Goal: Information Seeking & Learning: Learn about a topic

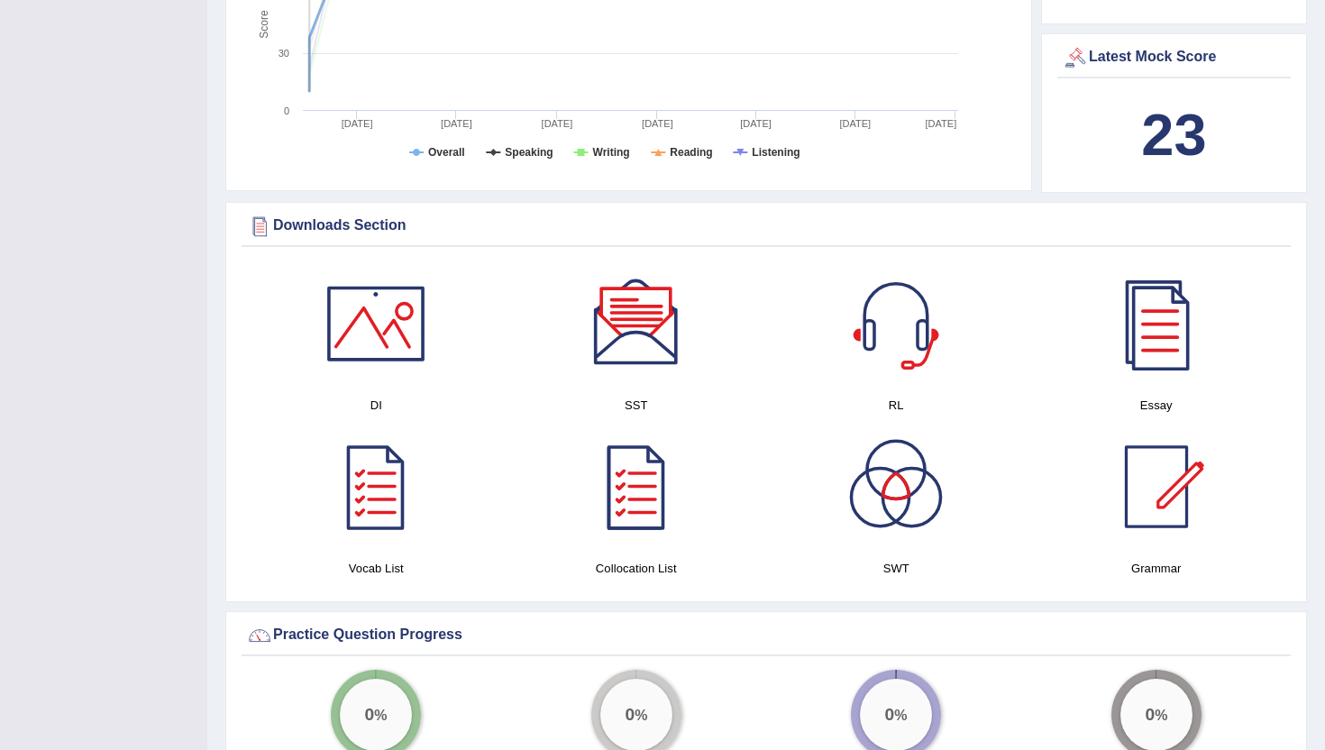
scroll to position [2048, 0]
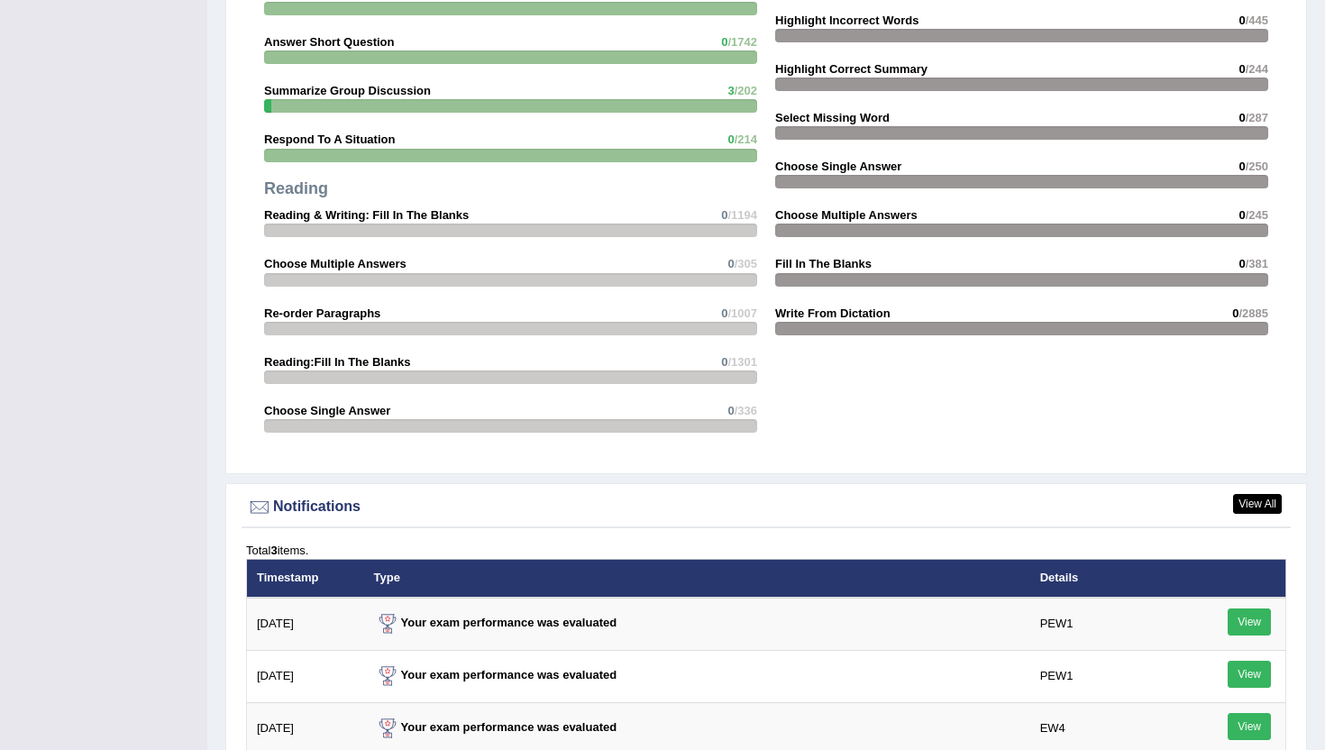
scroll to position [2178, 0]
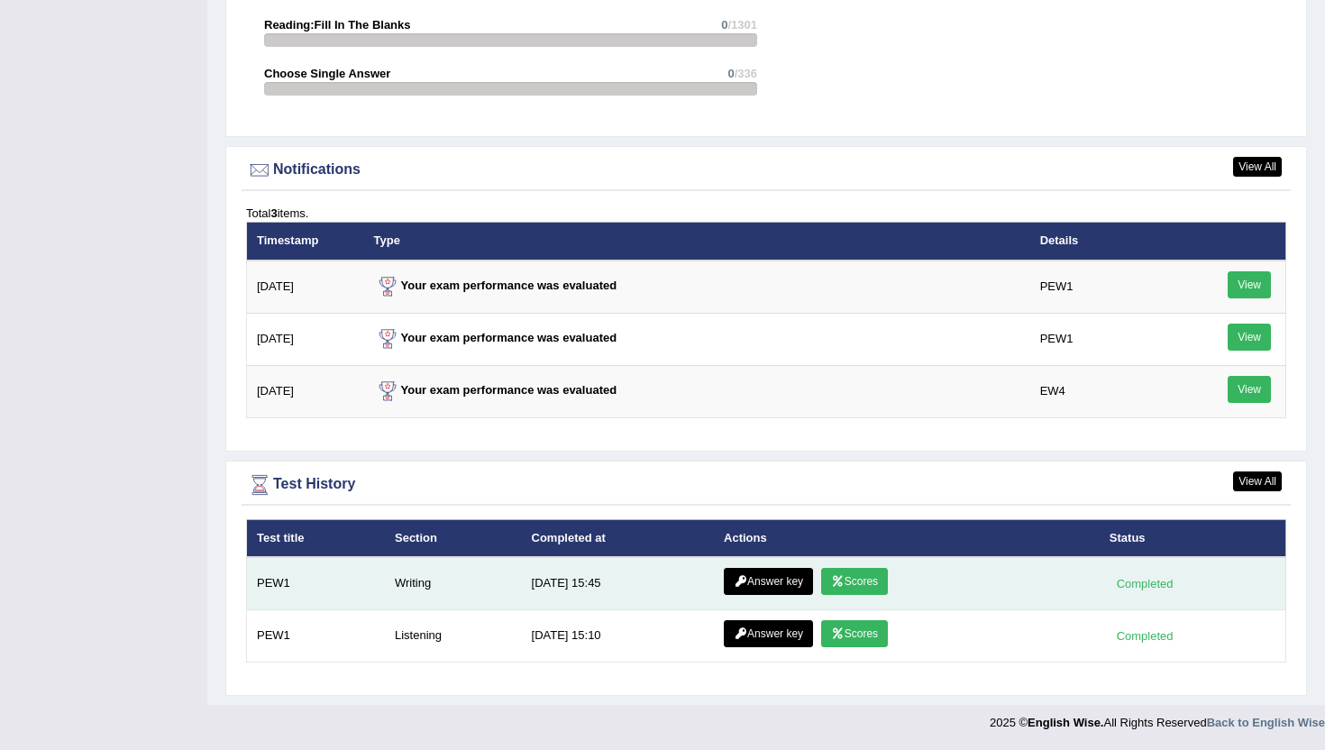
click at [890, 581] on td "Answer key Scores" at bounding box center [907, 583] width 386 height 53
click at [867, 580] on link "Scores" at bounding box center [854, 581] width 67 height 27
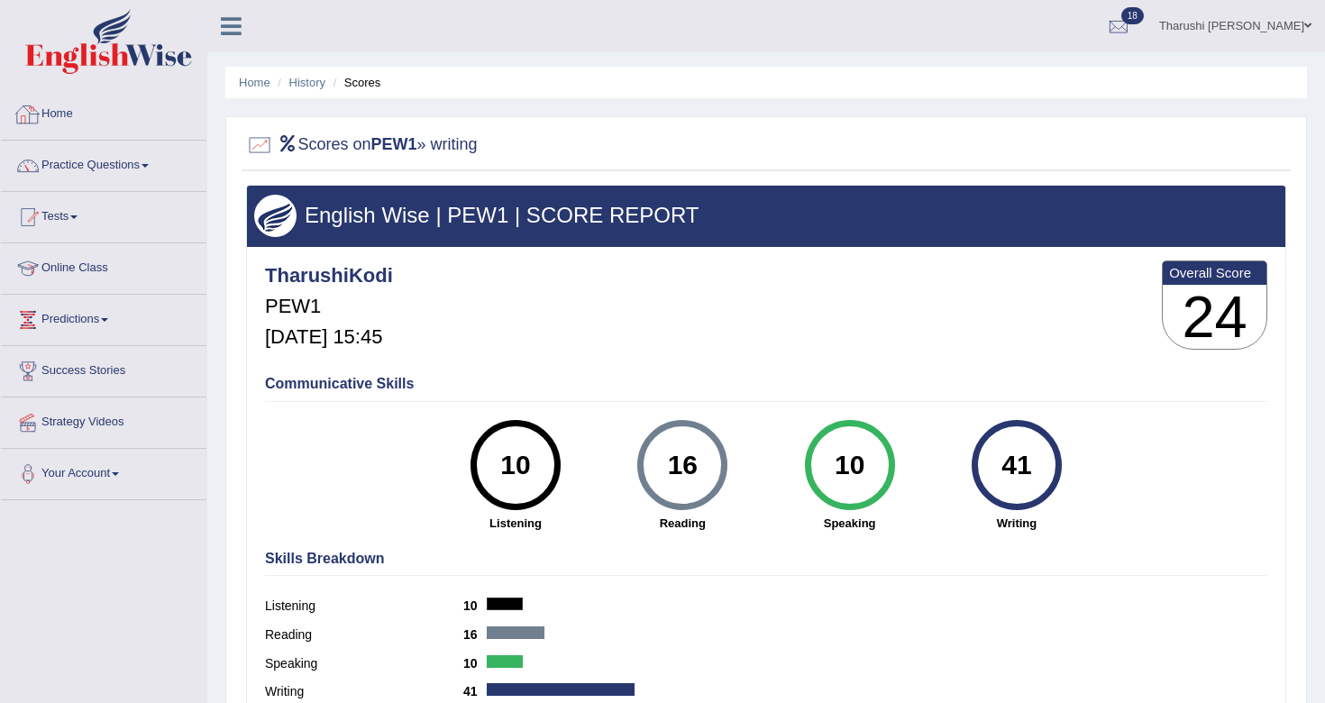
click at [72, 108] on link "Home" at bounding box center [104, 111] width 206 height 45
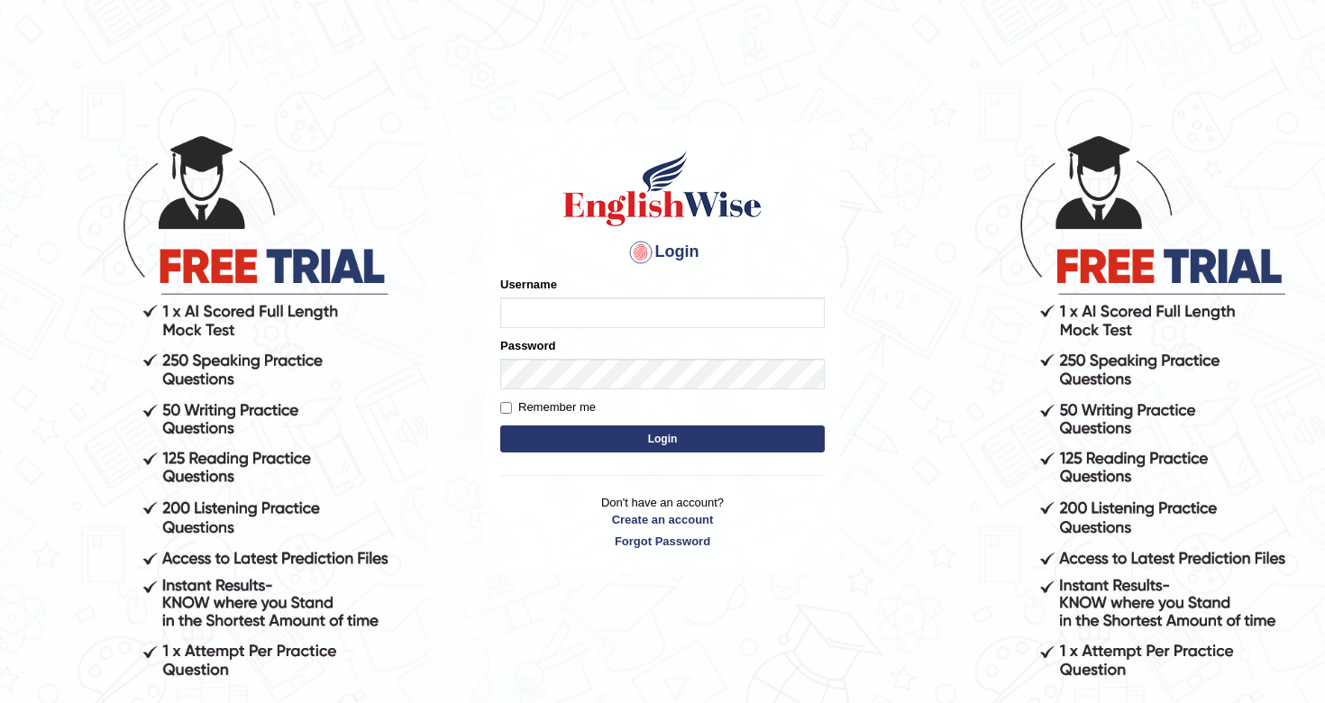
type input "TharushiKodi"
click at [697, 437] on button "Login" at bounding box center [662, 439] width 325 height 27
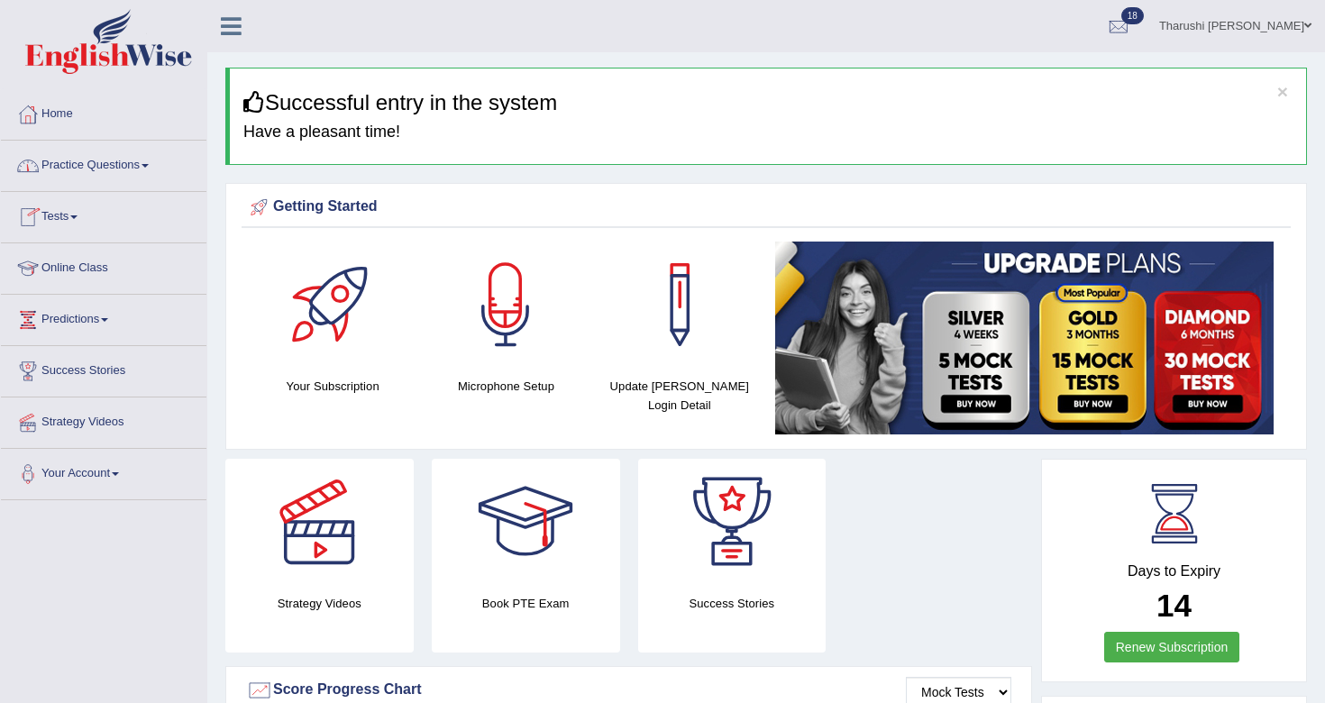
click at [108, 157] on link "Practice Questions" at bounding box center [104, 163] width 206 height 45
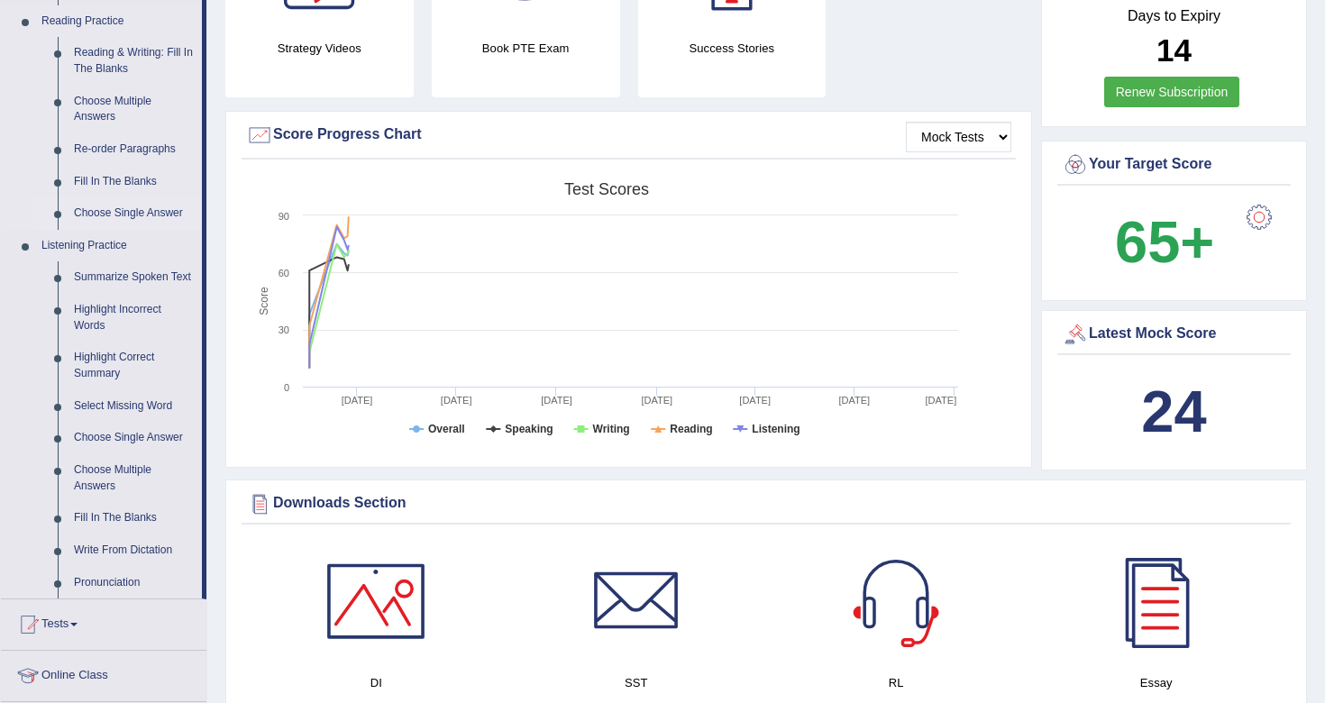
scroll to position [513, 0]
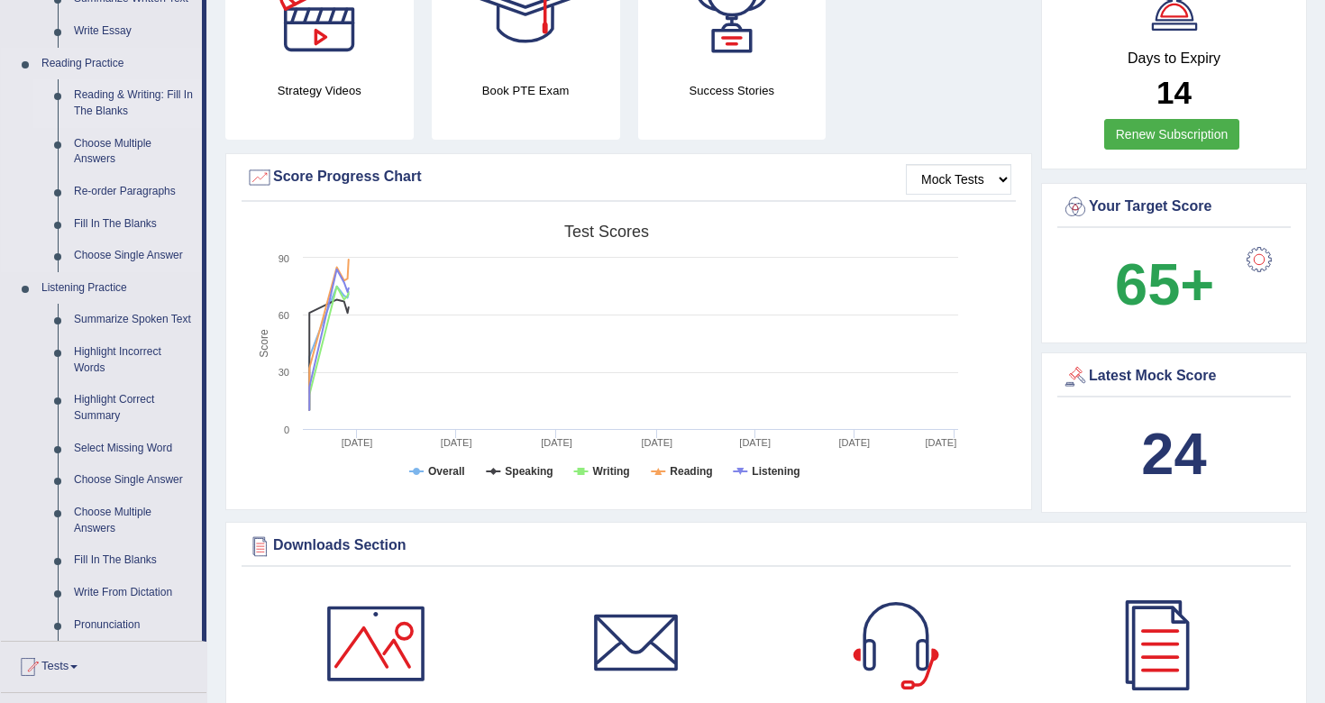
click at [121, 94] on link "Reading & Writing: Fill In The Blanks" at bounding box center [134, 103] width 136 height 48
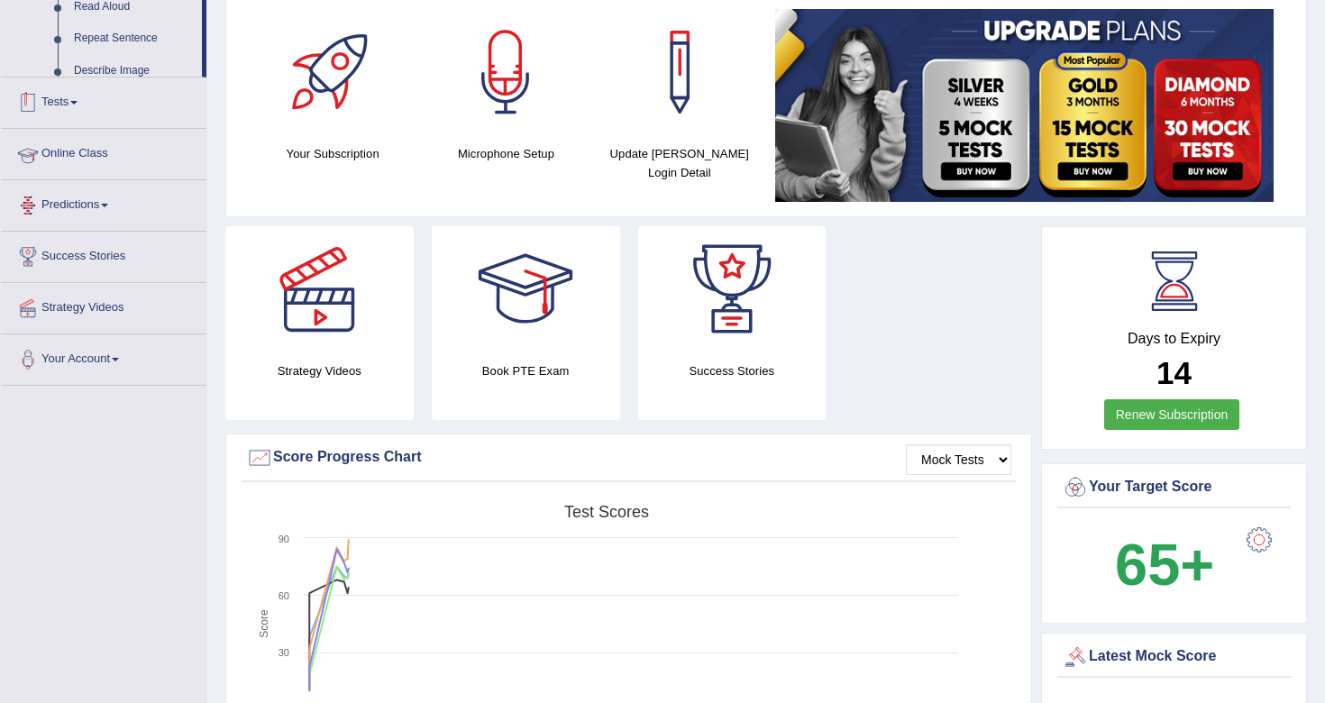
scroll to position [361, 0]
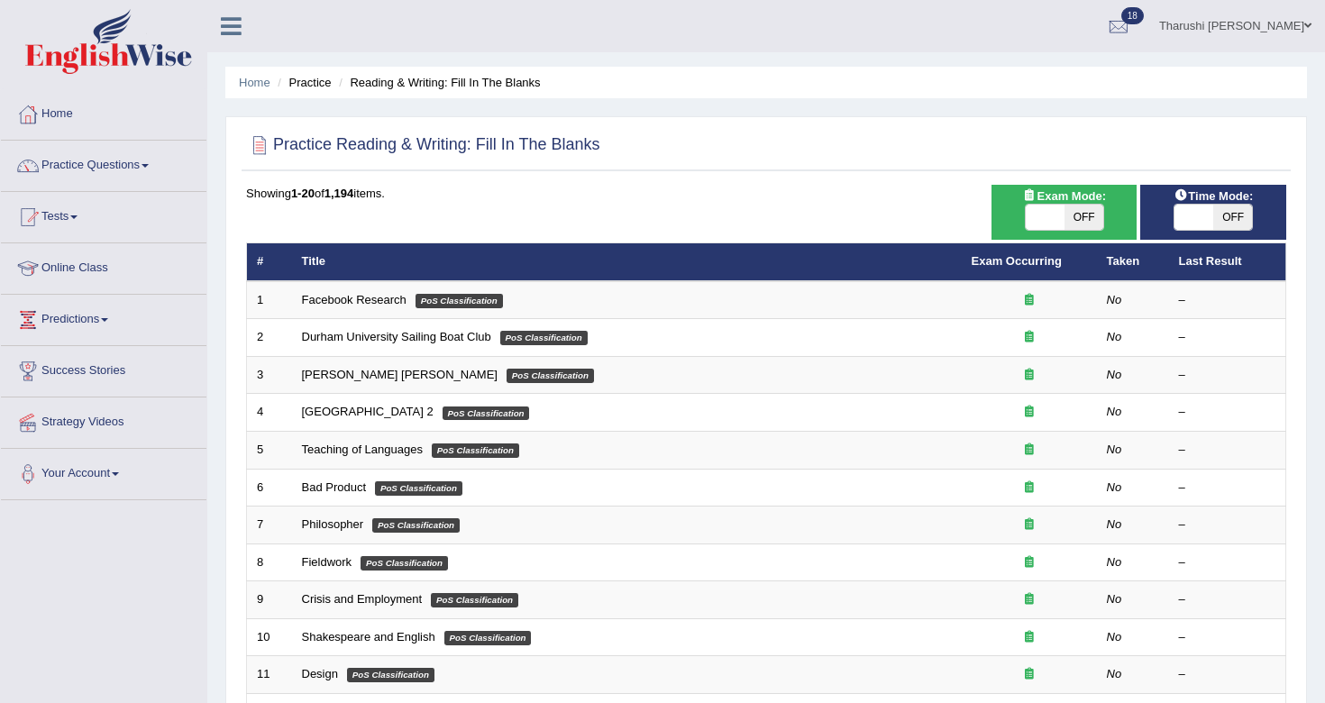
click at [1085, 205] on span "OFF" at bounding box center [1084, 217] width 39 height 25
checkbox input "true"
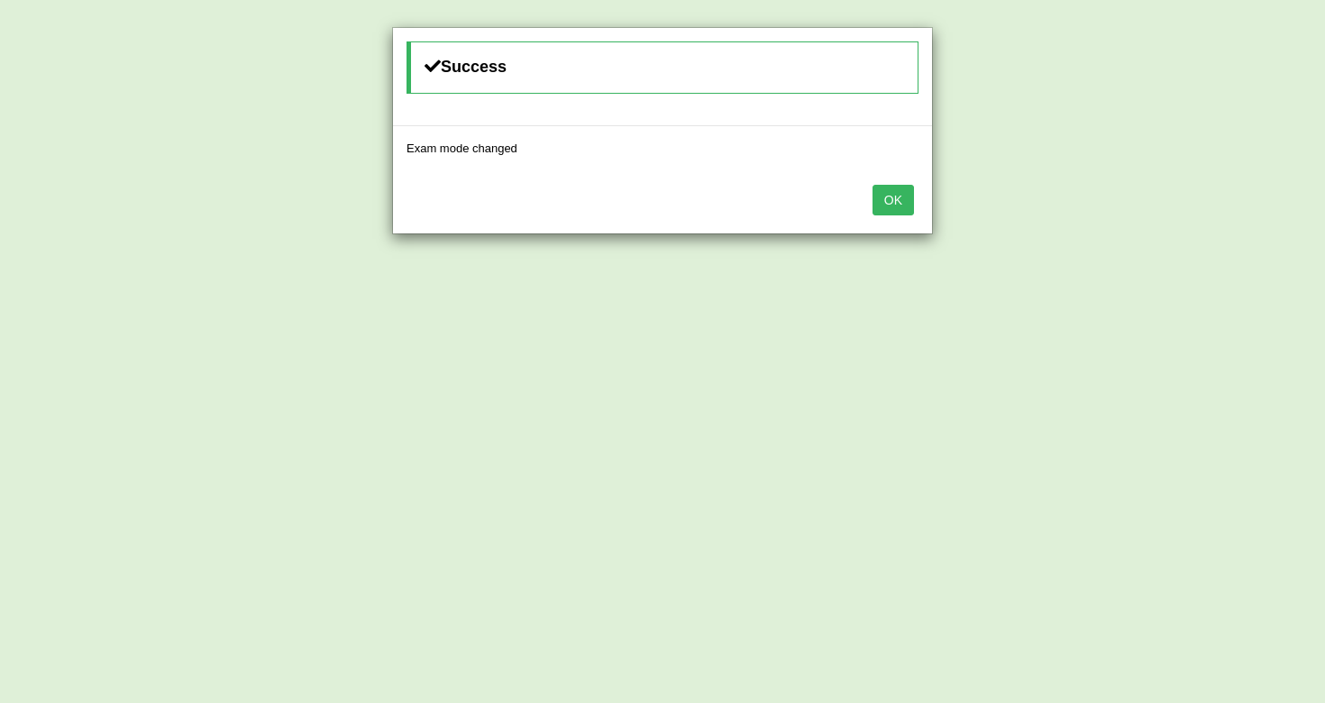
click at [894, 201] on button "OK" at bounding box center [893, 200] width 41 height 31
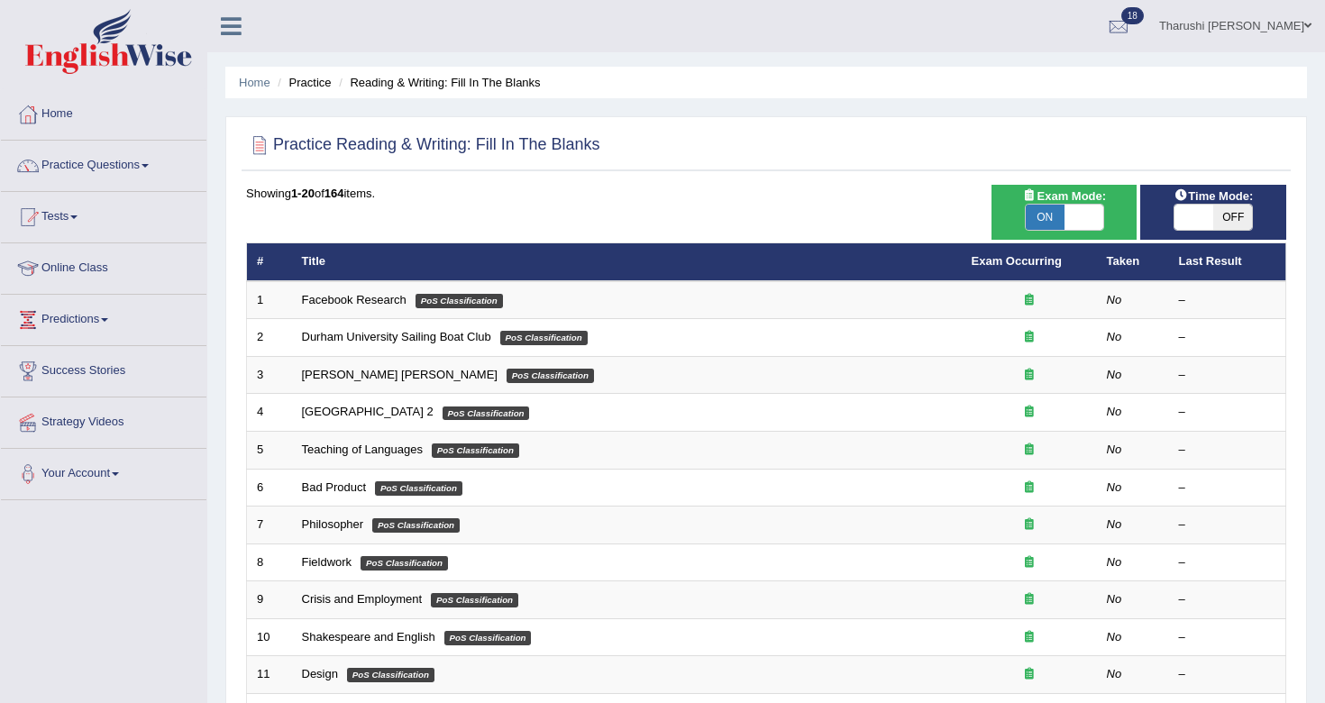
click at [1235, 237] on div "Time Mode: ON OFF" at bounding box center [1214, 212] width 146 height 55
click at [1225, 215] on span "OFF" at bounding box center [1233, 217] width 39 height 25
checkbox input "true"
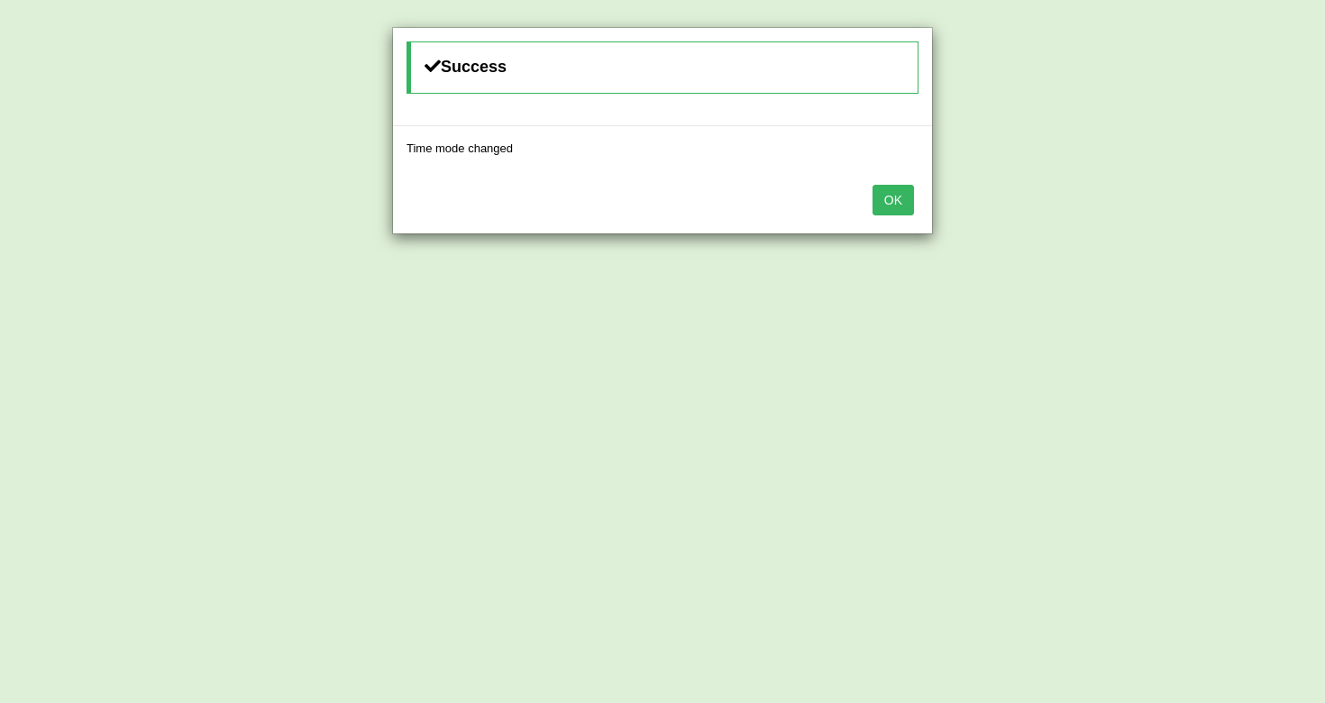
click at [890, 208] on button "OK" at bounding box center [893, 200] width 41 height 31
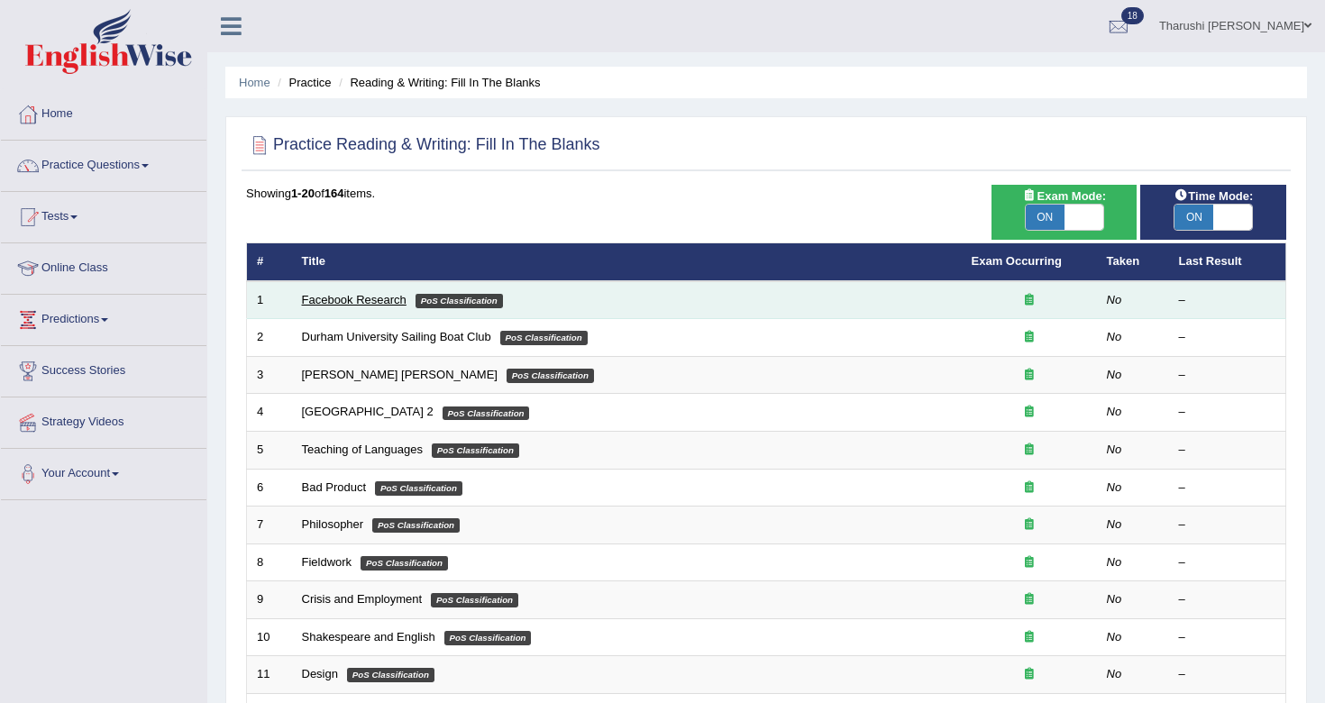
click at [380, 302] on link "Facebook Research" at bounding box center [354, 300] width 105 height 14
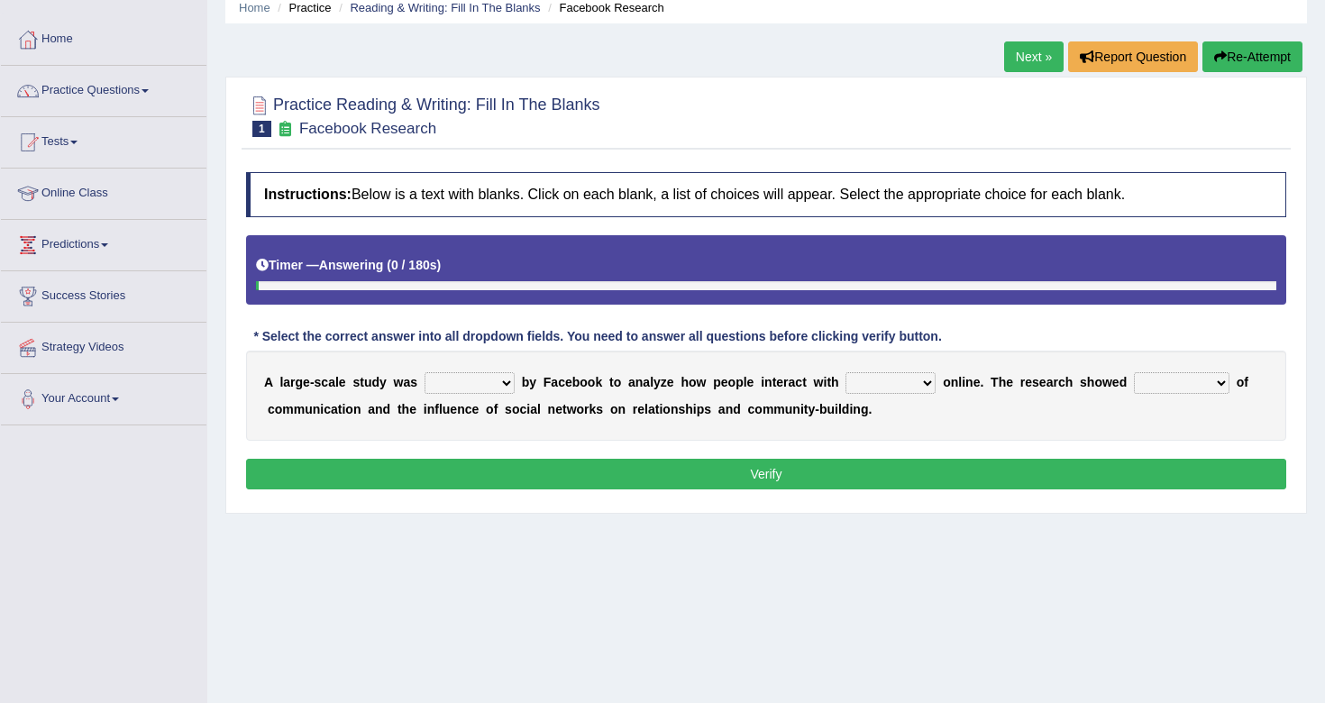
scroll to position [77, 0]
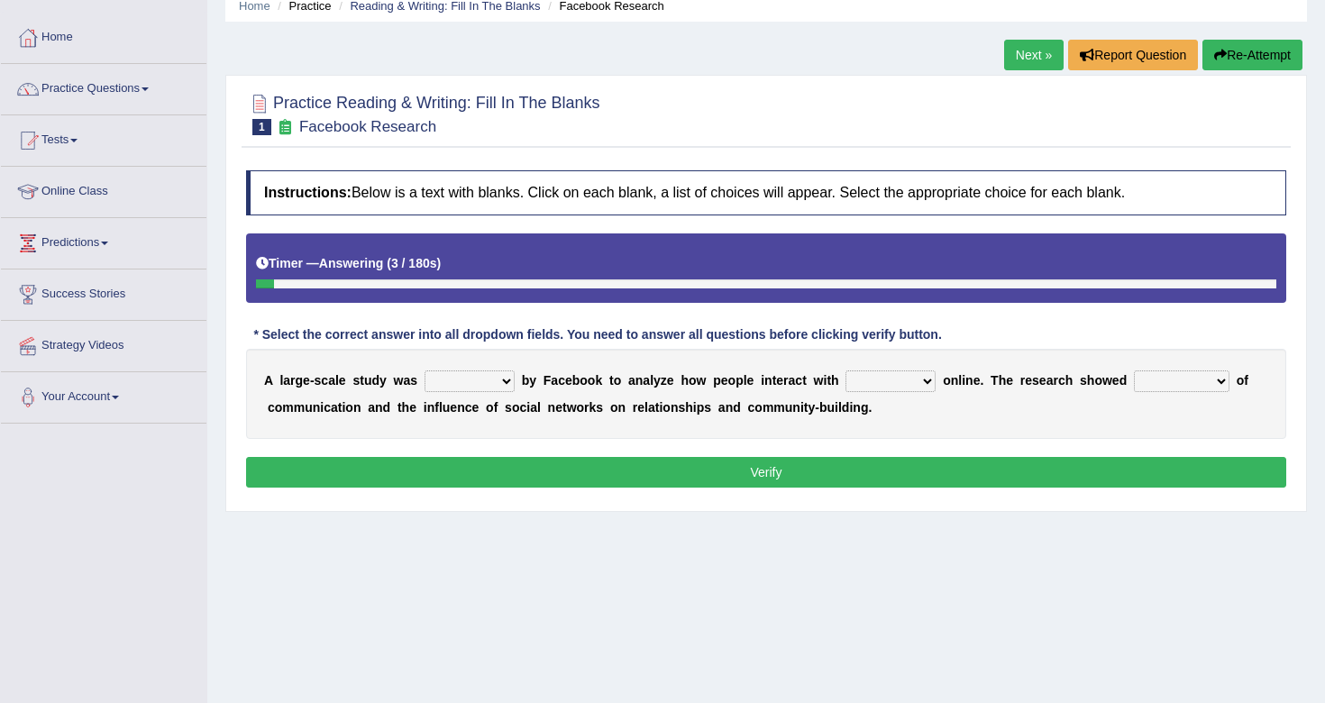
click at [495, 387] on select "surveyed had asked made" at bounding box center [470, 382] width 90 height 22
click at [514, 380] on select "surveyed had asked made" at bounding box center [470, 382] width 90 height 22
click at [425, 371] on select "surveyed had asked made" at bounding box center [470, 382] width 90 height 22
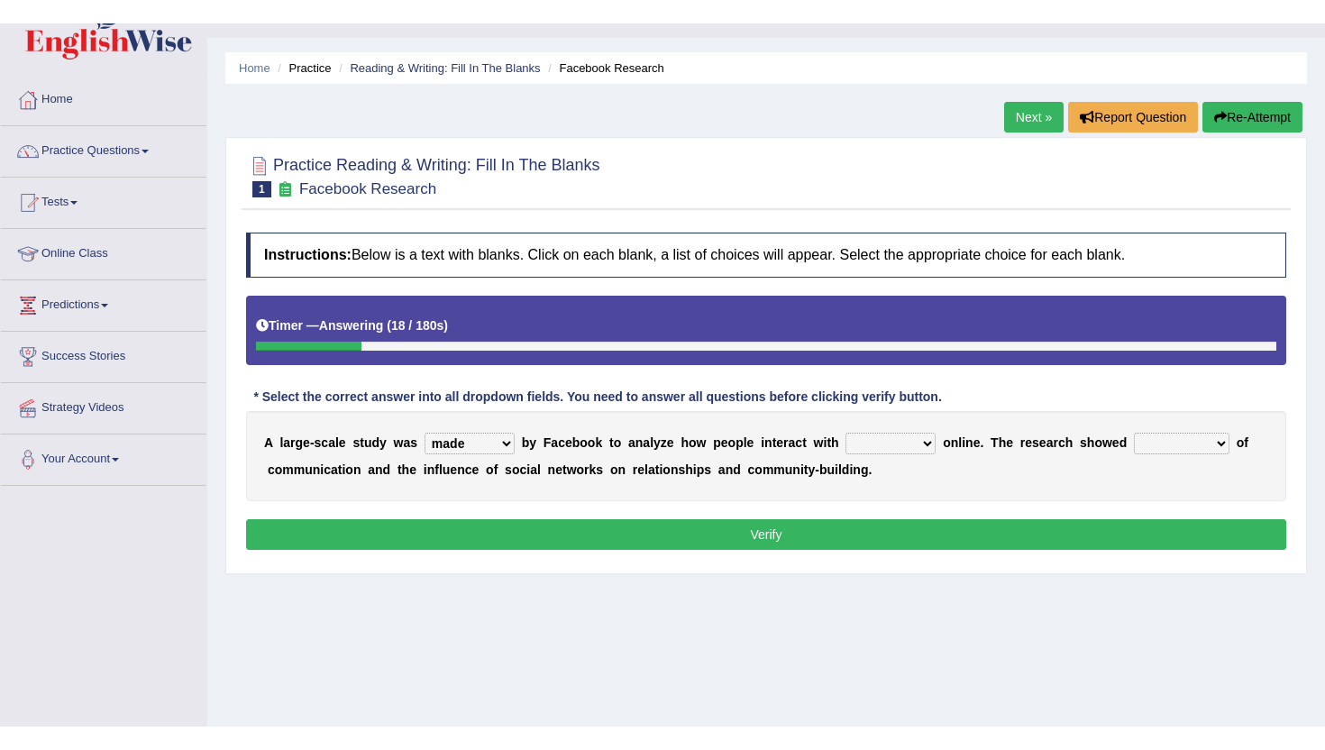
scroll to position [32, 0]
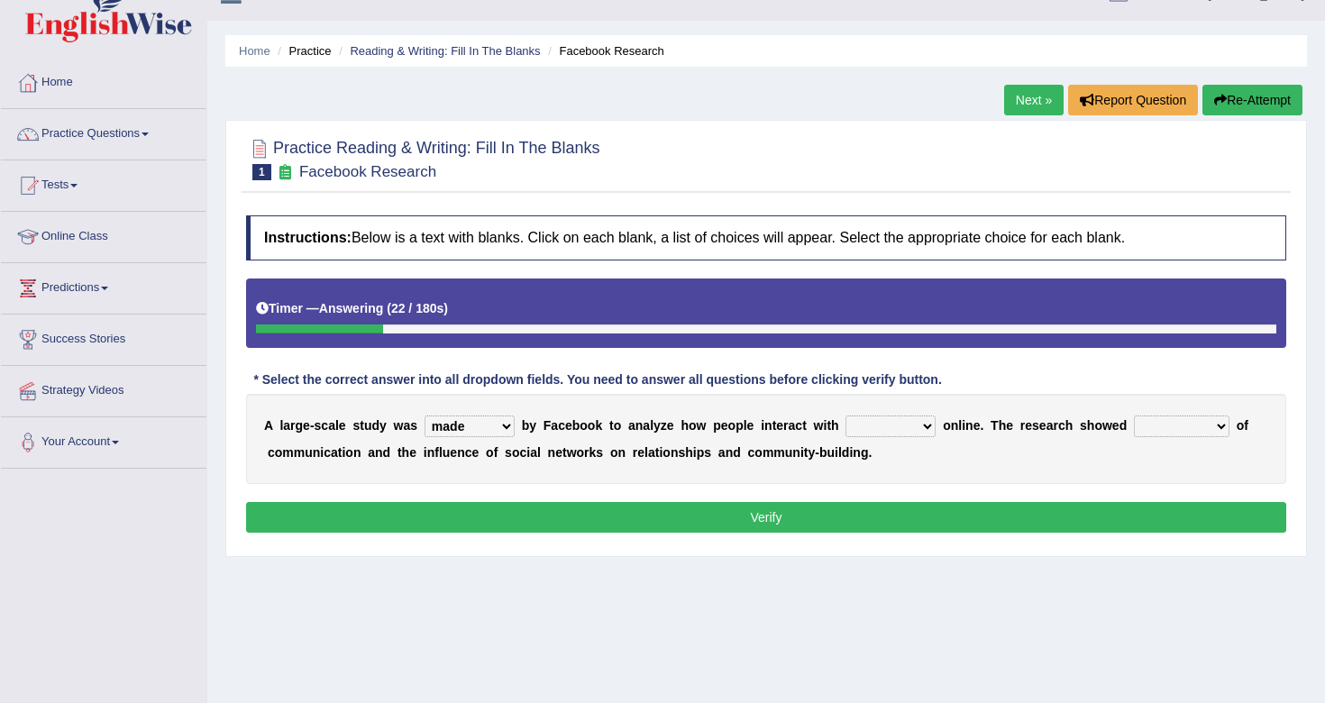
click at [479, 434] on select "surveyed had asked made" at bounding box center [470, 427] width 90 height 22
click at [452, 428] on select "surveyed had asked made" at bounding box center [470, 427] width 90 height 22
select select "surveyed"
click at [425, 416] on select "surveyed had asked made" at bounding box center [470, 427] width 90 height 22
click at [914, 423] on select "together all each other another" at bounding box center [891, 427] width 90 height 22
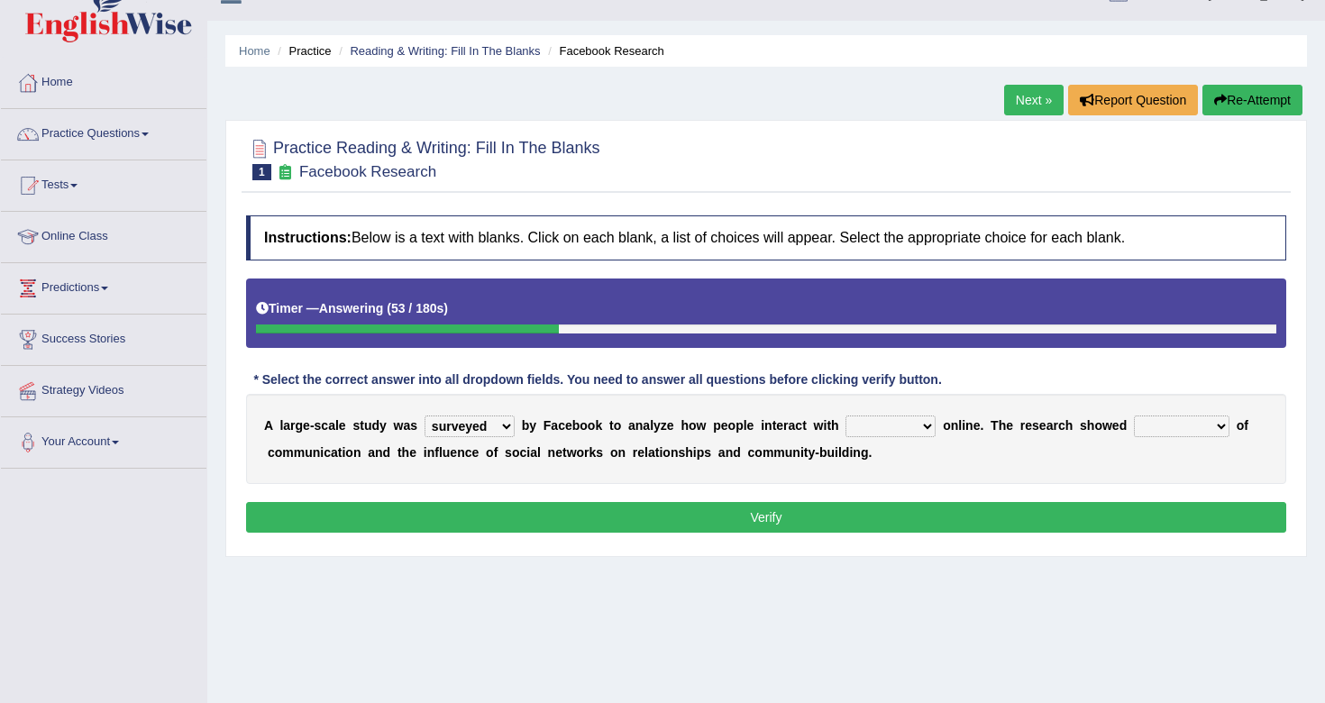
click at [911, 428] on select "together all each other another" at bounding box center [891, 427] width 90 height 22
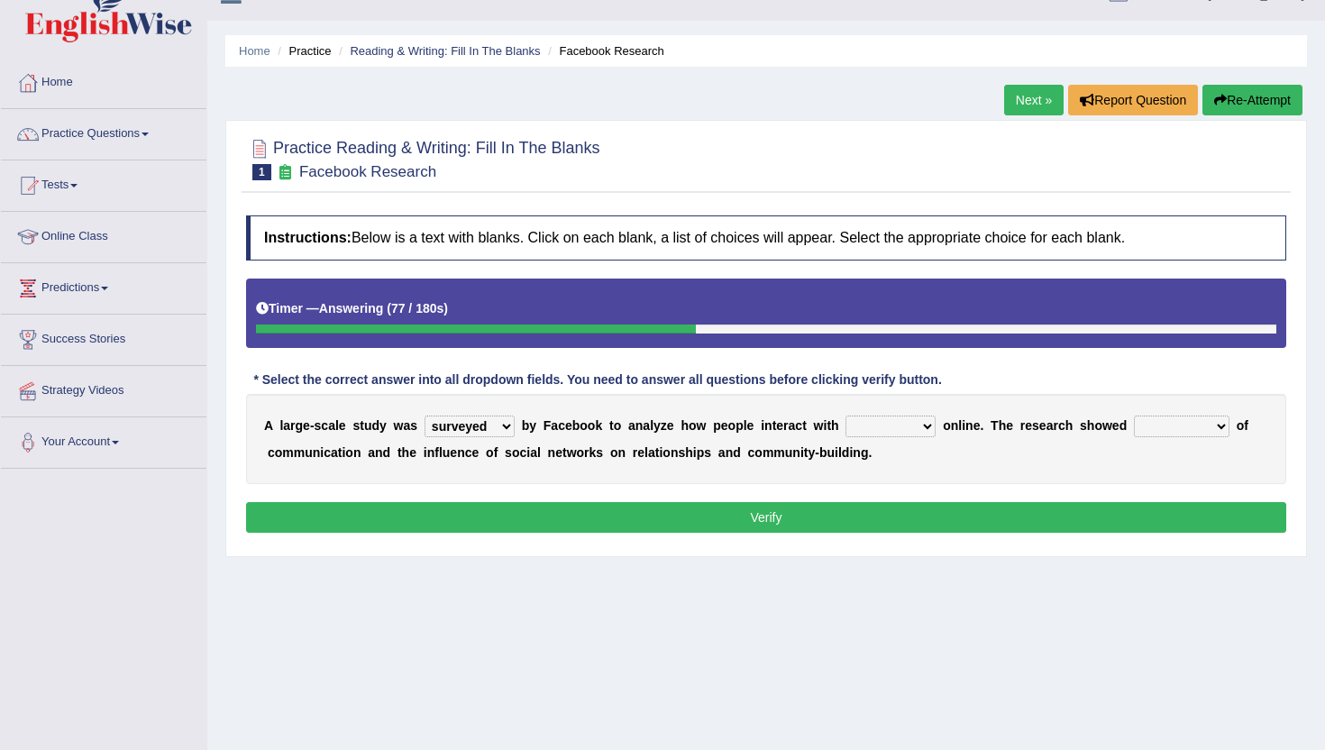
click at [504, 422] on select "surveyed had asked made" at bounding box center [470, 427] width 90 height 22
click at [457, 431] on select "surveyed had asked made" at bounding box center [470, 427] width 90 height 22
click at [912, 428] on select "together all each other another" at bounding box center [891, 427] width 90 height 22
select select "each other"
click at [848, 416] on select "together all each other another" at bounding box center [891, 427] width 90 height 22
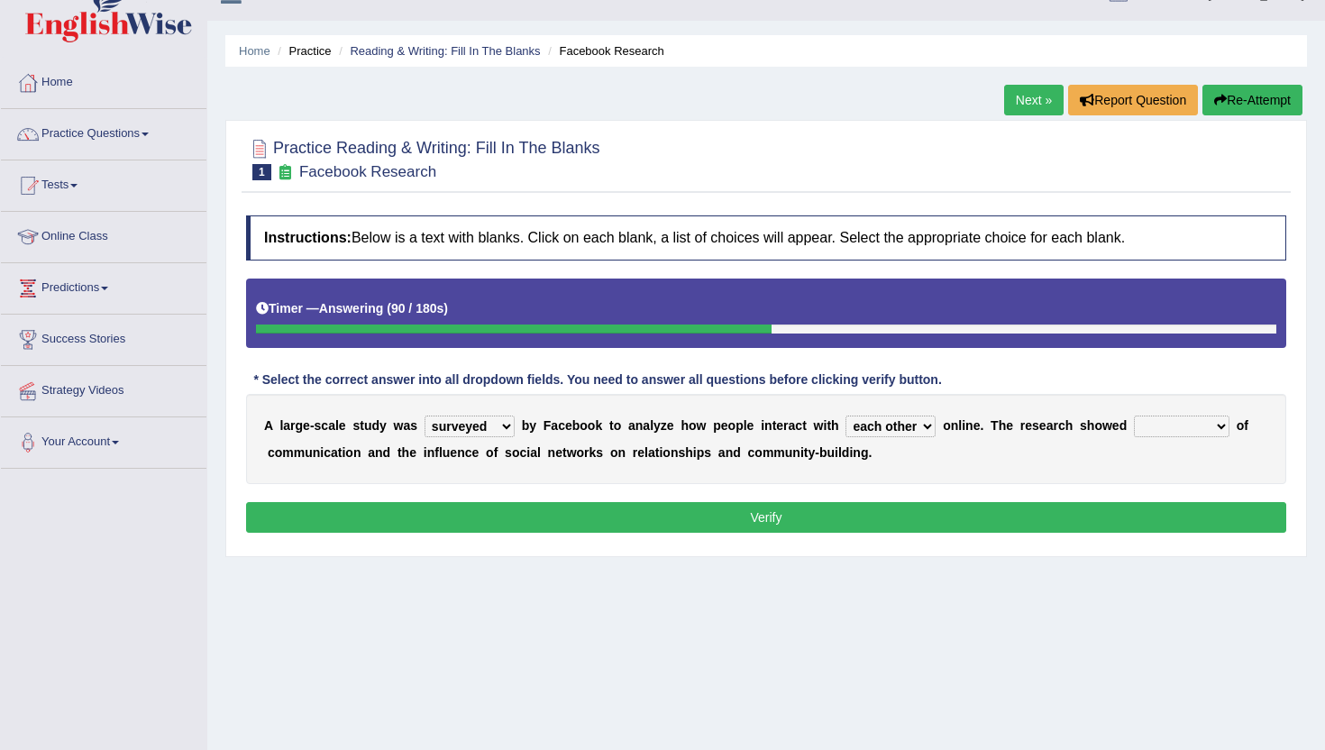
click at [1169, 441] on div "A l a r g e - s c a l e s t u d y w a s surveyed had asked made b y F a c e b o…" at bounding box center [766, 439] width 1041 height 90
click at [1169, 438] on div "A l a r g e - s c a l e s t u d y w a s surveyed had asked made b y F a c e b o…" at bounding box center [766, 439] width 1041 height 90
click at [1169, 431] on select "advantages standards fellowships patterns" at bounding box center [1182, 427] width 96 height 22
click at [1162, 424] on select "advantages standards fellowships patterns" at bounding box center [1182, 427] width 96 height 22
click at [1143, 438] on div "A l a r g e - s c a l e s t u d y w a s surveyed had asked made b y F a c e b o…" at bounding box center [766, 439] width 1041 height 90
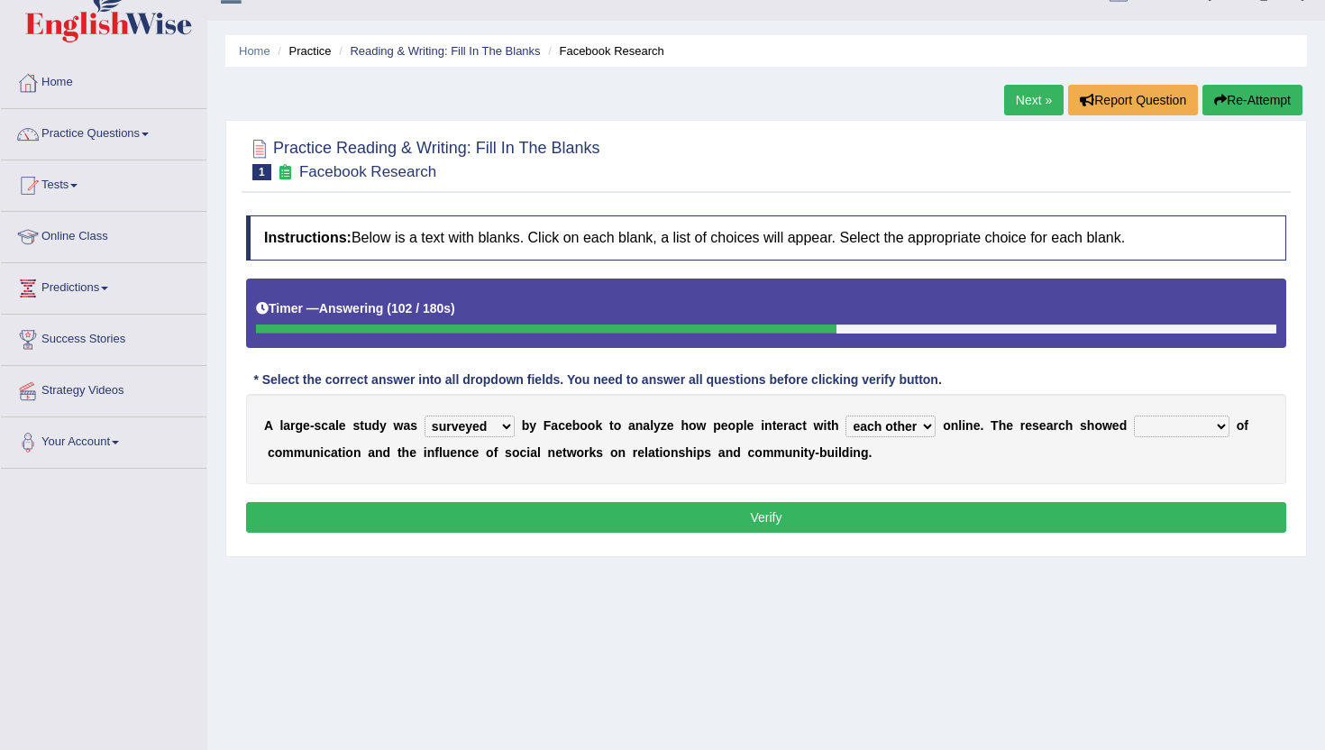
click at [1179, 425] on select "advantages standards fellowships patterns" at bounding box center [1182, 427] width 96 height 22
select select "advantages"
click at [1135, 416] on select "advantages standards fellowships patterns" at bounding box center [1182, 427] width 96 height 22
click at [1146, 426] on select "advantages standards fellowships patterns" at bounding box center [1182, 427] width 96 height 22
click at [454, 434] on select "surveyed had asked made" at bounding box center [470, 427] width 90 height 22
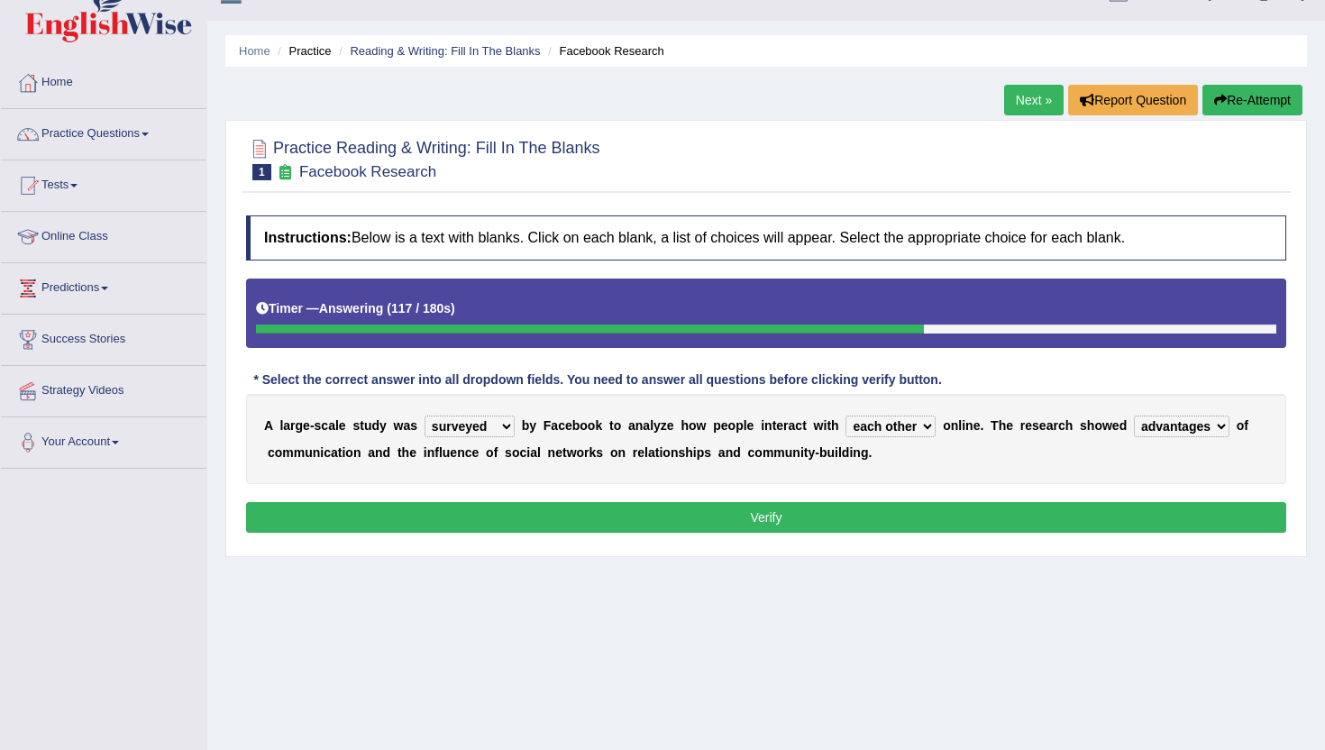
select select "made"
click at [425, 416] on select "surveyed had asked made" at bounding box center [470, 427] width 90 height 22
click at [1208, 424] on select "advantages standards fellowships patterns" at bounding box center [1182, 427] width 96 height 22
select select "patterns"
click at [1135, 416] on select "advantages standards fellowships patterns" at bounding box center [1182, 427] width 96 height 22
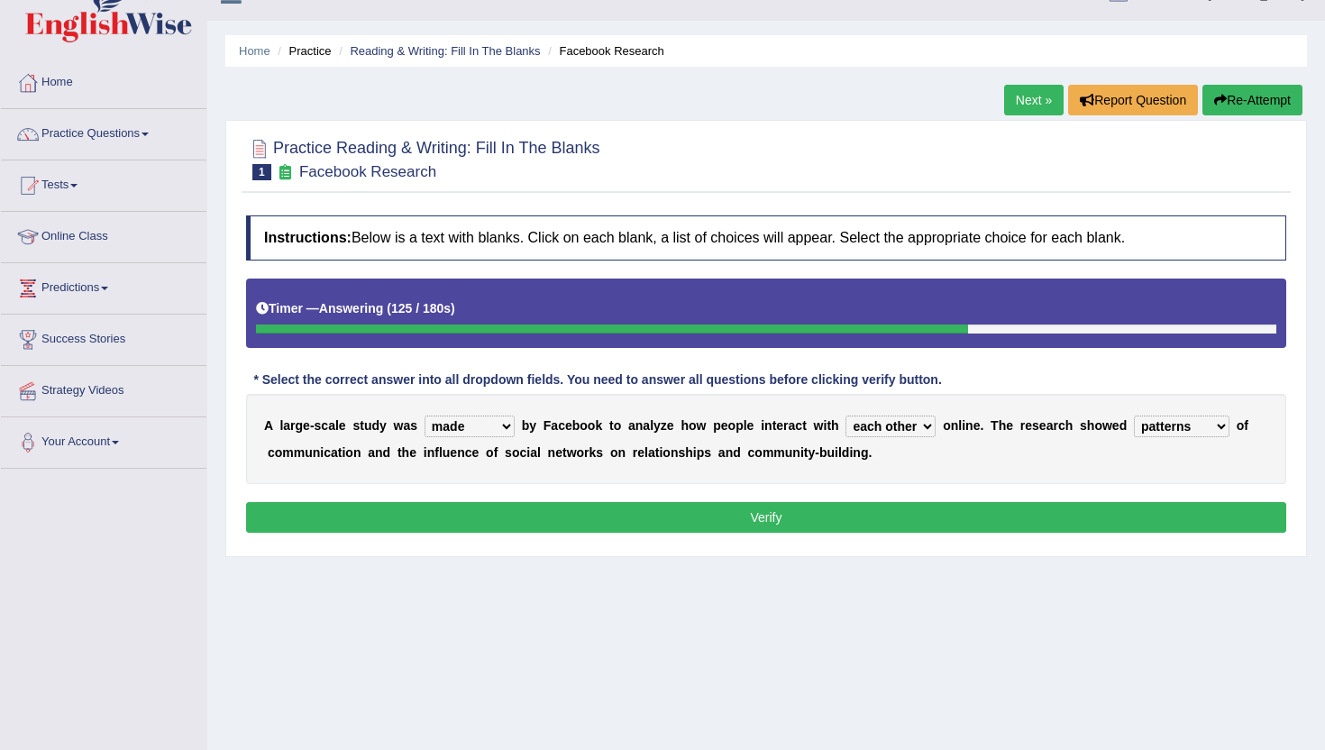
click at [1151, 434] on select "advantages standards fellowships patterns" at bounding box center [1182, 427] width 96 height 22
click at [451, 430] on select "surveyed had asked made" at bounding box center [470, 427] width 90 height 22
click at [686, 518] on button "Verify" at bounding box center [766, 517] width 1041 height 31
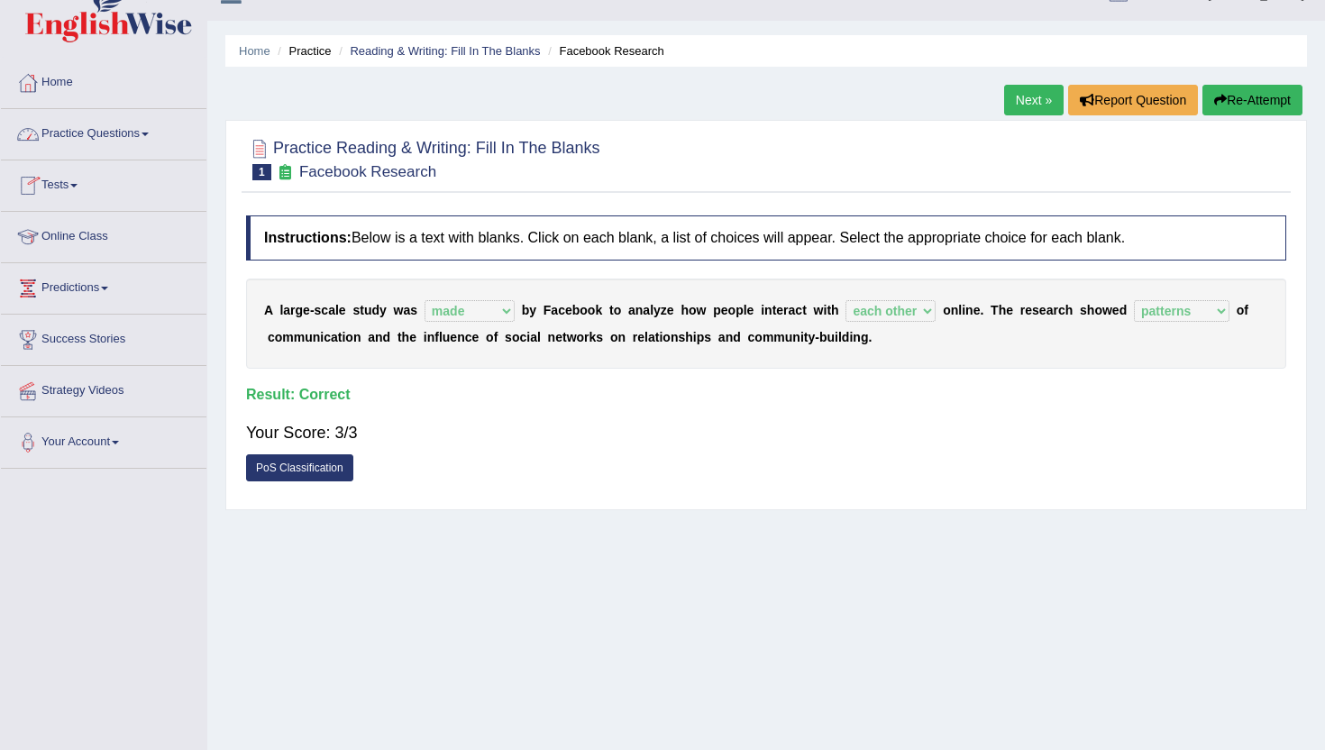
click at [71, 137] on link "Practice Questions" at bounding box center [104, 131] width 206 height 45
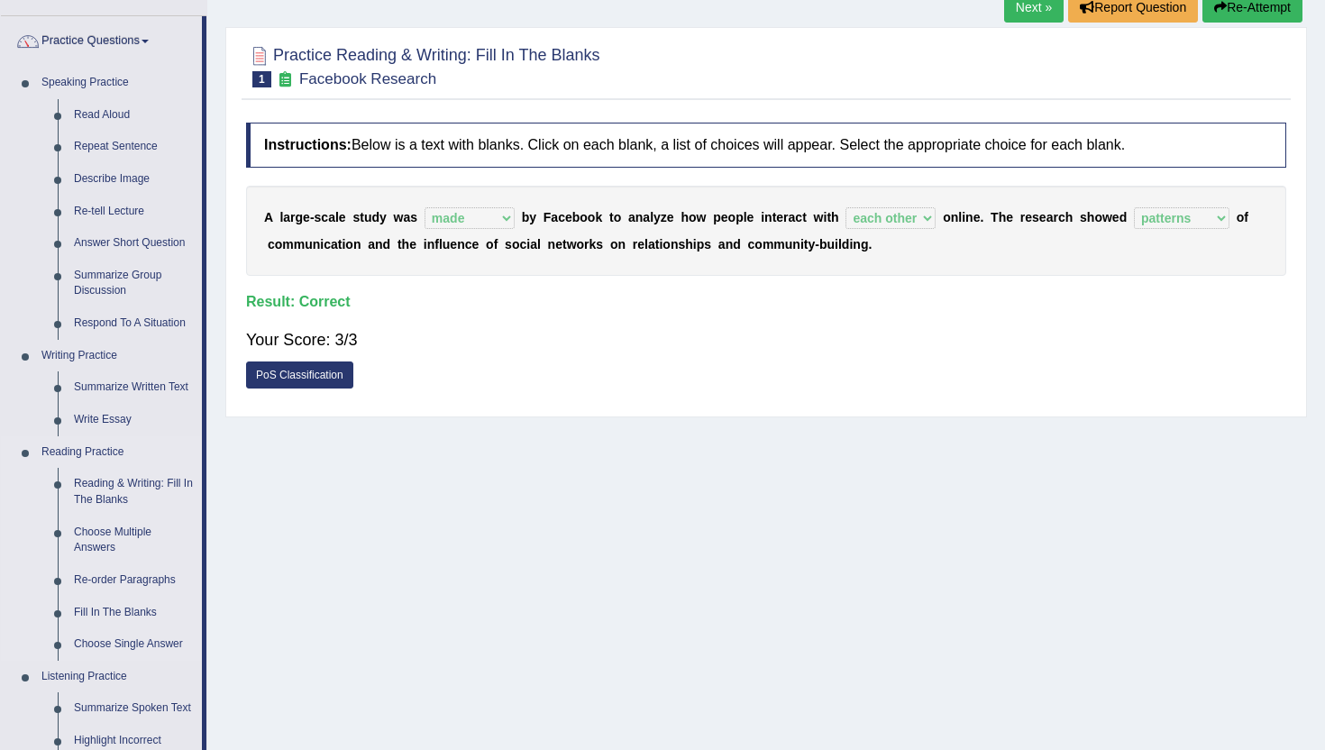
scroll to position [142, 0]
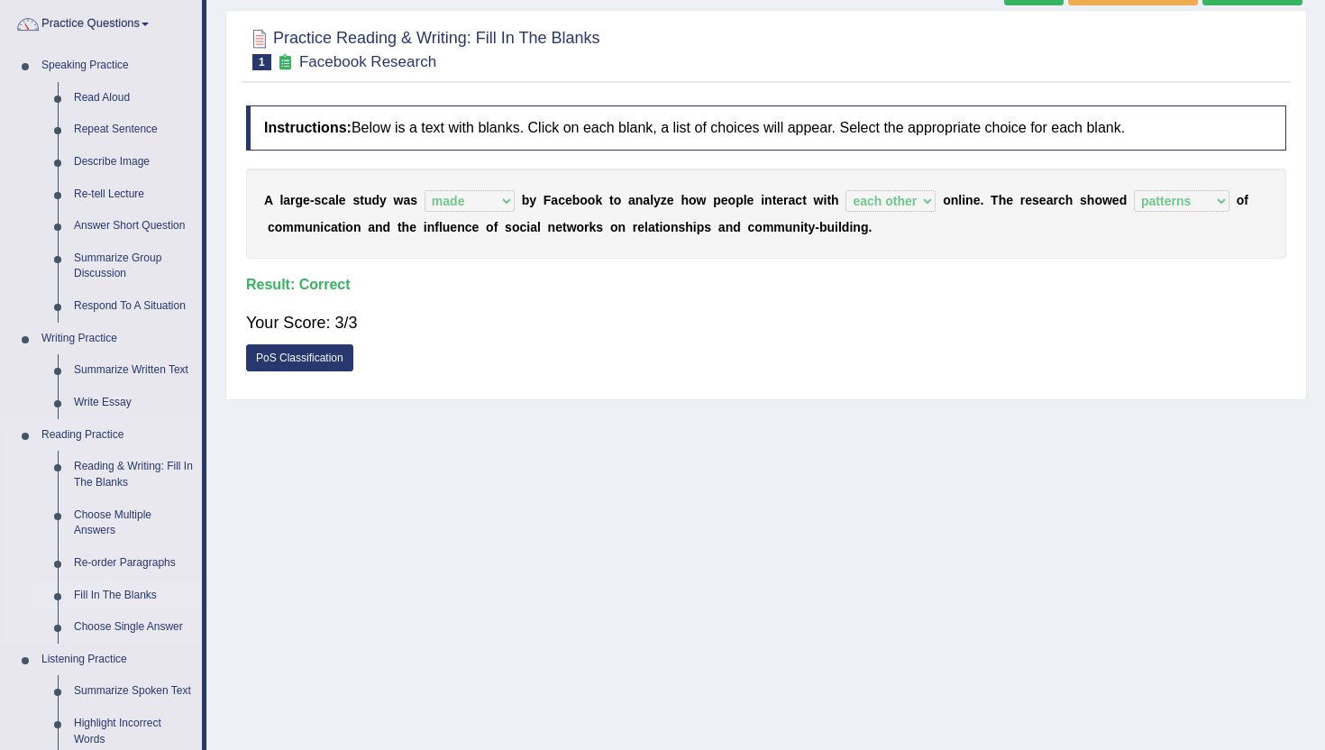
click at [124, 600] on link "Fill In The Blanks" at bounding box center [134, 596] width 136 height 32
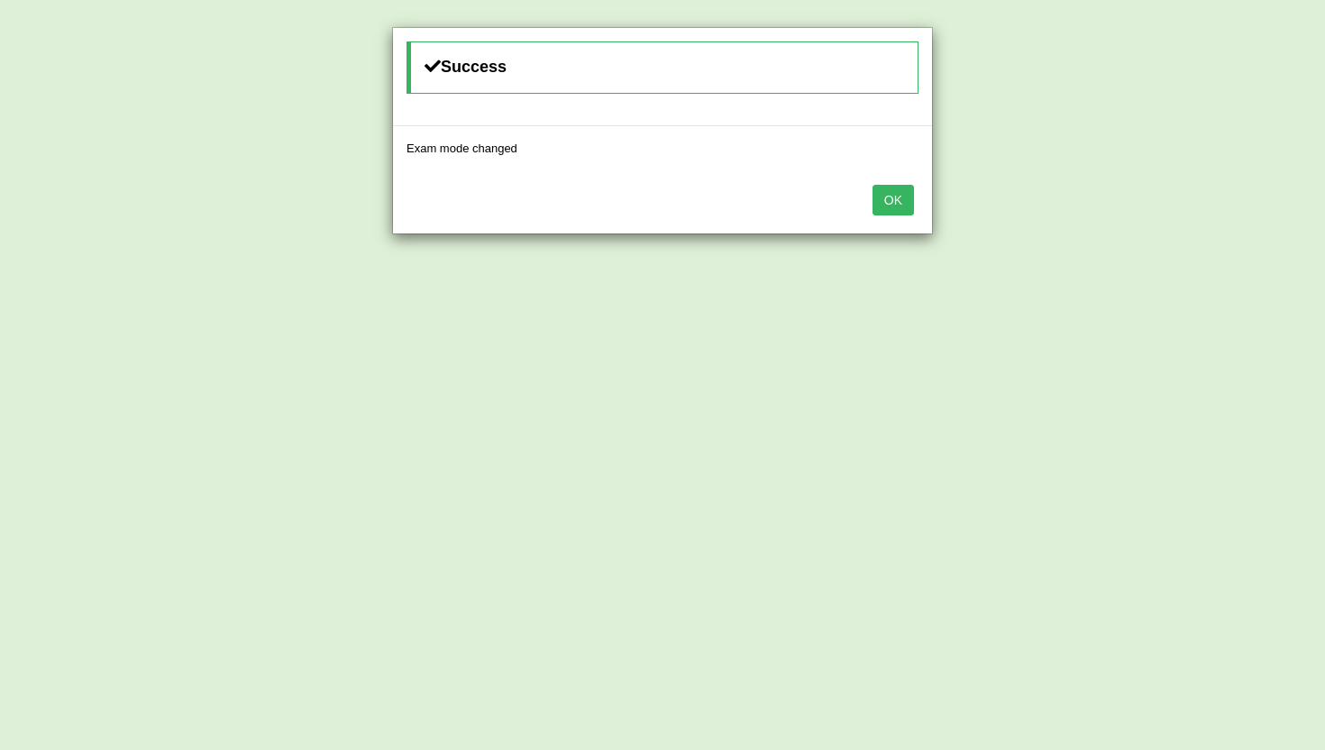
click at [893, 196] on button "OK" at bounding box center [893, 200] width 41 height 31
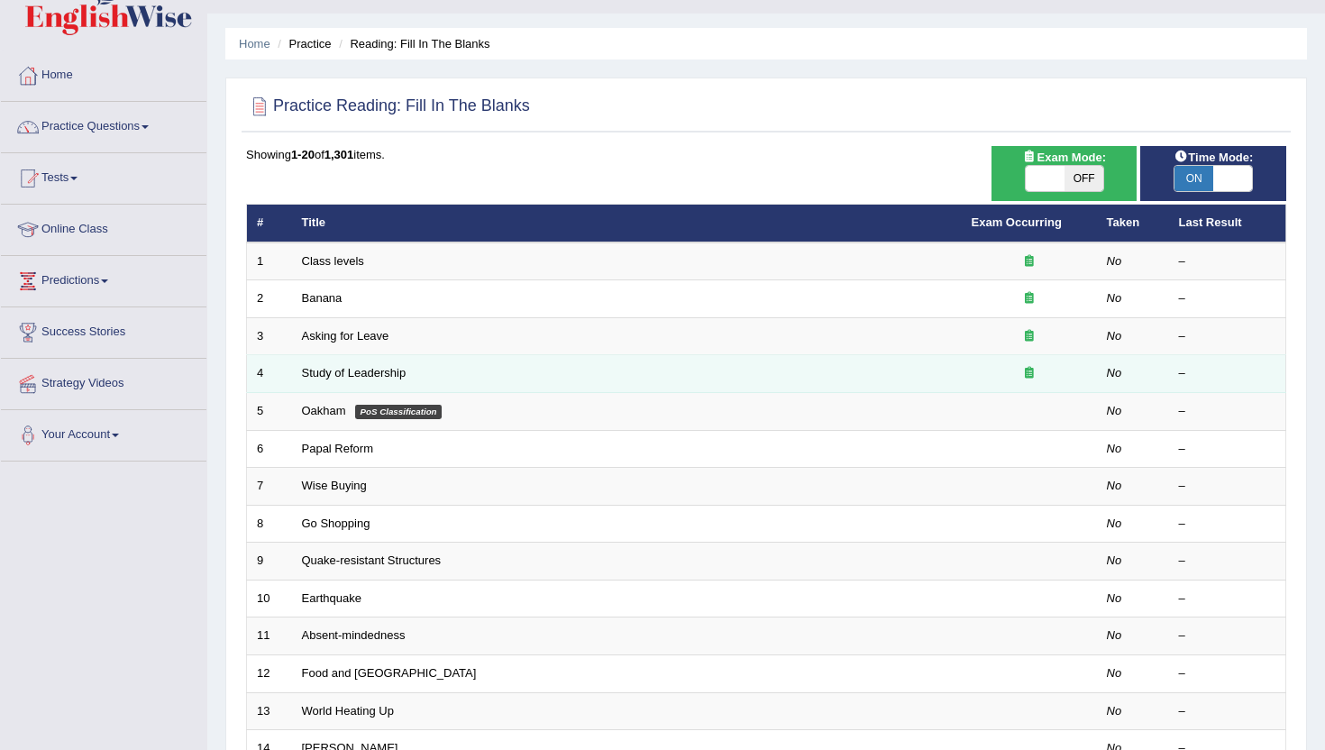
scroll to position [46, 0]
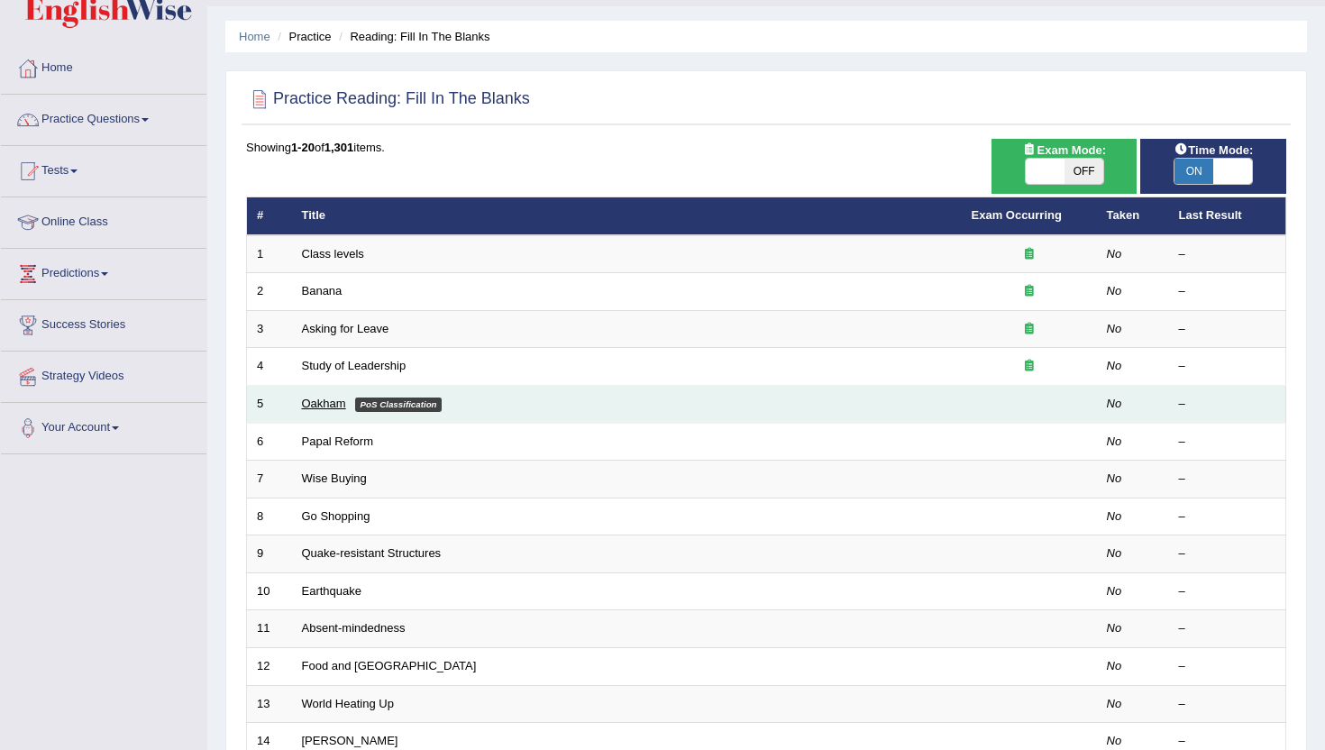
click at [318, 406] on link "Oakham" at bounding box center [324, 404] width 44 height 14
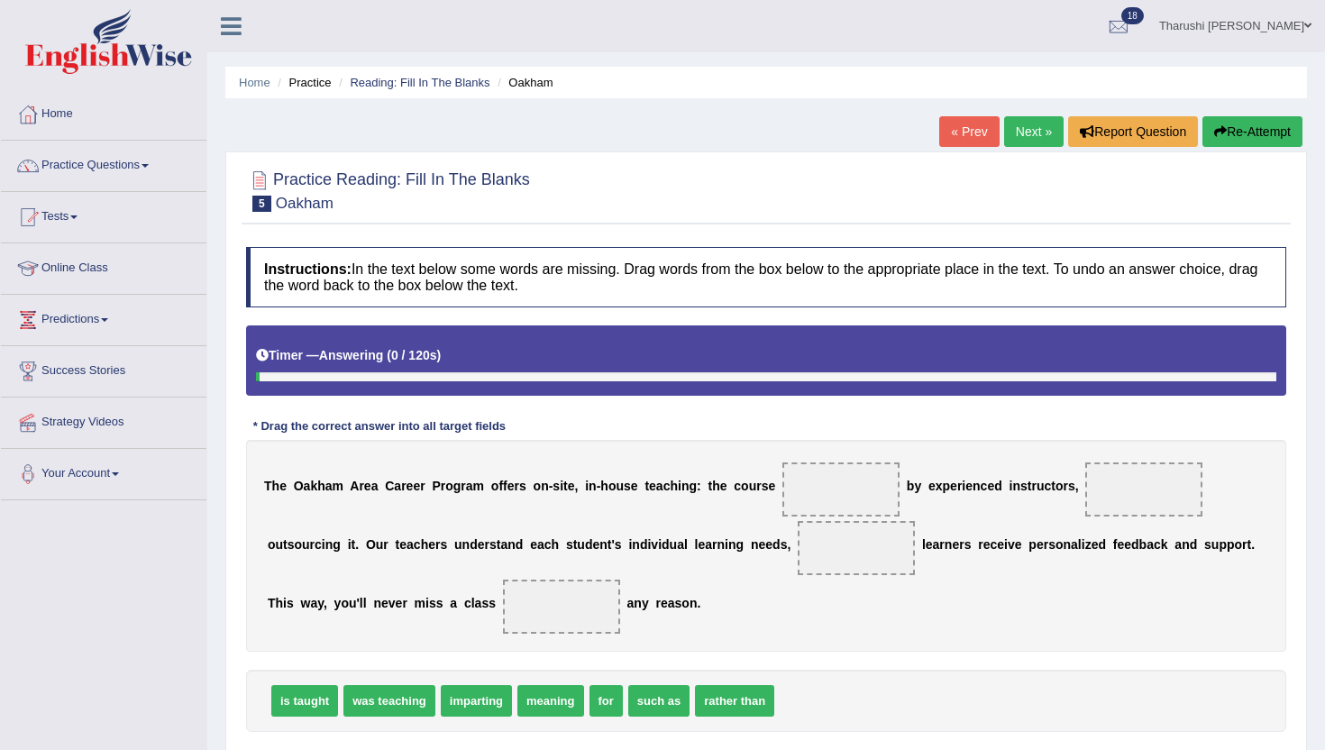
scroll to position [172, 0]
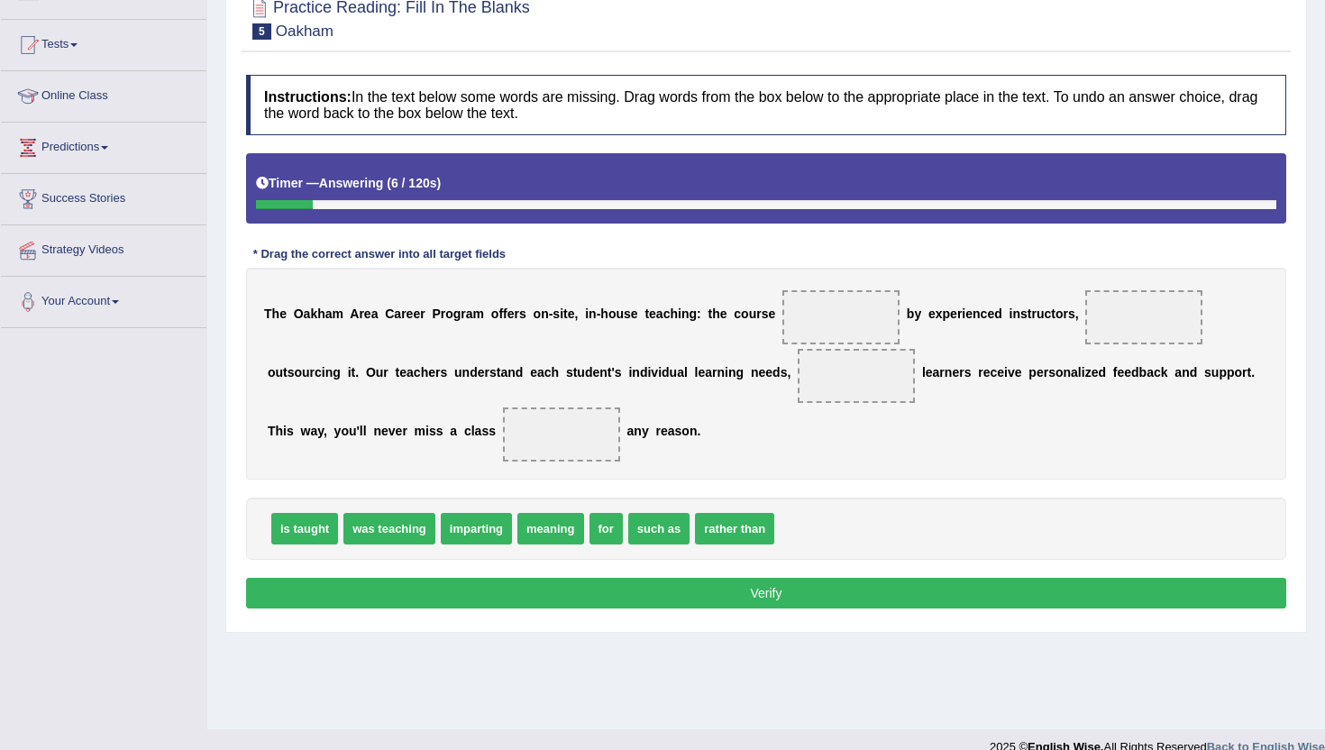
click at [435, 493] on div "Instructions: In the text below some words are missing. Drag words from the box…" at bounding box center [767, 344] width 1050 height 557
drag, startPoint x: 315, startPoint y: 535, endPoint x: 557, endPoint y: 452, distance: 256.3
drag, startPoint x: 306, startPoint y: 531, endPoint x: 864, endPoint y: 309, distance: 600.6
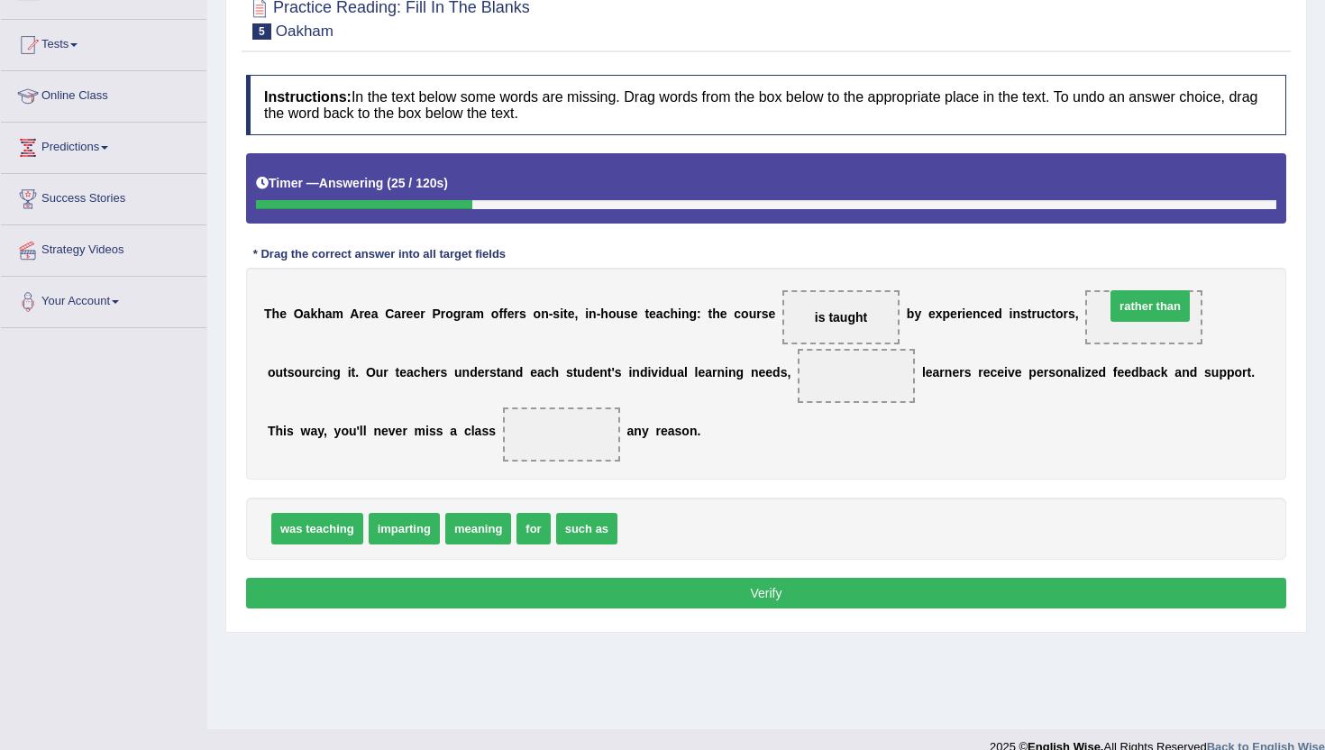
drag, startPoint x: 665, startPoint y: 527, endPoint x: 1142, endPoint y: 287, distance: 534.3
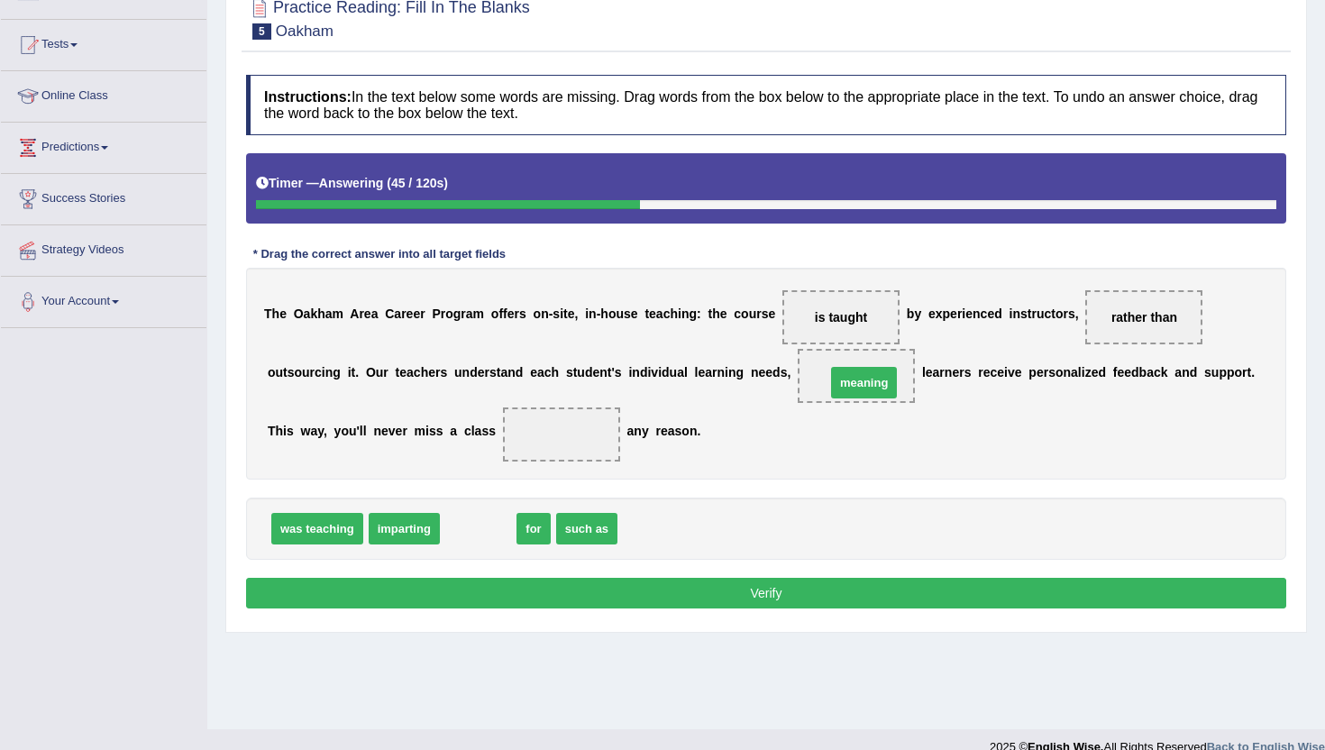
drag, startPoint x: 481, startPoint y: 527, endPoint x: 839, endPoint y: 371, distance: 389.6
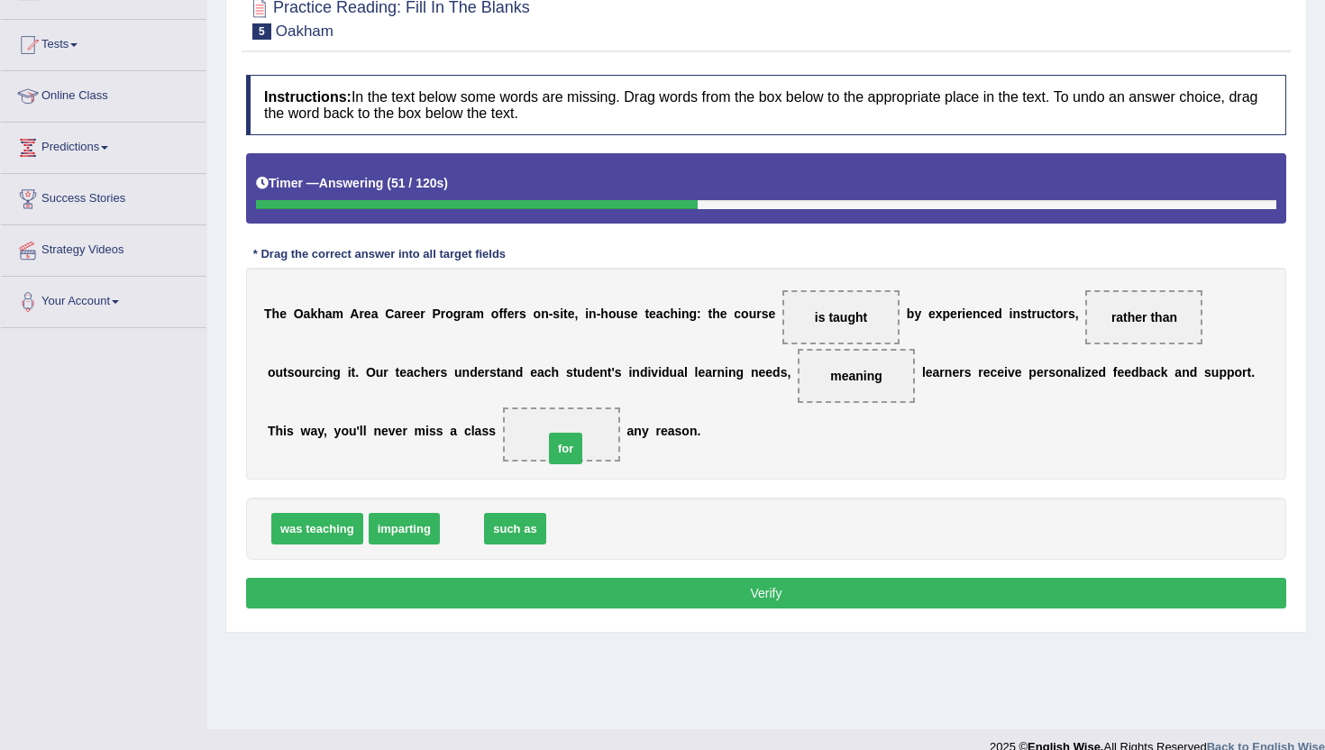
drag, startPoint x: 457, startPoint y: 533, endPoint x: 551, endPoint y: 444, distance: 129.5
click at [784, 602] on button "Verify" at bounding box center [766, 593] width 1041 height 31
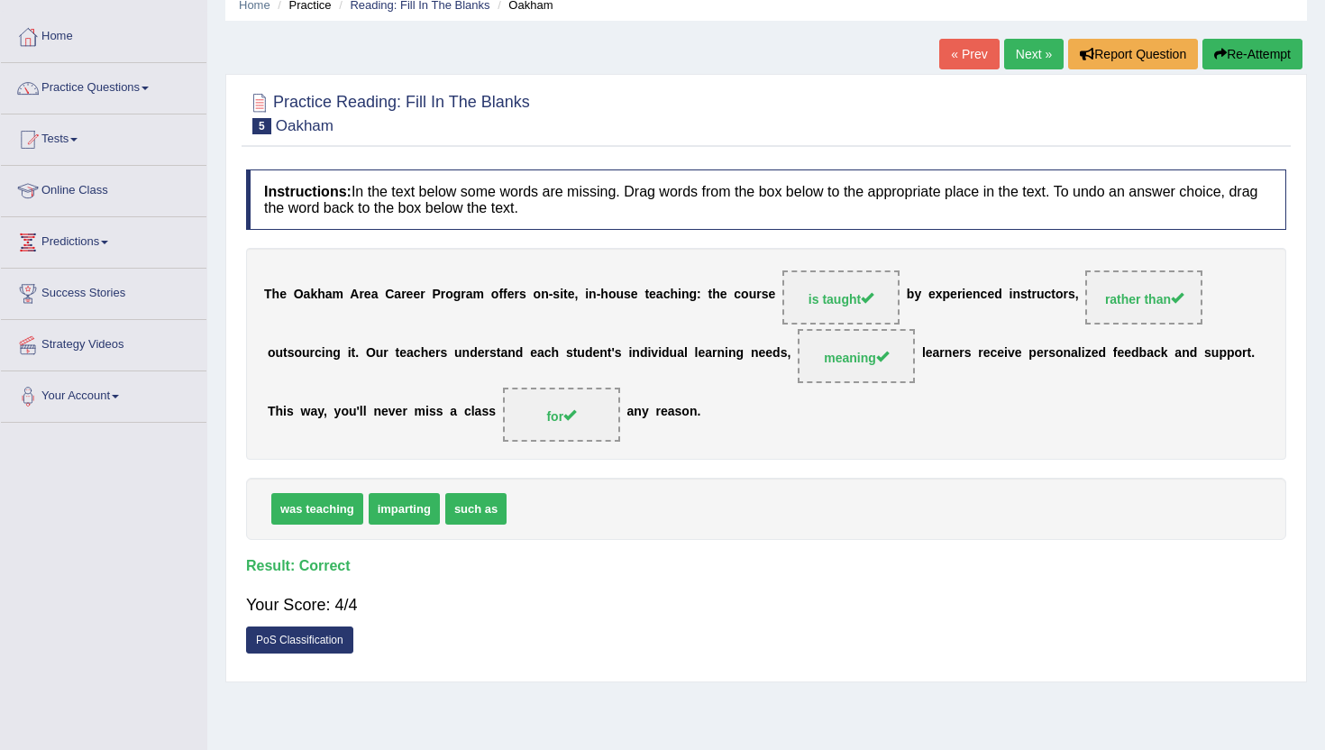
scroll to position [72, 0]
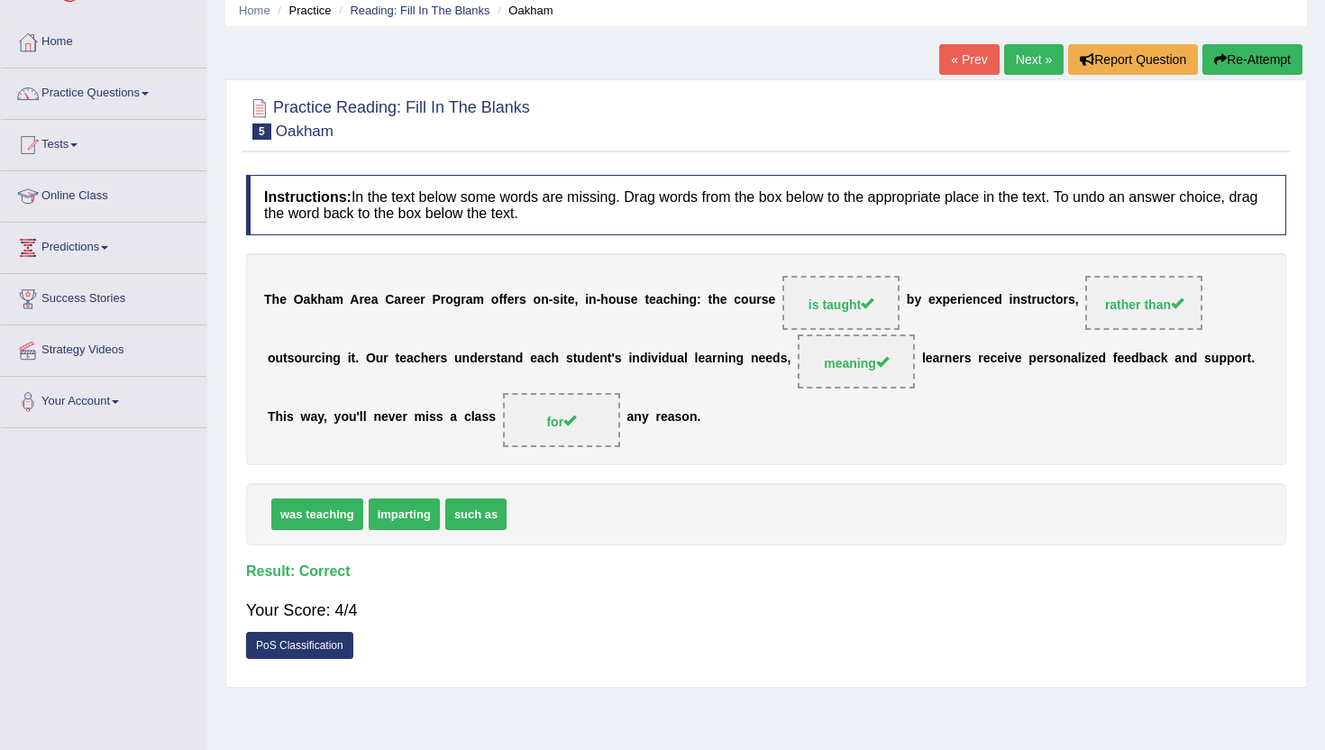
click at [1032, 75] on div "« Prev Next » Report Question Re-Attempt" at bounding box center [1124, 61] width 368 height 35
click at [1031, 60] on link "Next »" at bounding box center [1034, 59] width 60 height 31
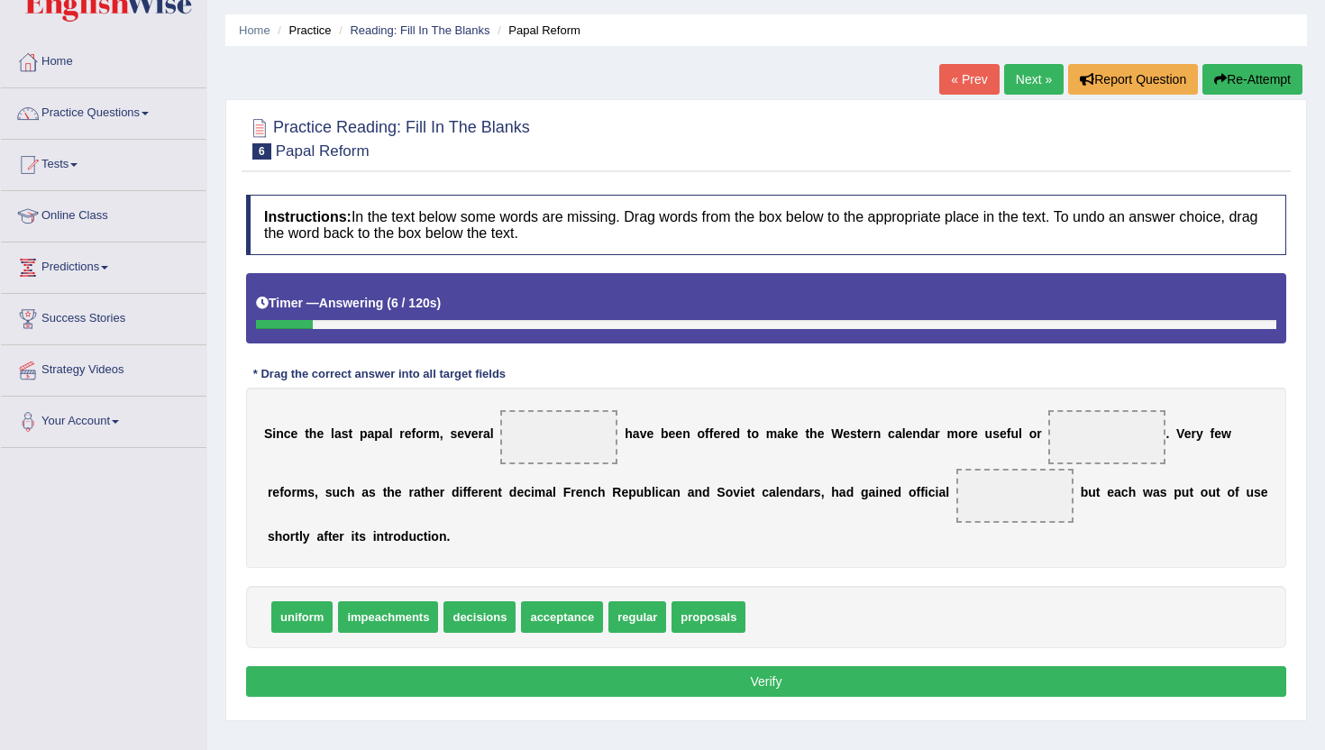
scroll to position [58, 0]
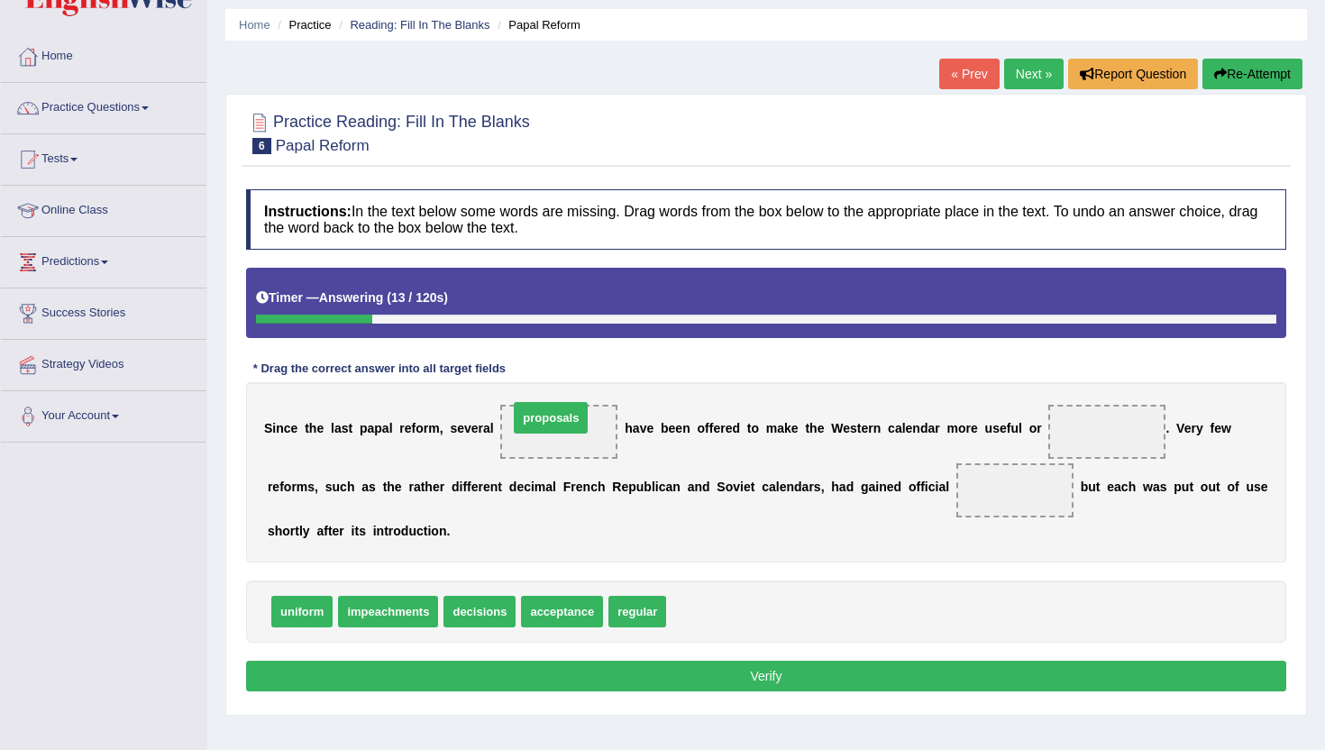
drag, startPoint x: 725, startPoint y: 612, endPoint x: 571, endPoint y: 425, distance: 242.8
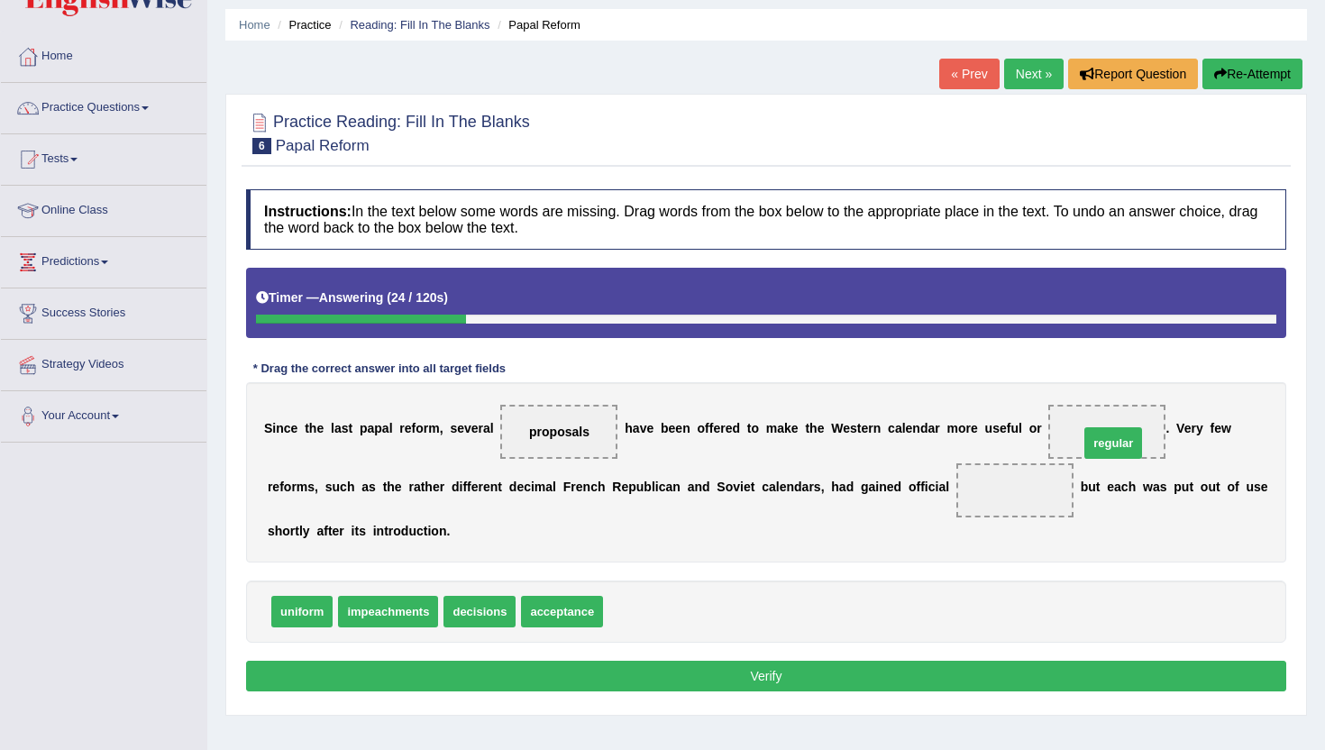
drag, startPoint x: 649, startPoint y: 607, endPoint x: 1125, endPoint y: 432, distance: 507.2
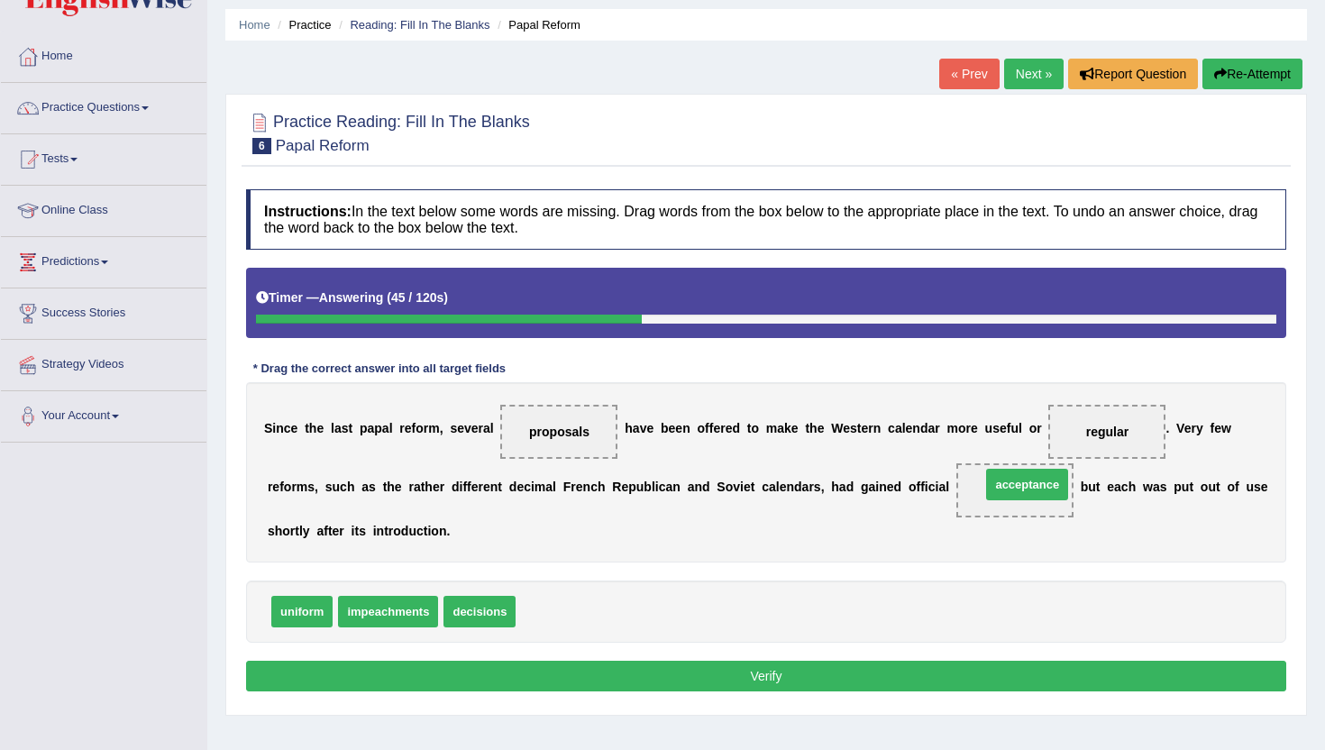
drag, startPoint x: 532, startPoint y: 618, endPoint x: 993, endPoint y: 487, distance: 478.9
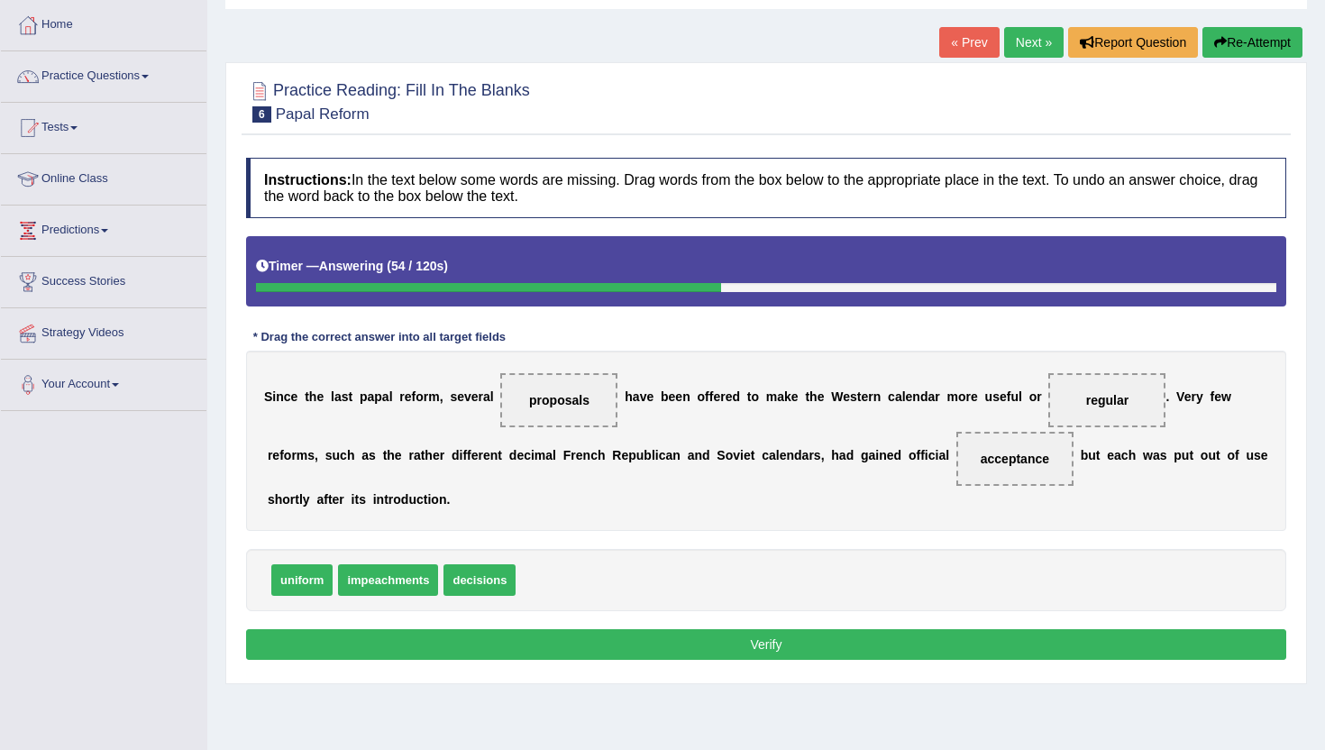
scroll to position [105, 0]
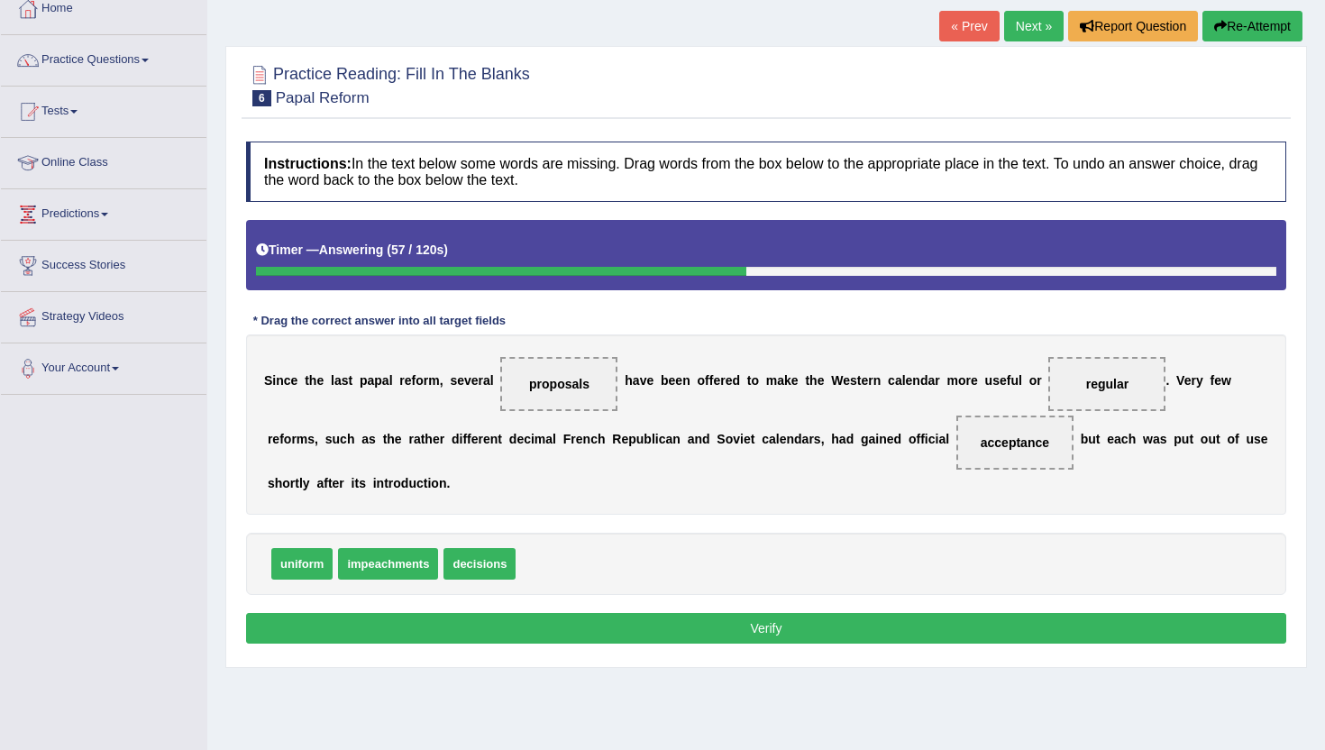
click at [676, 628] on button "Verify" at bounding box center [766, 628] width 1041 height 31
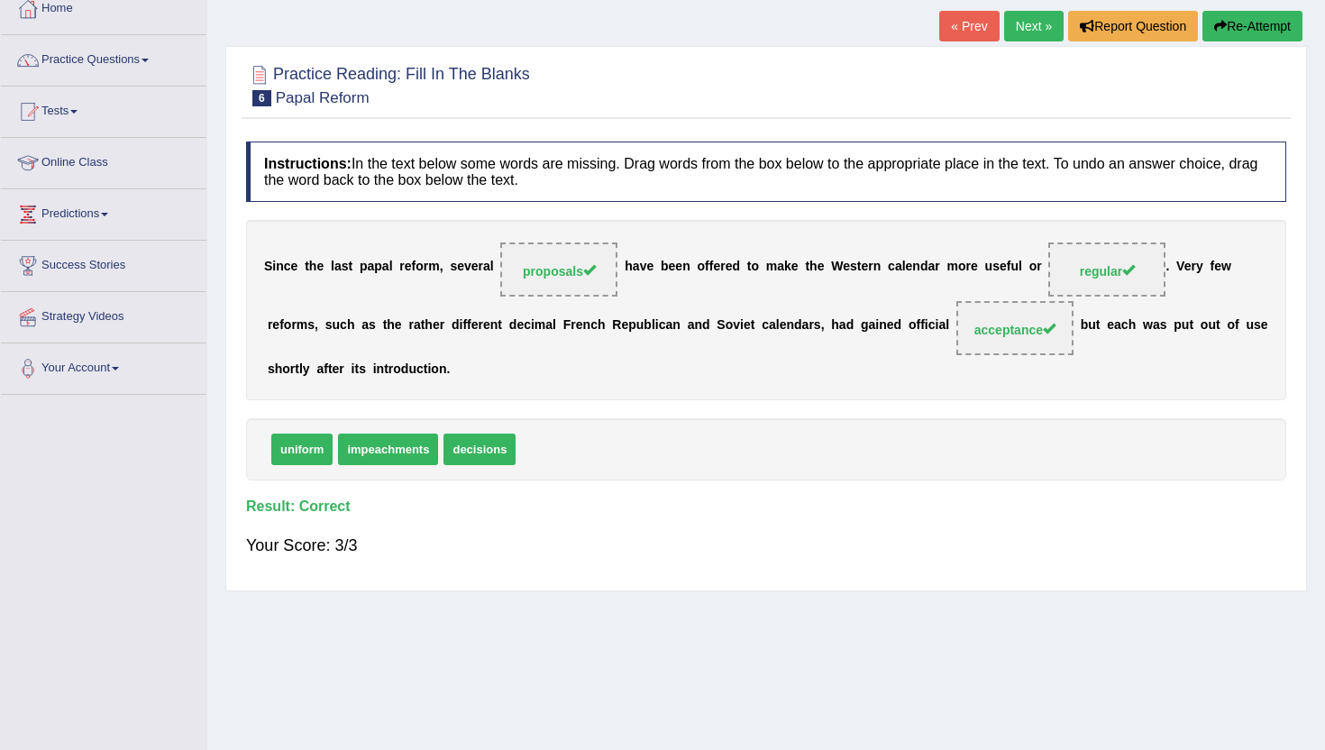
scroll to position [76, 0]
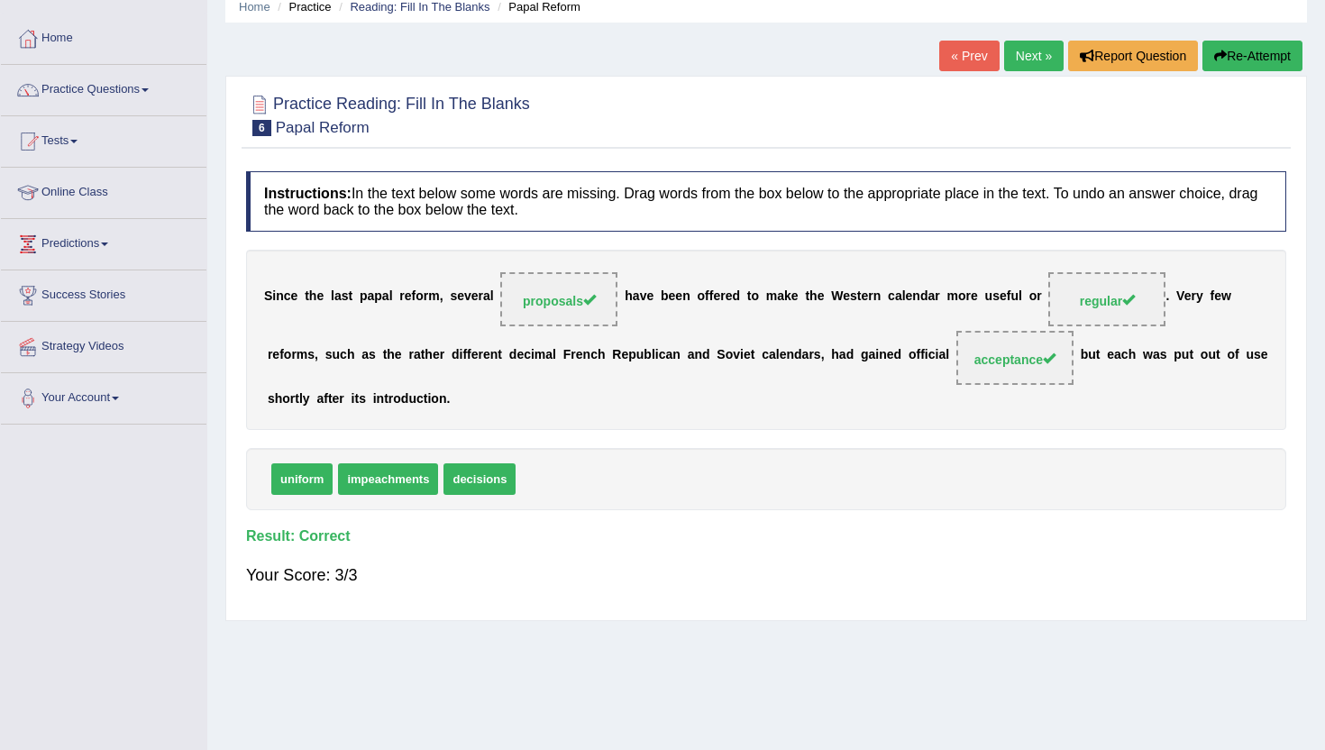
click at [1019, 66] on link "Next »" at bounding box center [1034, 56] width 60 height 31
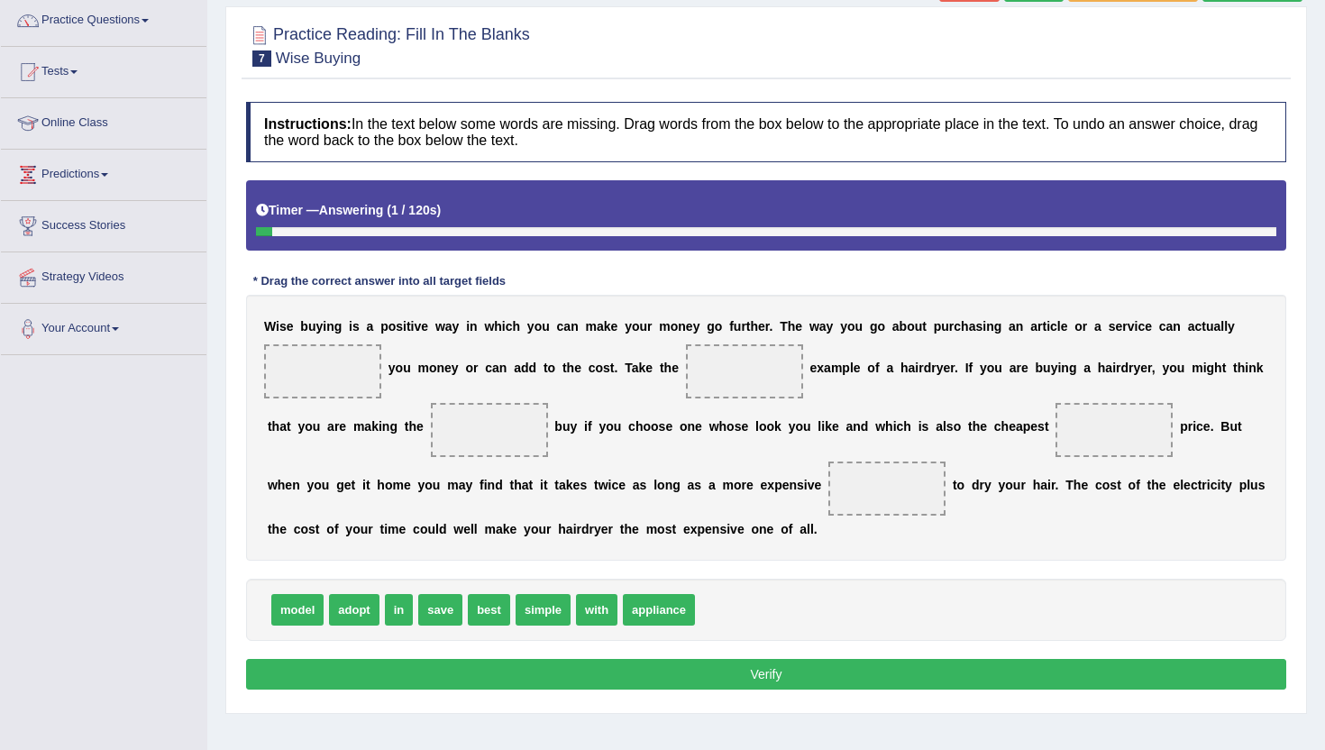
scroll to position [160, 0]
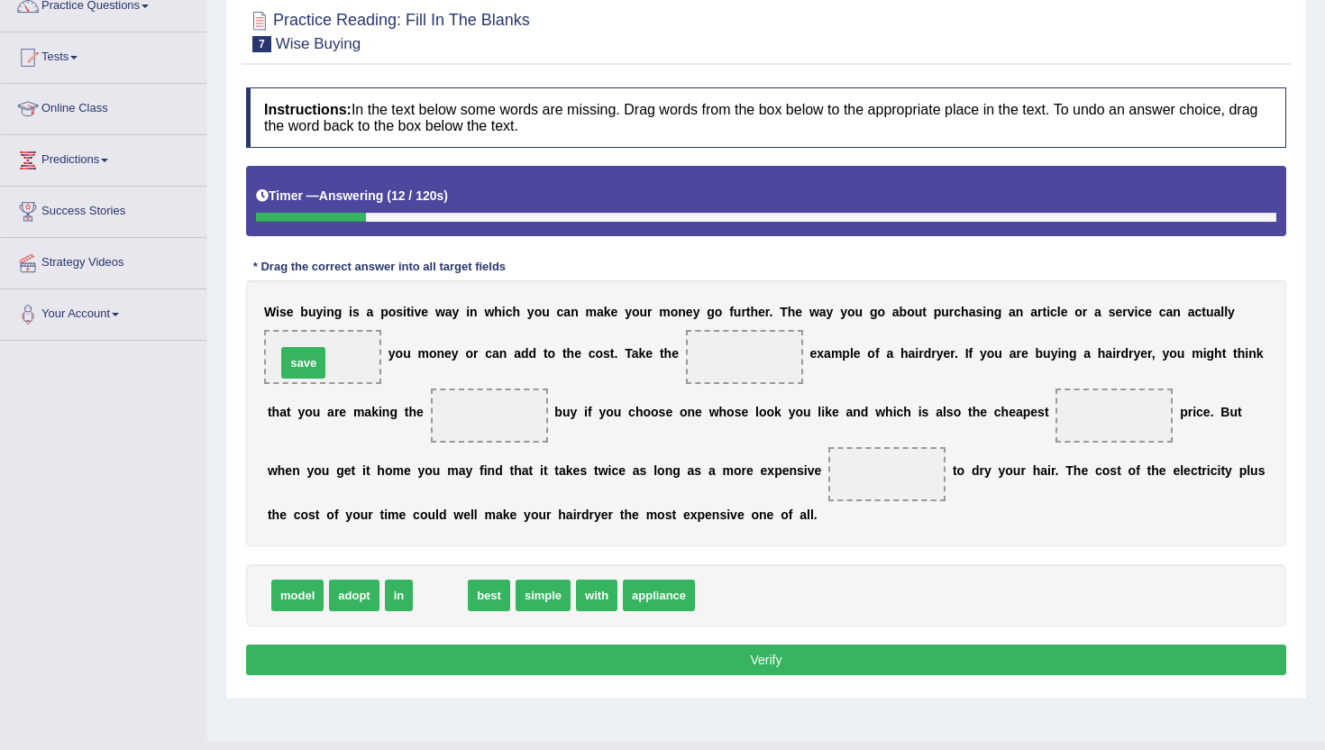
drag, startPoint x: 435, startPoint y: 598, endPoint x: 298, endPoint y: 366, distance: 269.2
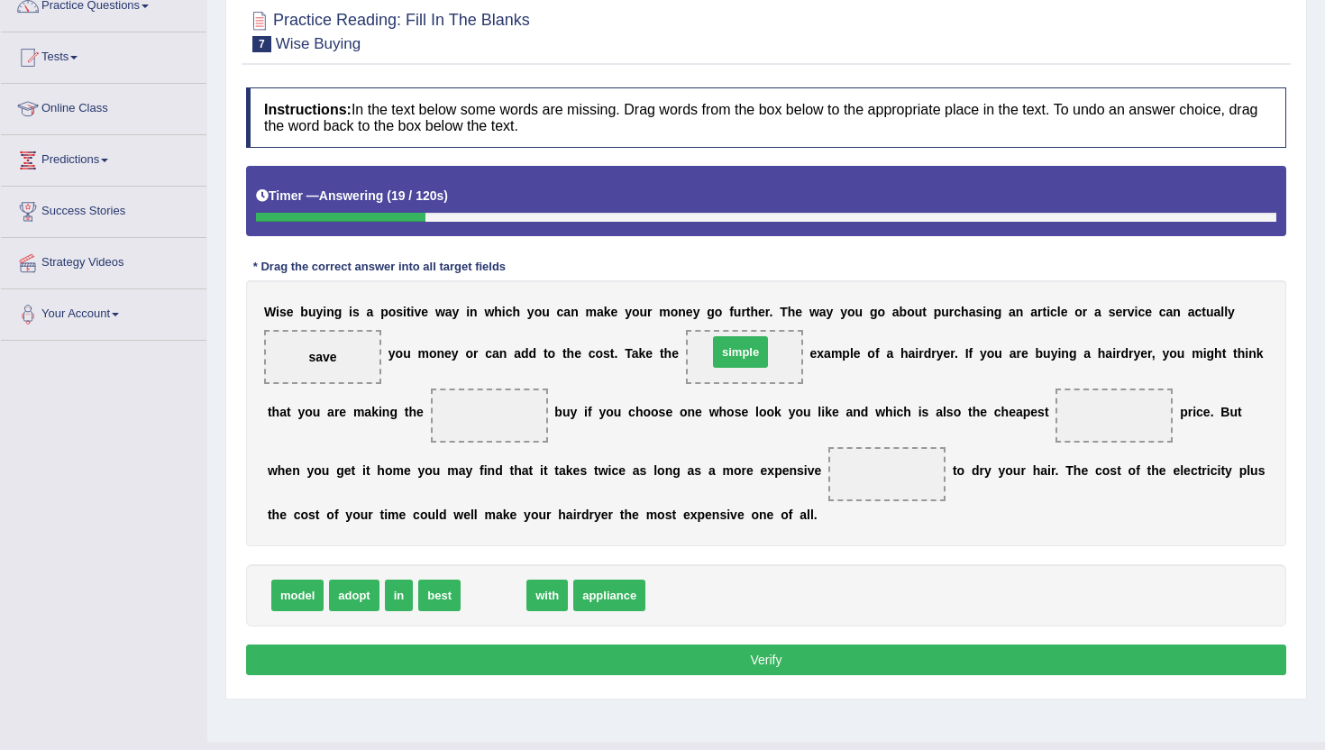
drag, startPoint x: 493, startPoint y: 601, endPoint x: 733, endPoint y: 355, distance: 343.0
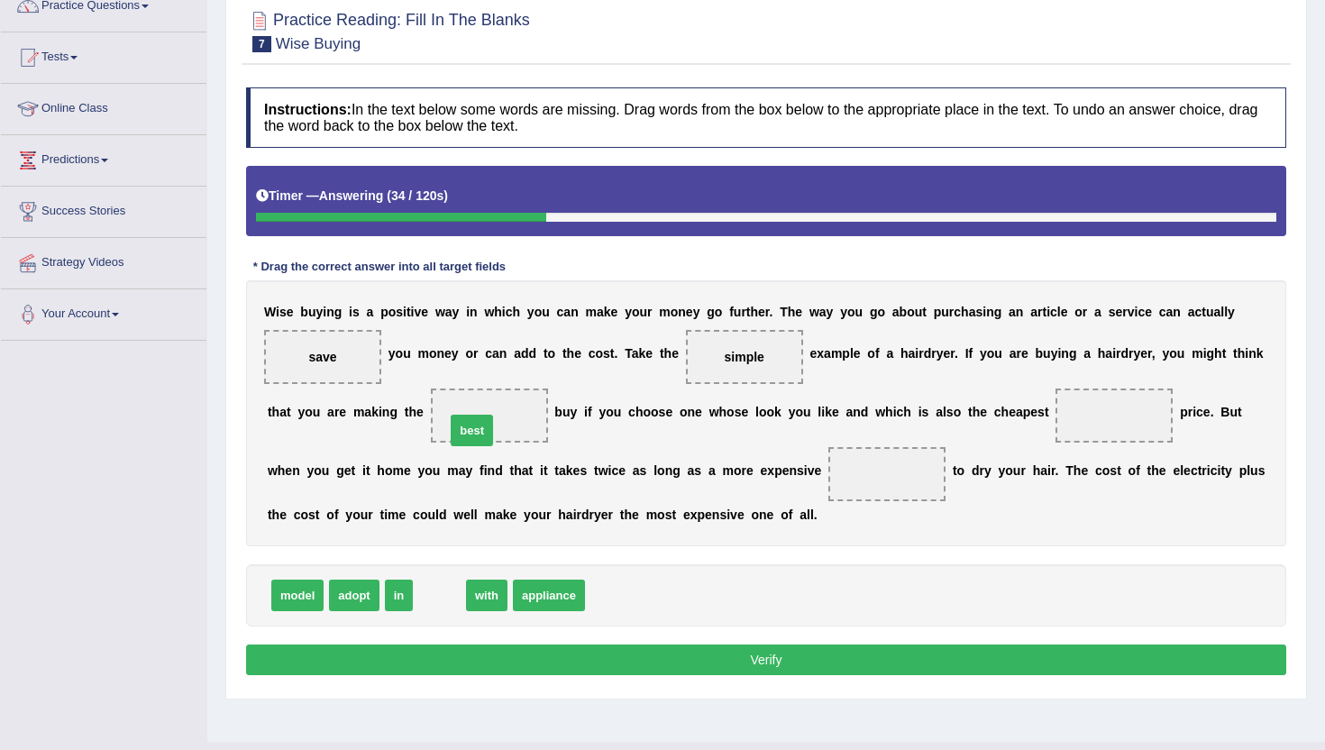
drag, startPoint x: 445, startPoint y: 602, endPoint x: 481, endPoint y: 433, distance: 173.5
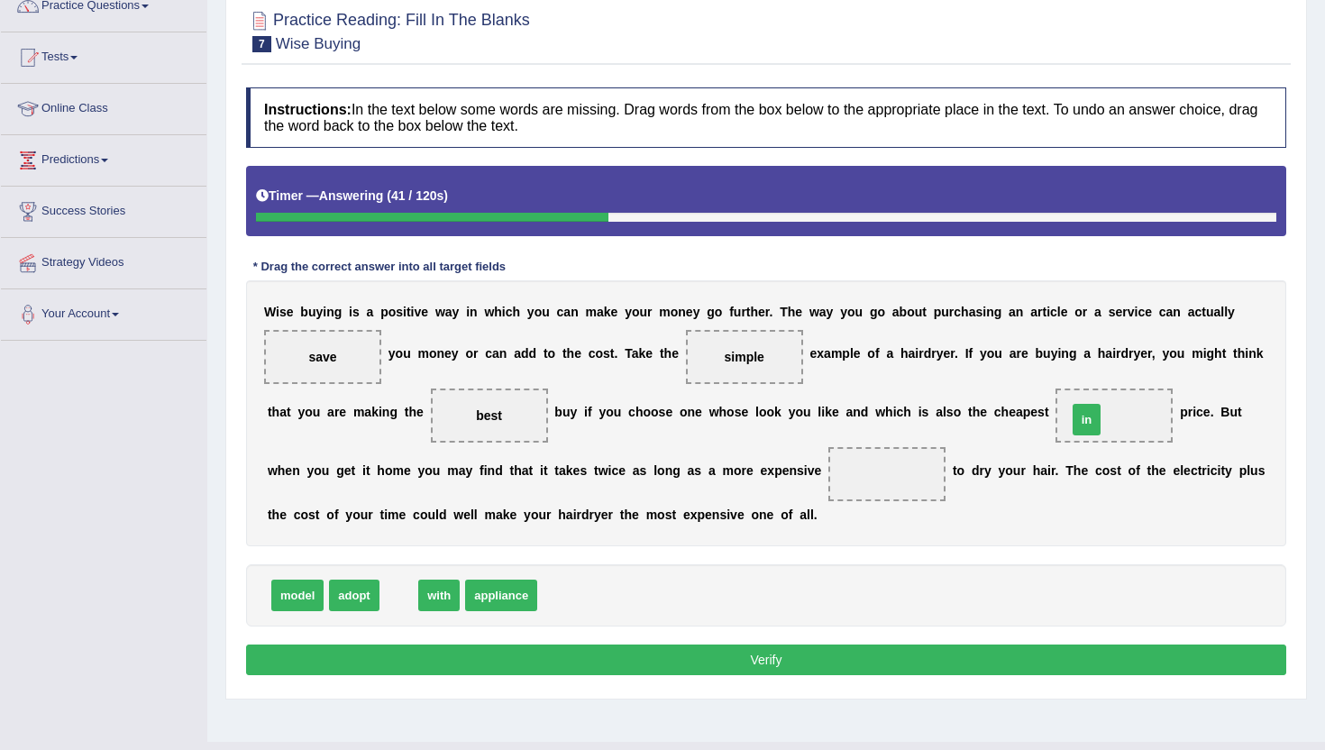
drag, startPoint x: 397, startPoint y: 595, endPoint x: 1074, endPoint y: 417, distance: 700.3
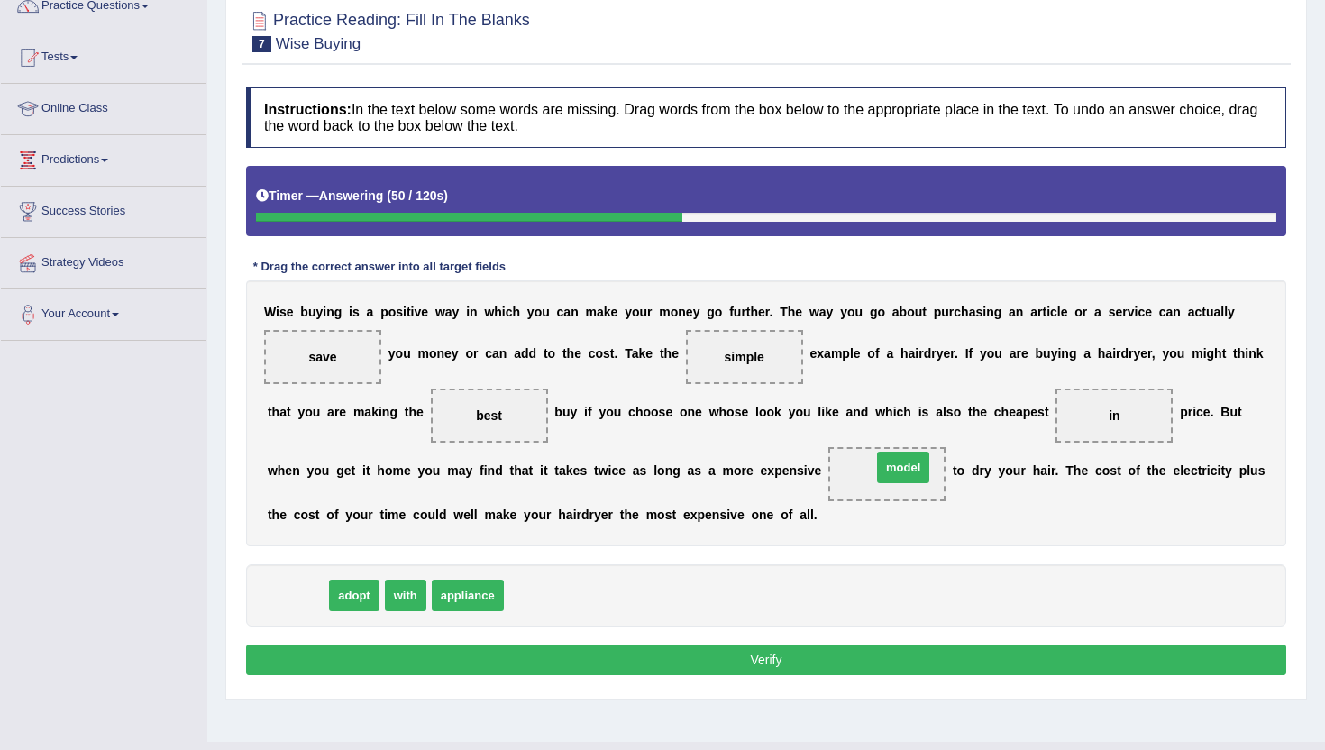
drag, startPoint x: 289, startPoint y: 598, endPoint x: 869, endPoint y: 465, distance: 595.6
click at [759, 674] on button "Verify" at bounding box center [766, 660] width 1041 height 31
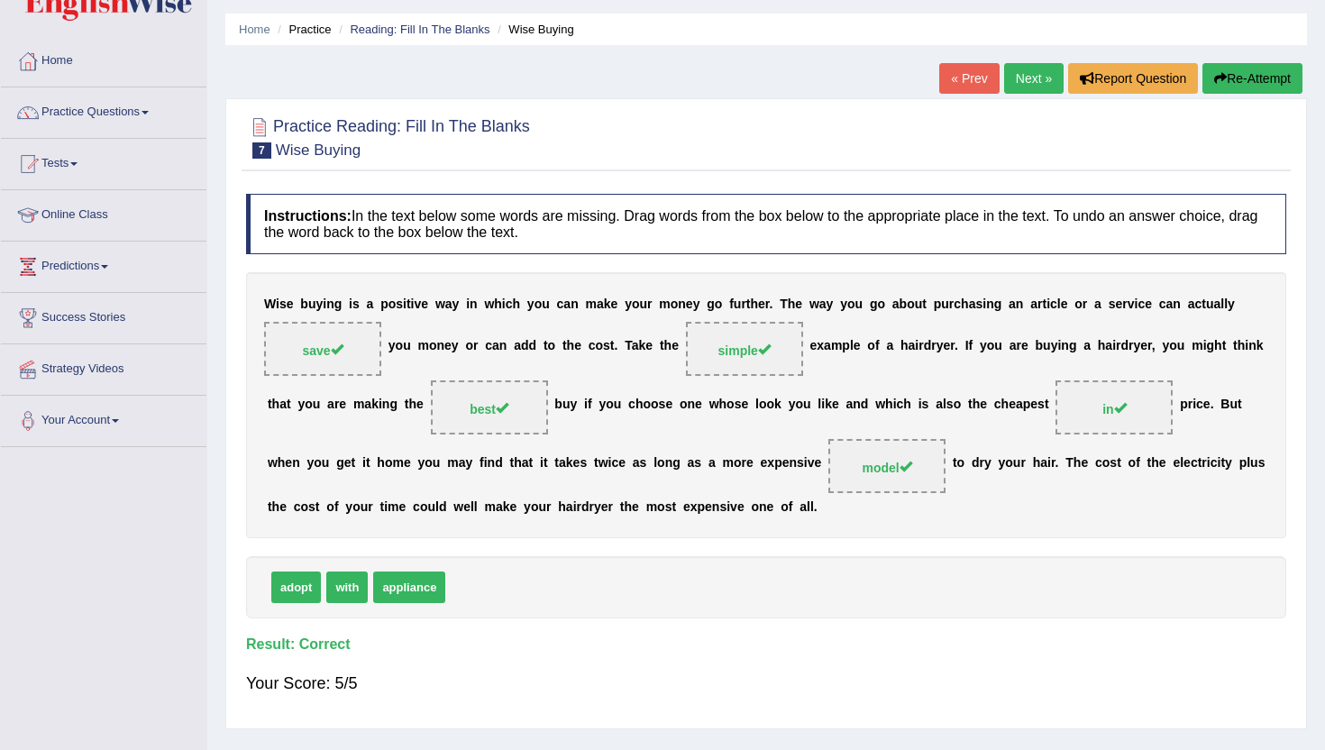
scroll to position [0, 0]
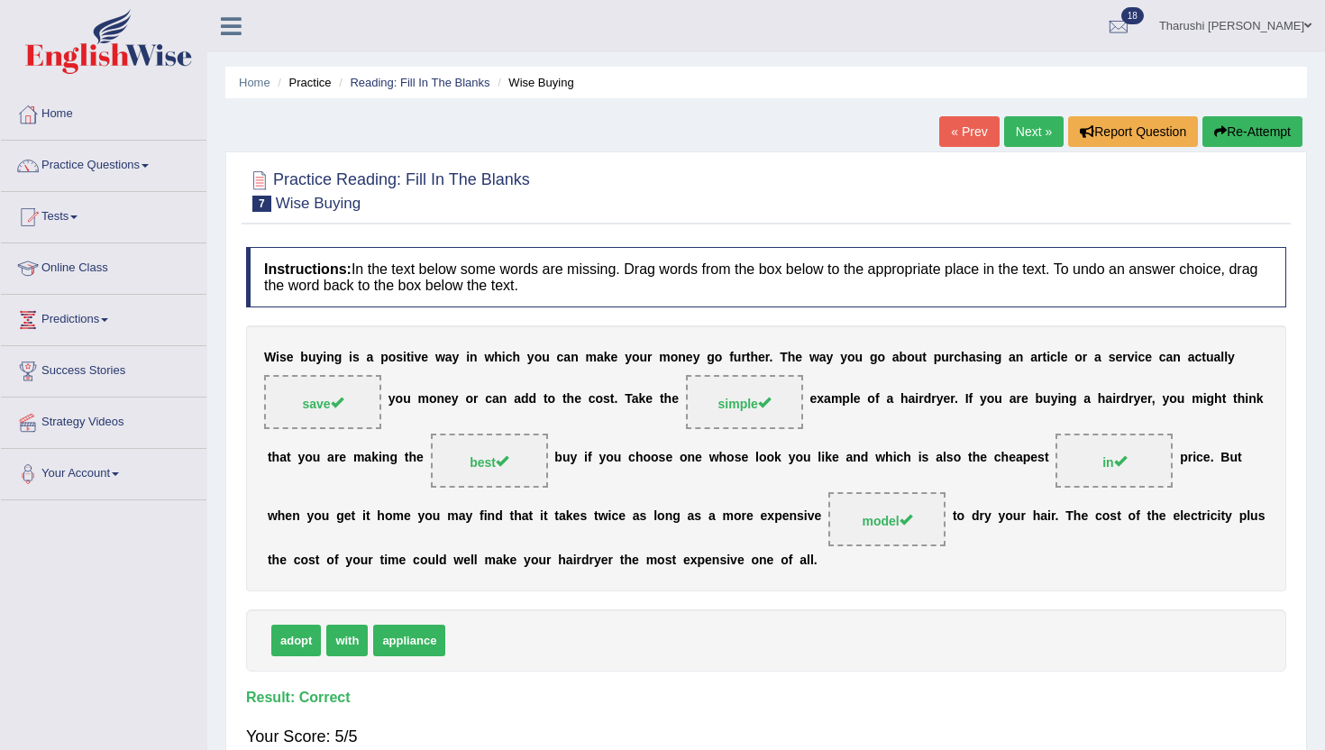
click at [1022, 136] on link "Next »" at bounding box center [1034, 131] width 60 height 31
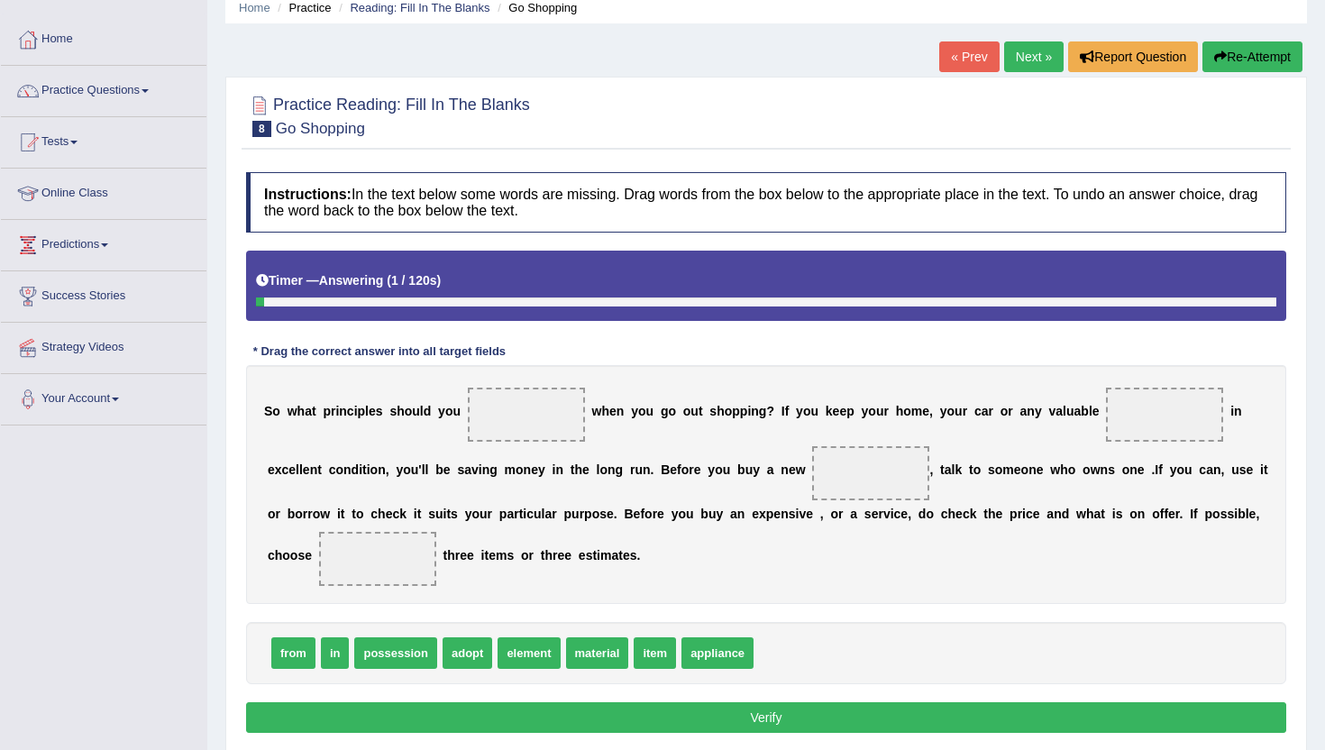
scroll to position [92, 0]
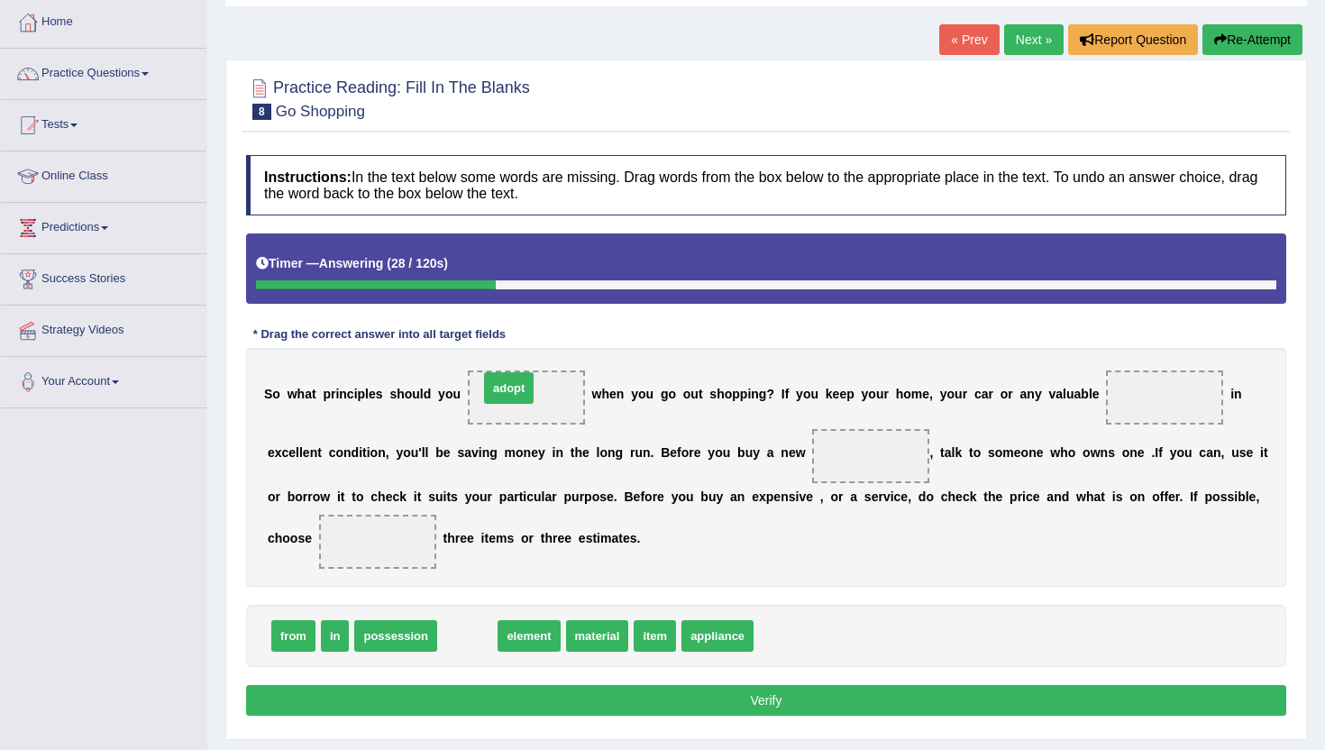
drag, startPoint x: 468, startPoint y: 633, endPoint x: 509, endPoint y: 385, distance: 251.4
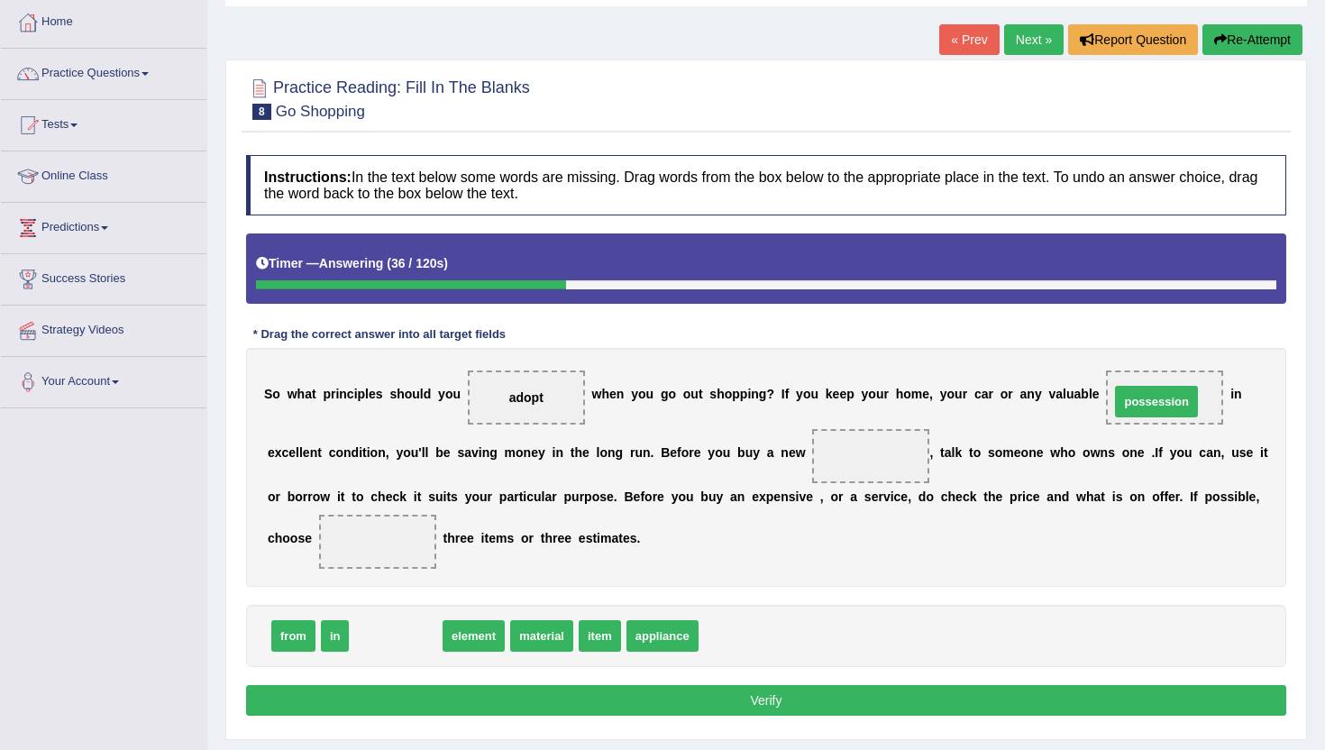
drag, startPoint x: 393, startPoint y: 639, endPoint x: 1150, endPoint y: 398, distance: 794.2
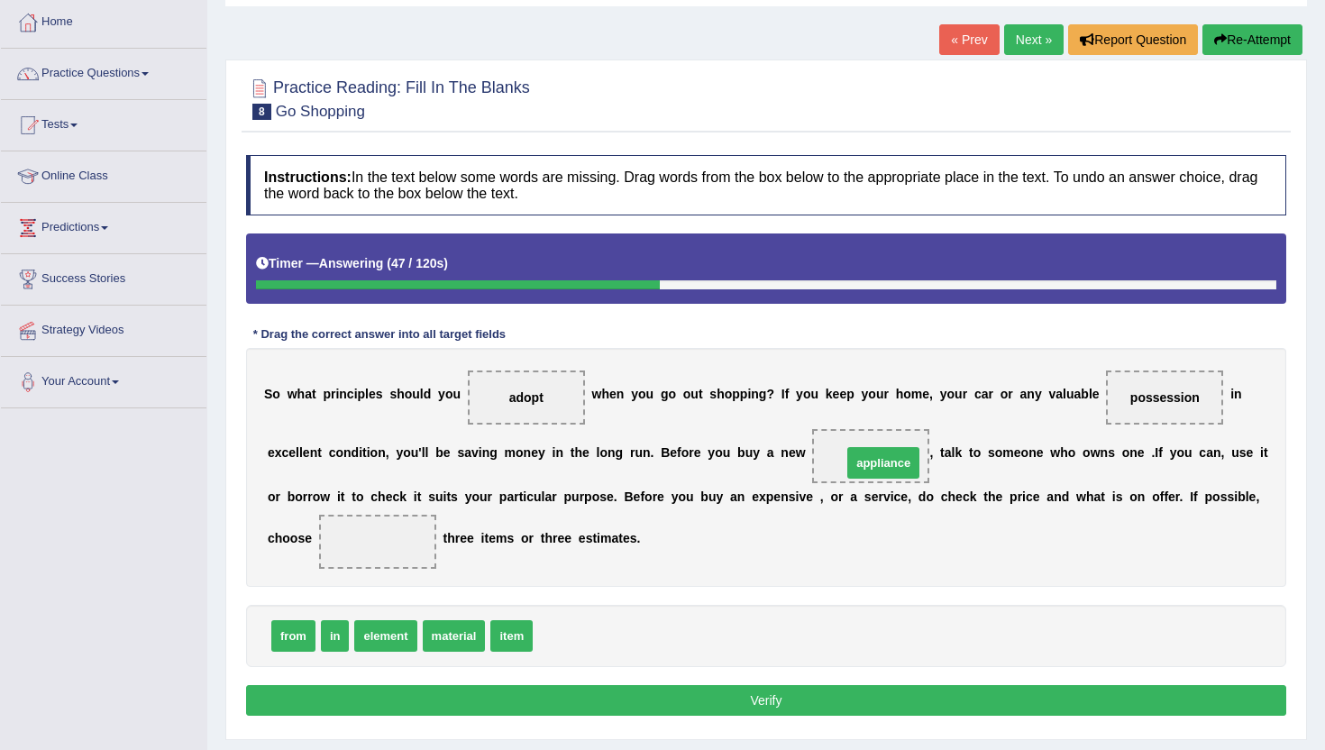
drag, startPoint x: 558, startPoint y: 640, endPoint x: 860, endPoint y: 457, distance: 353.2
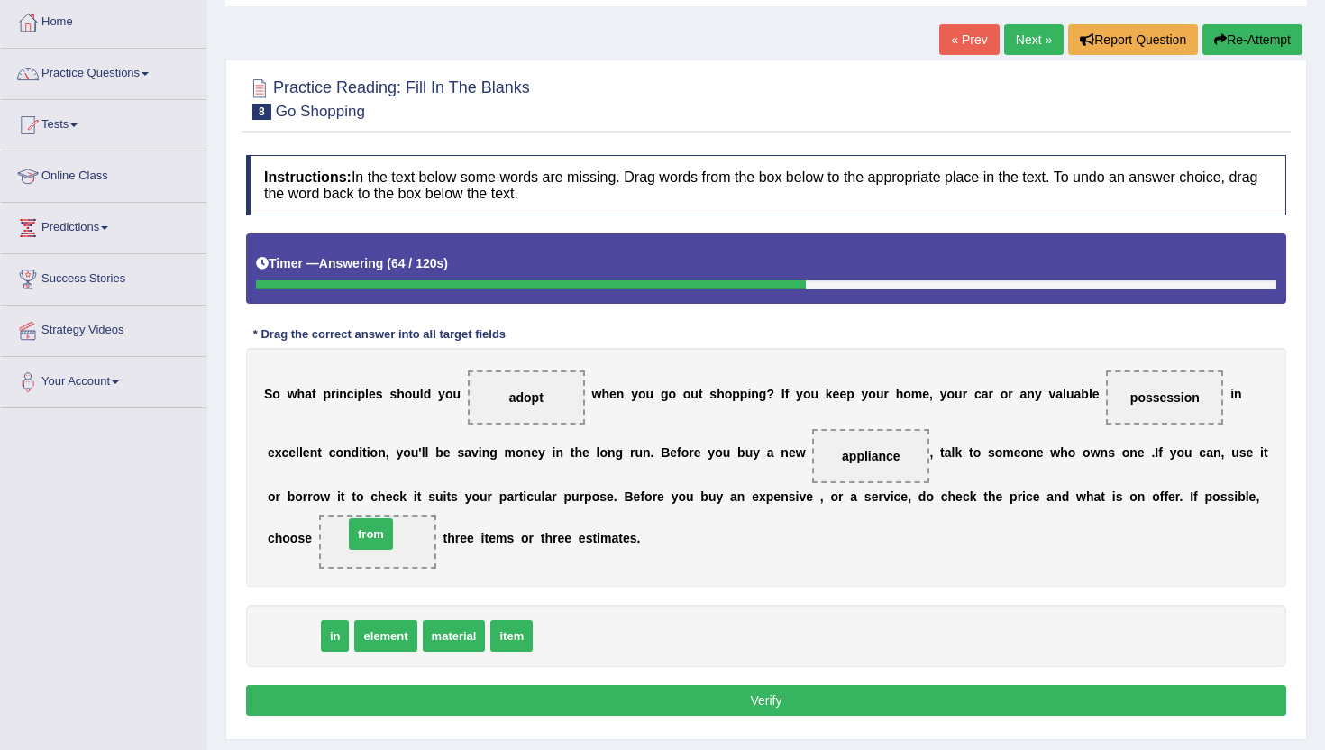
drag, startPoint x: 281, startPoint y: 638, endPoint x: 359, endPoint y: 536, distance: 128.0
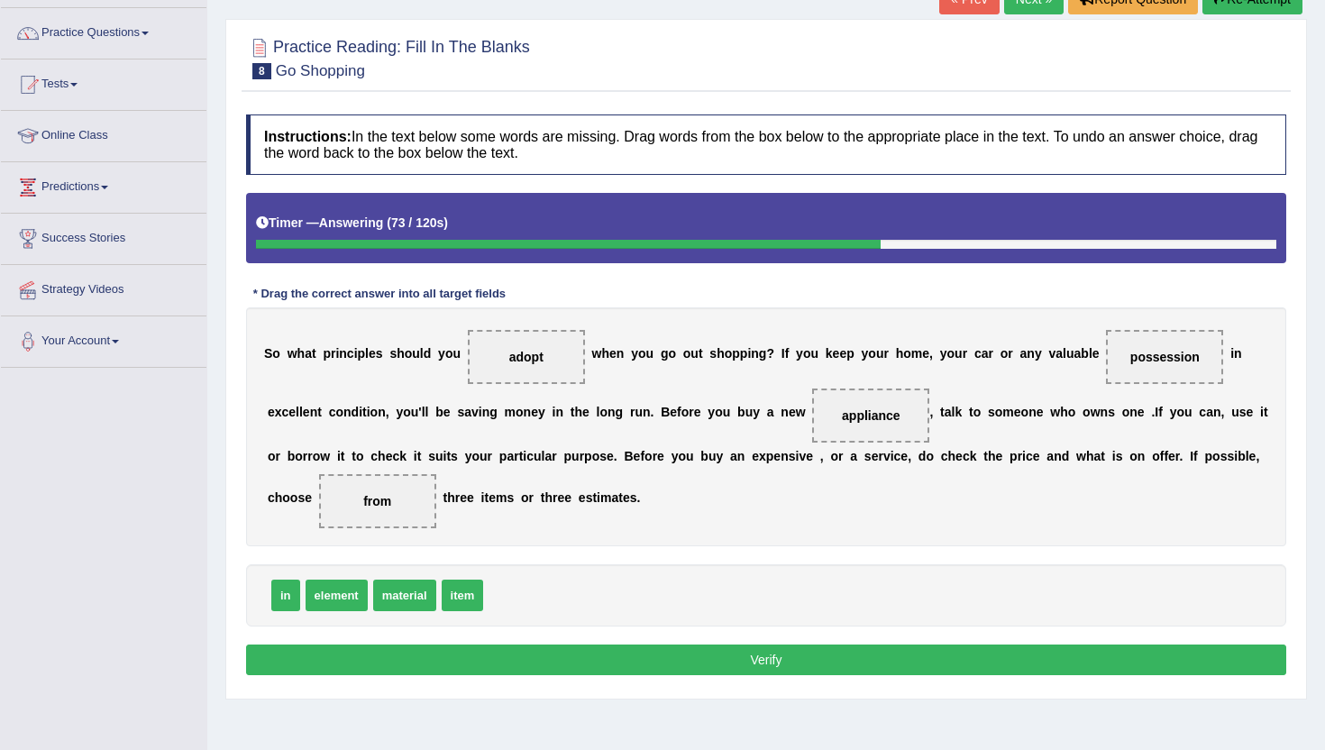
scroll to position [139, 0]
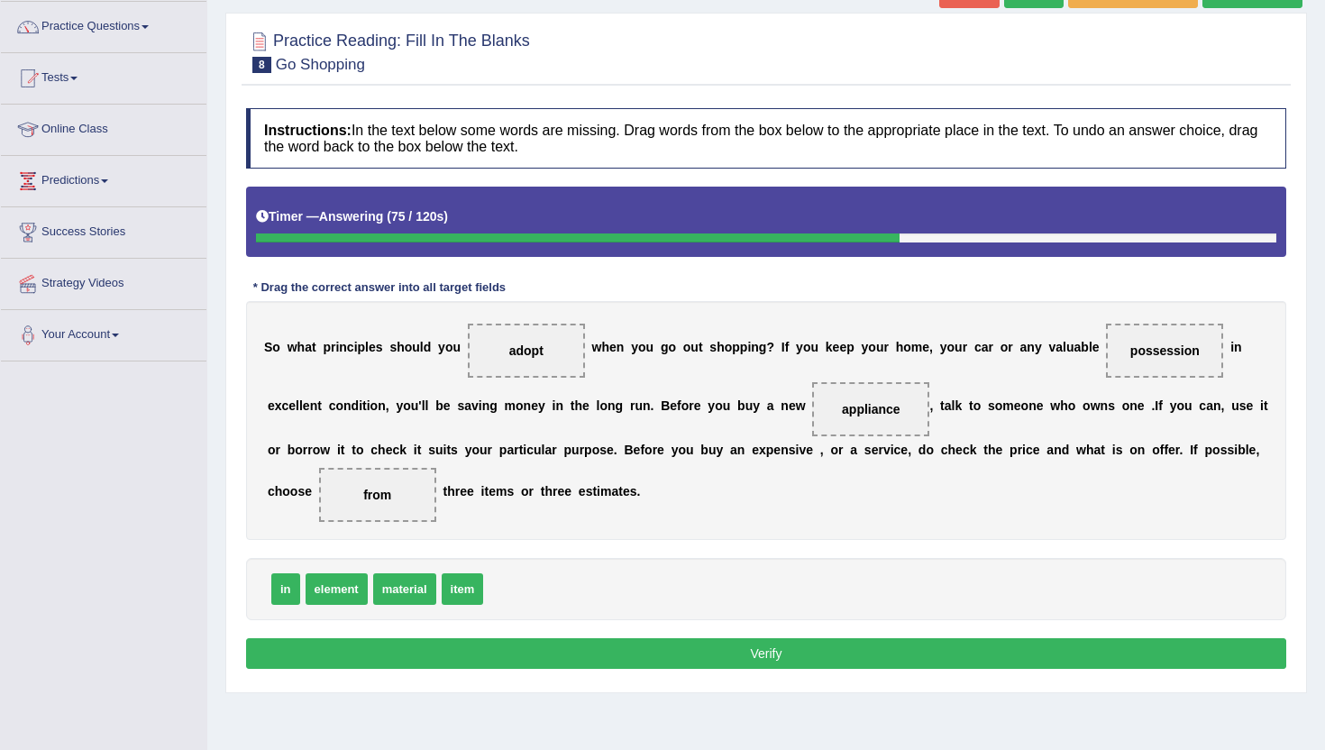
click at [626, 662] on button "Verify" at bounding box center [766, 653] width 1041 height 31
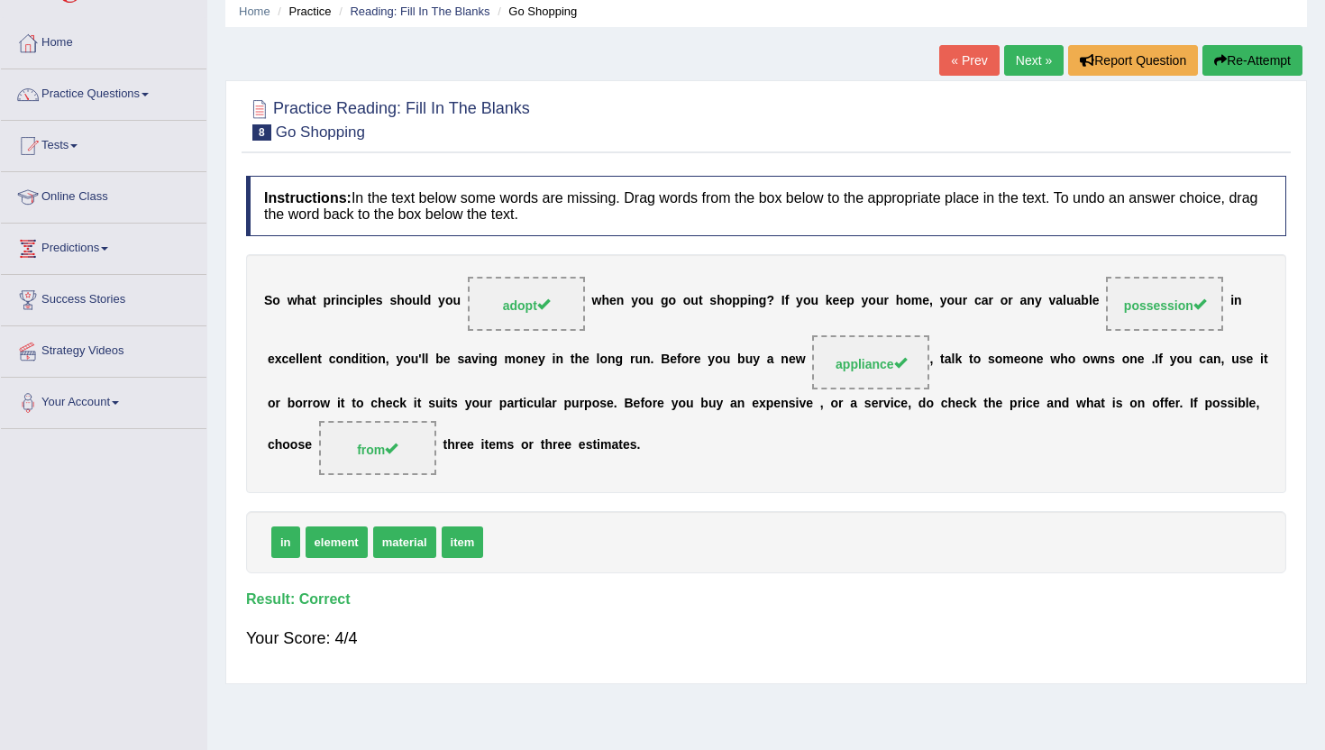
scroll to position [0, 0]
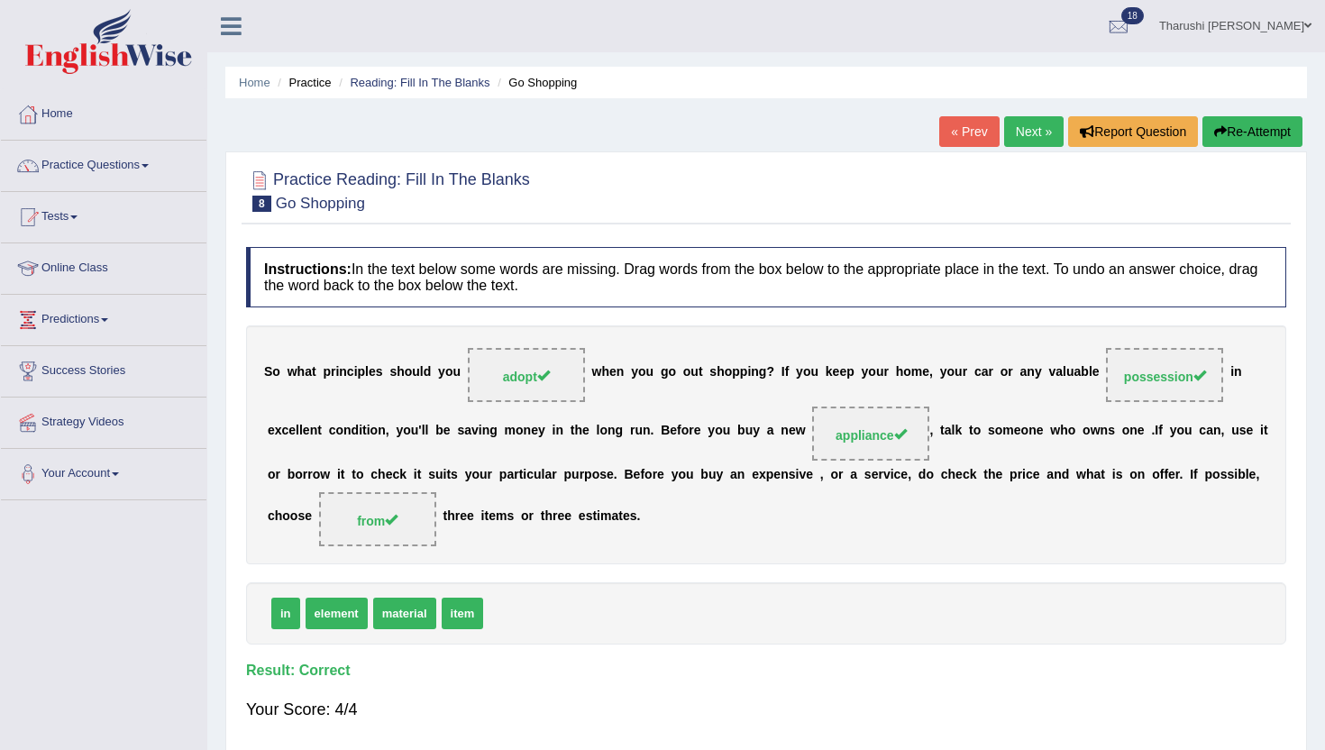
click at [1022, 124] on link "Next »" at bounding box center [1034, 131] width 60 height 31
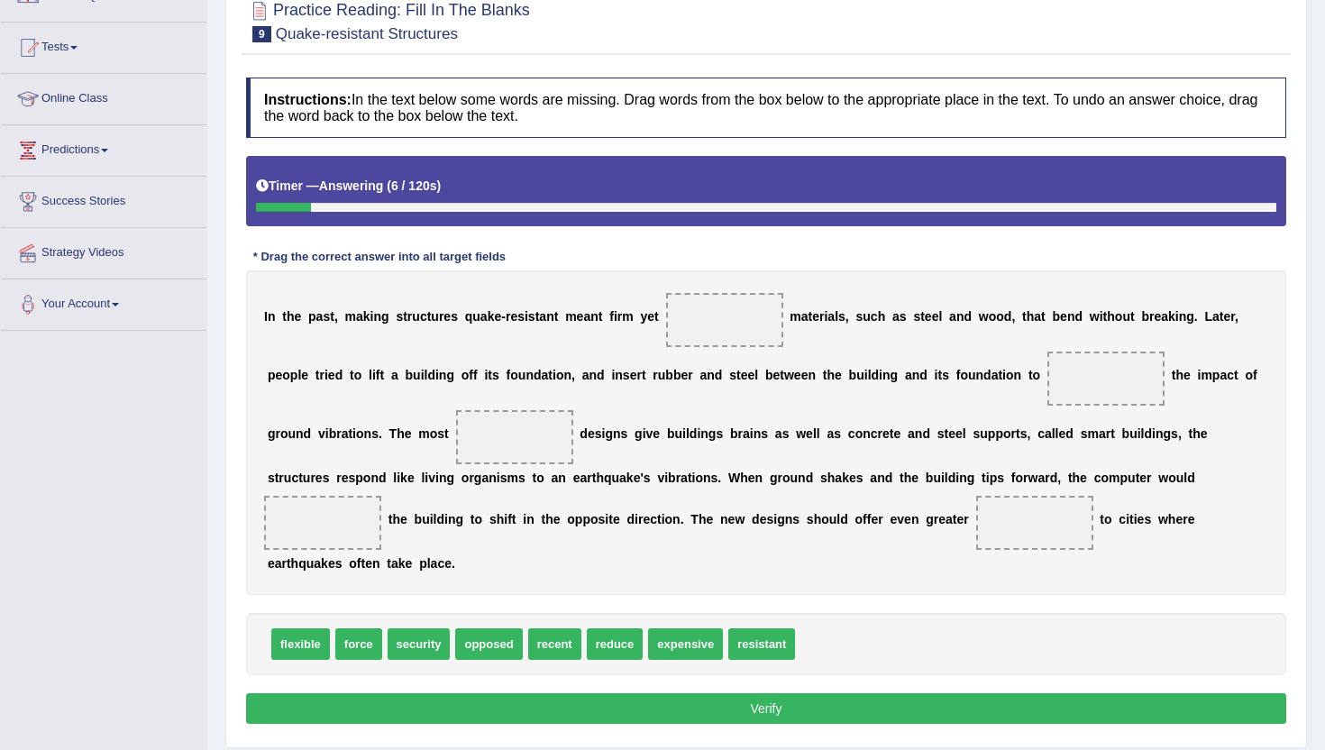
scroll to position [176, 0]
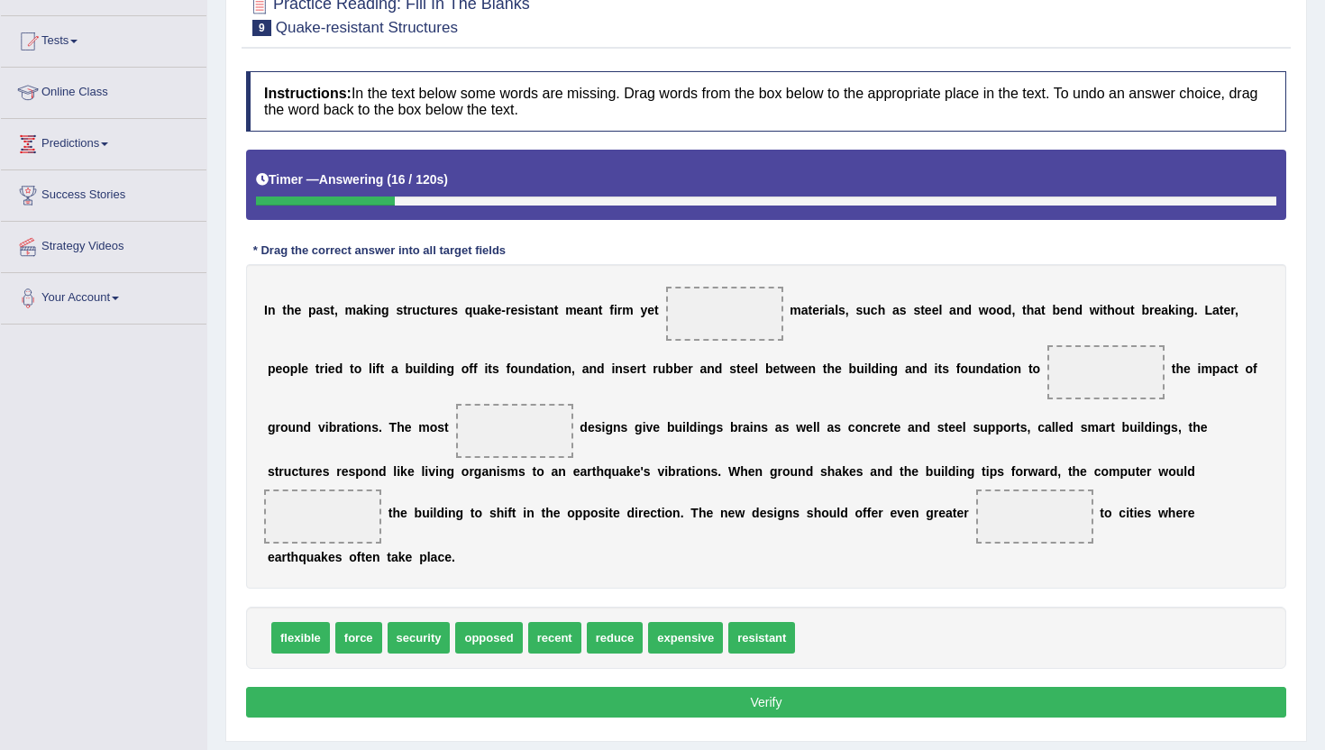
click at [766, 648] on span "resistant" at bounding box center [762, 638] width 67 height 32
drag, startPoint x: 744, startPoint y: 634, endPoint x: 725, endPoint y: 327, distance: 307.1
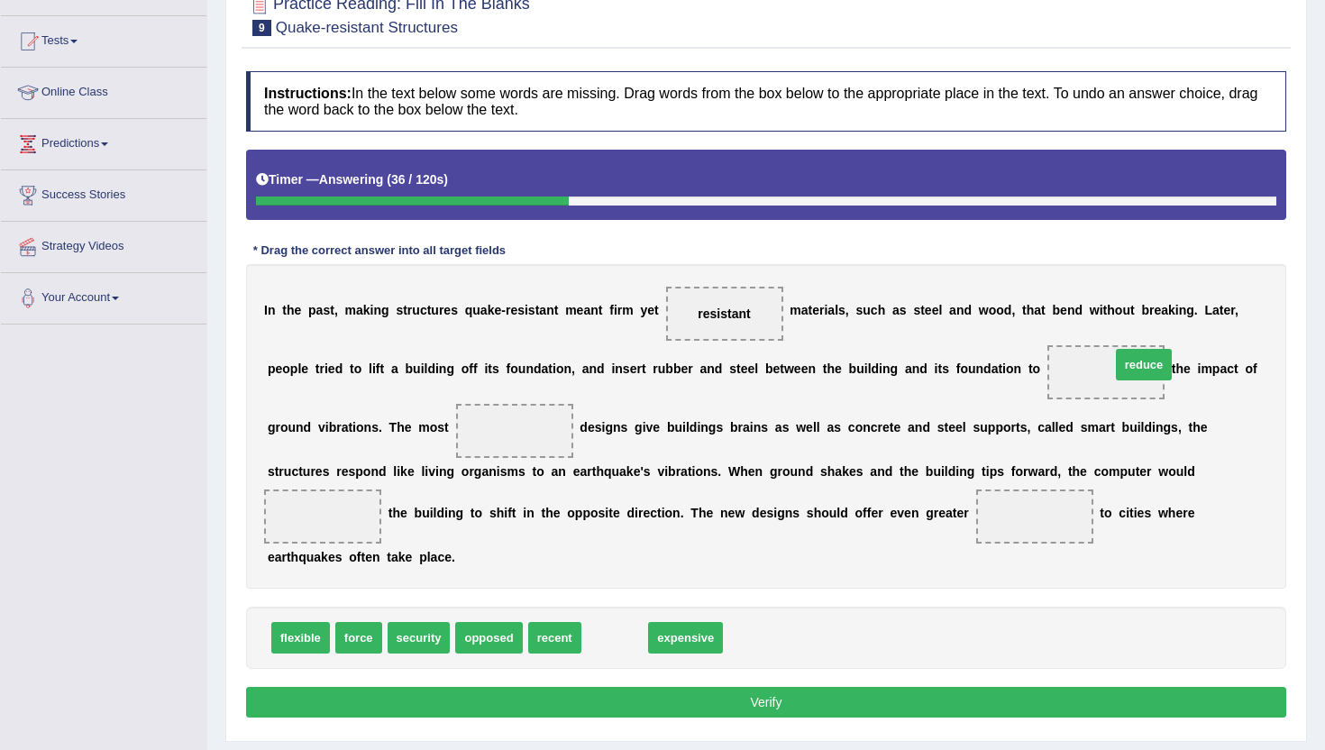
drag, startPoint x: 612, startPoint y: 643, endPoint x: 1137, endPoint y: 361, distance: 595.8
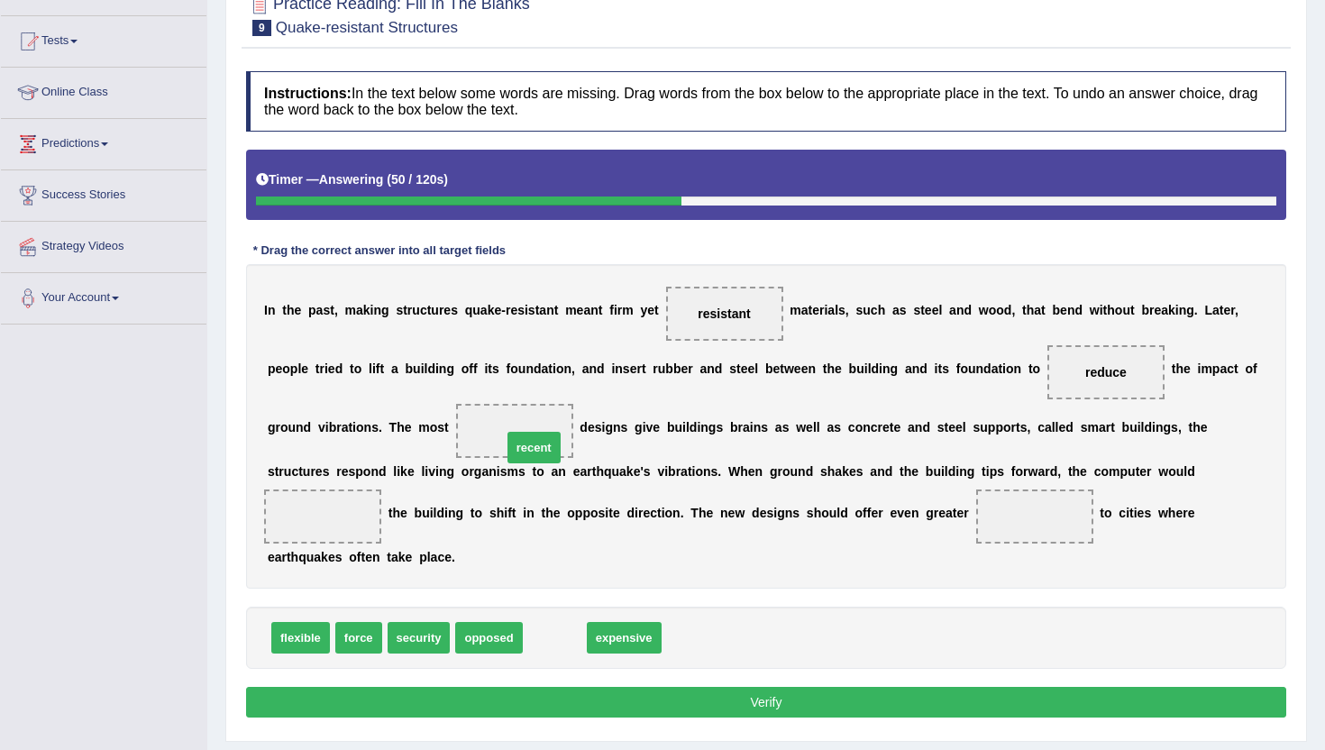
drag, startPoint x: 565, startPoint y: 636, endPoint x: 543, endPoint y: 445, distance: 192.5
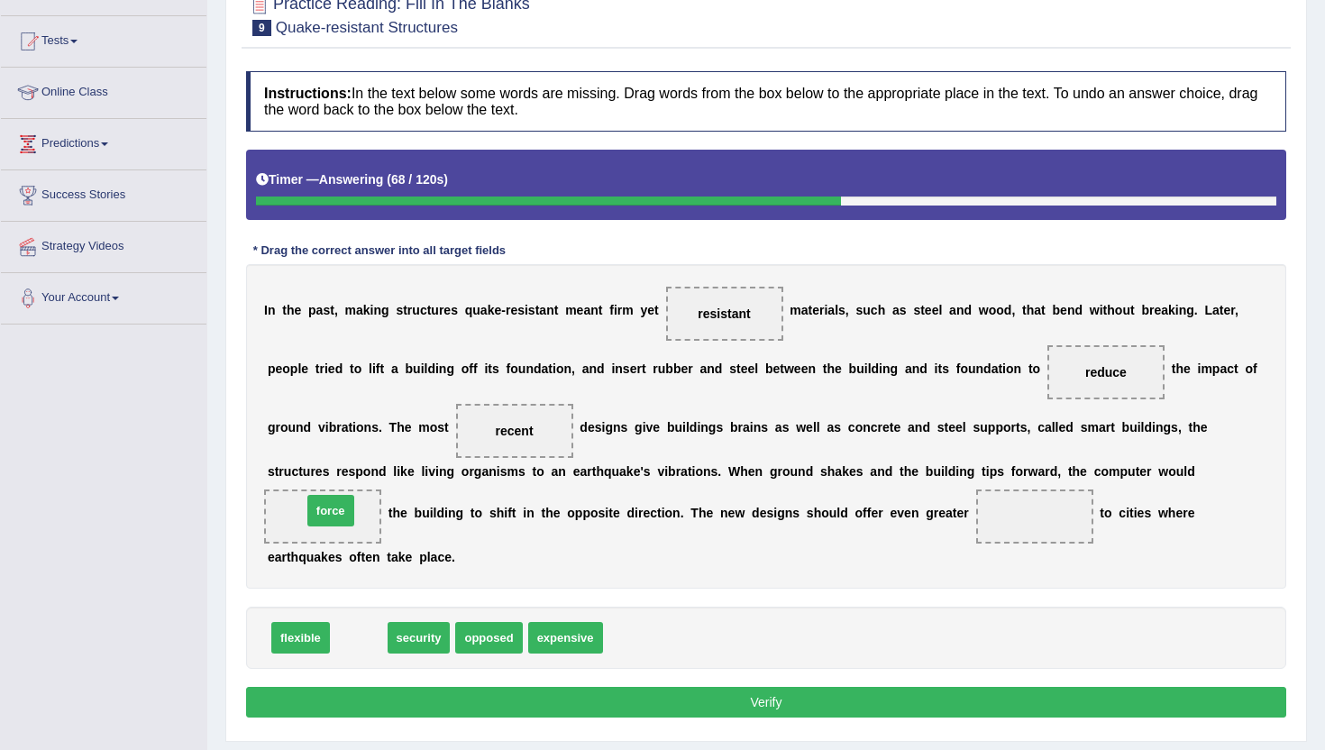
drag, startPoint x: 361, startPoint y: 637, endPoint x: 333, endPoint y: 509, distance: 130.2
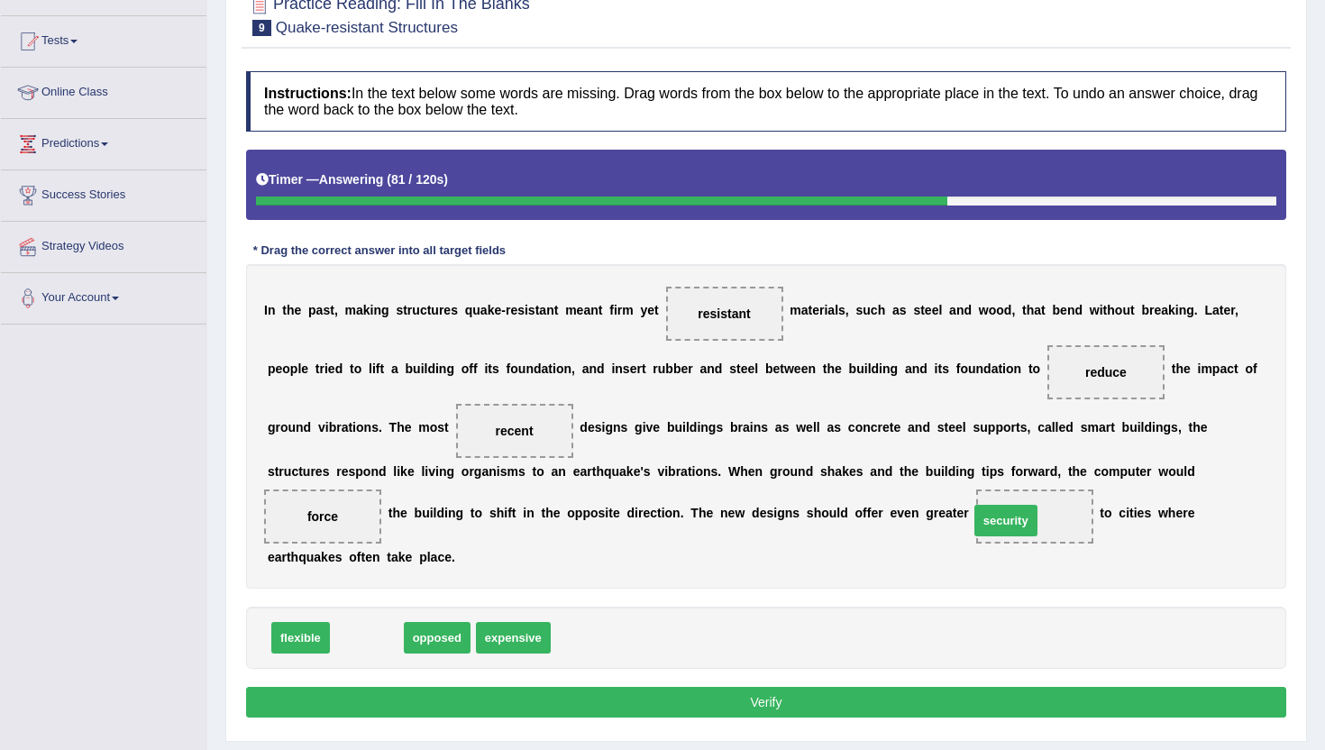
drag, startPoint x: 369, startPoint y: 643, endPoint x: 1008, endPoint y: 526, distance: 649.9
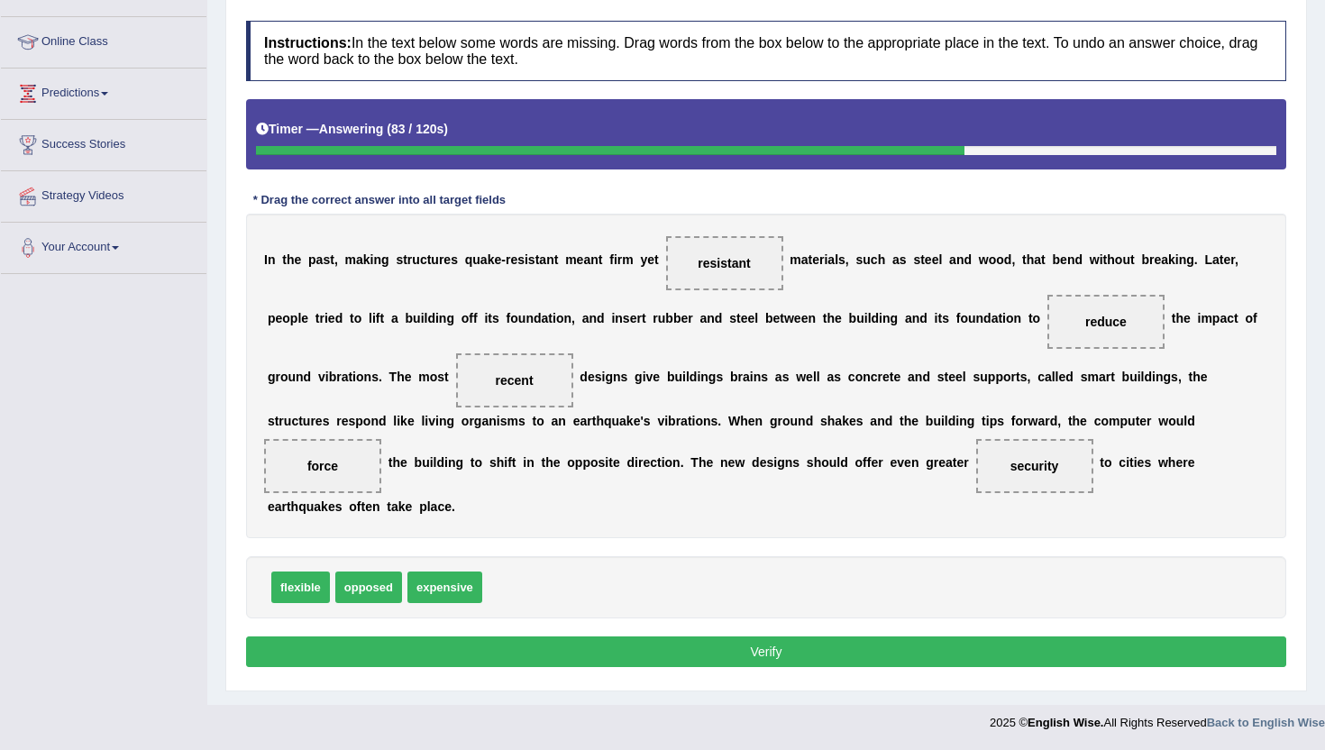
click at [777, 644] on button "Verify" at bounding box center [766, 652] width 1041 height 31
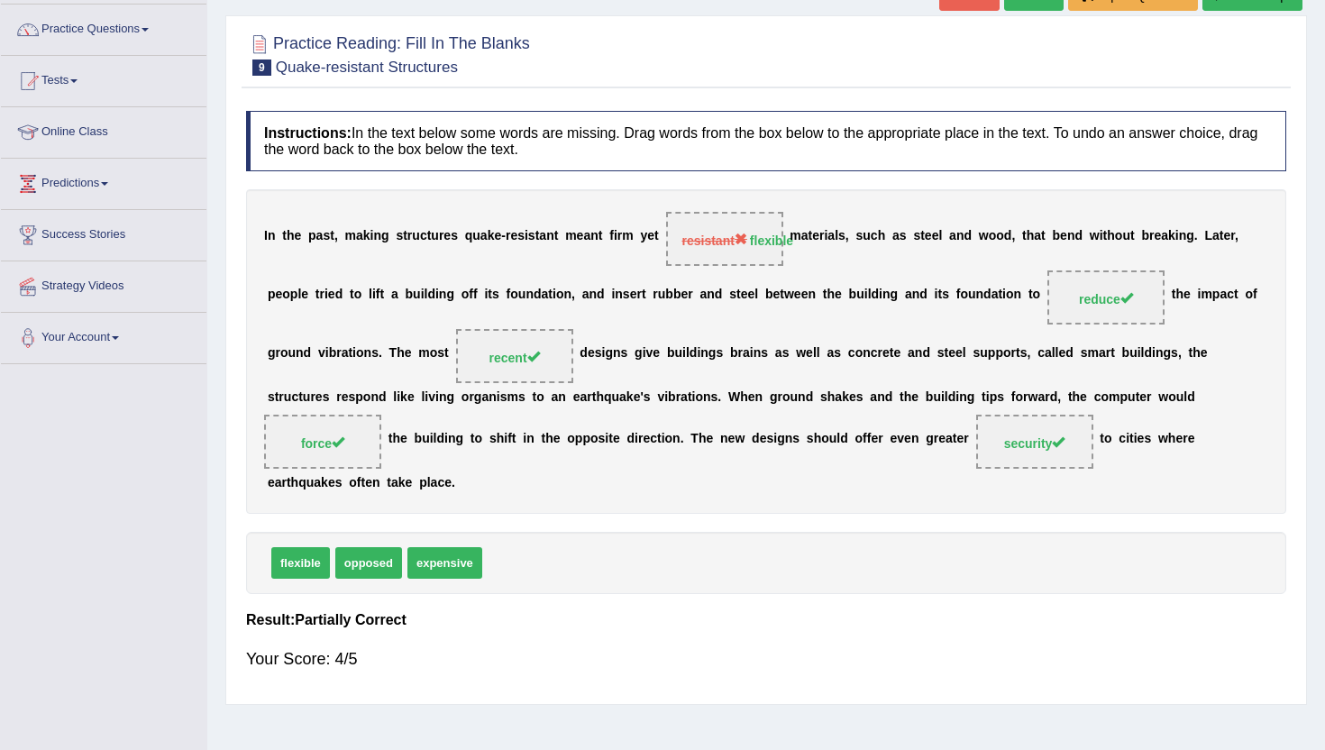
scroll to position [0, 0]
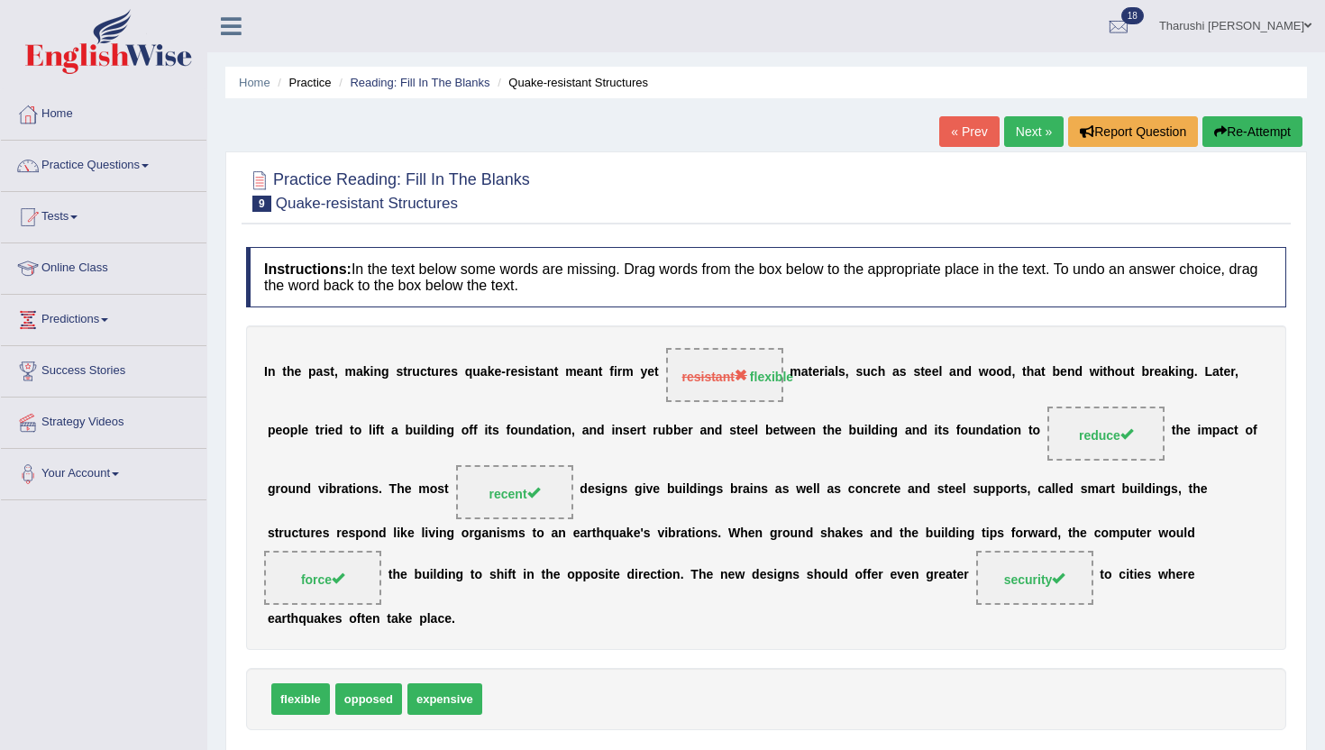
click at [1032, 129] on link "Next »" at bounding box center [1034, 131] width 60 height 31
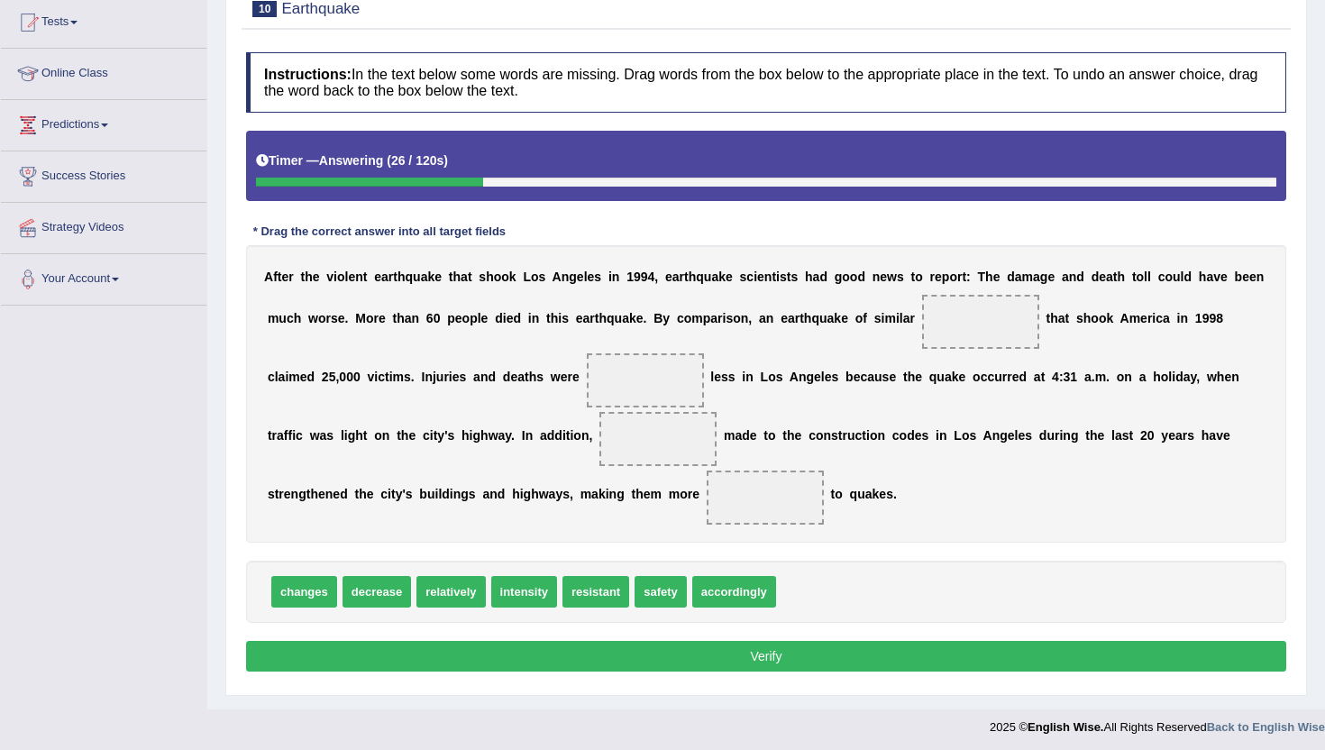
scroll to position [200, 0]
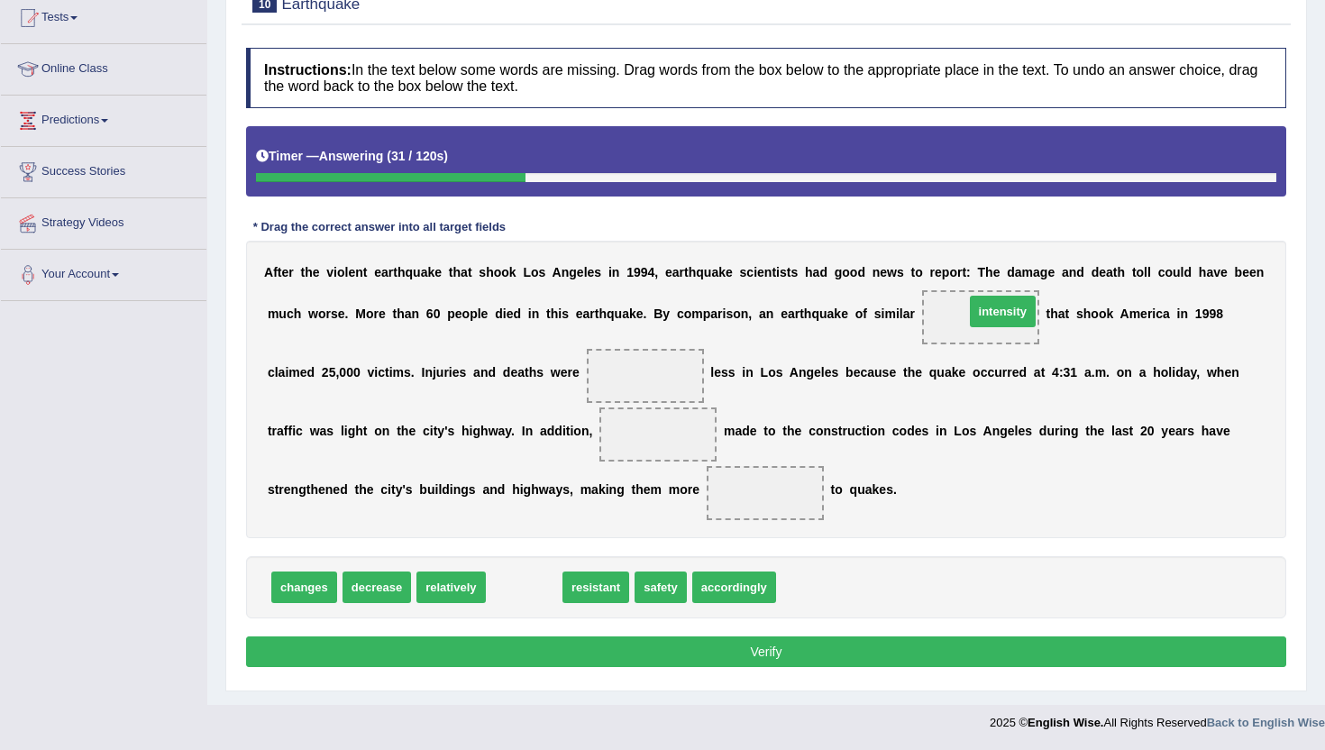
drag, startPoint x: 518, startPoint y: 593, endPoint x: 997, endPoint y: 317, distance: 552.6
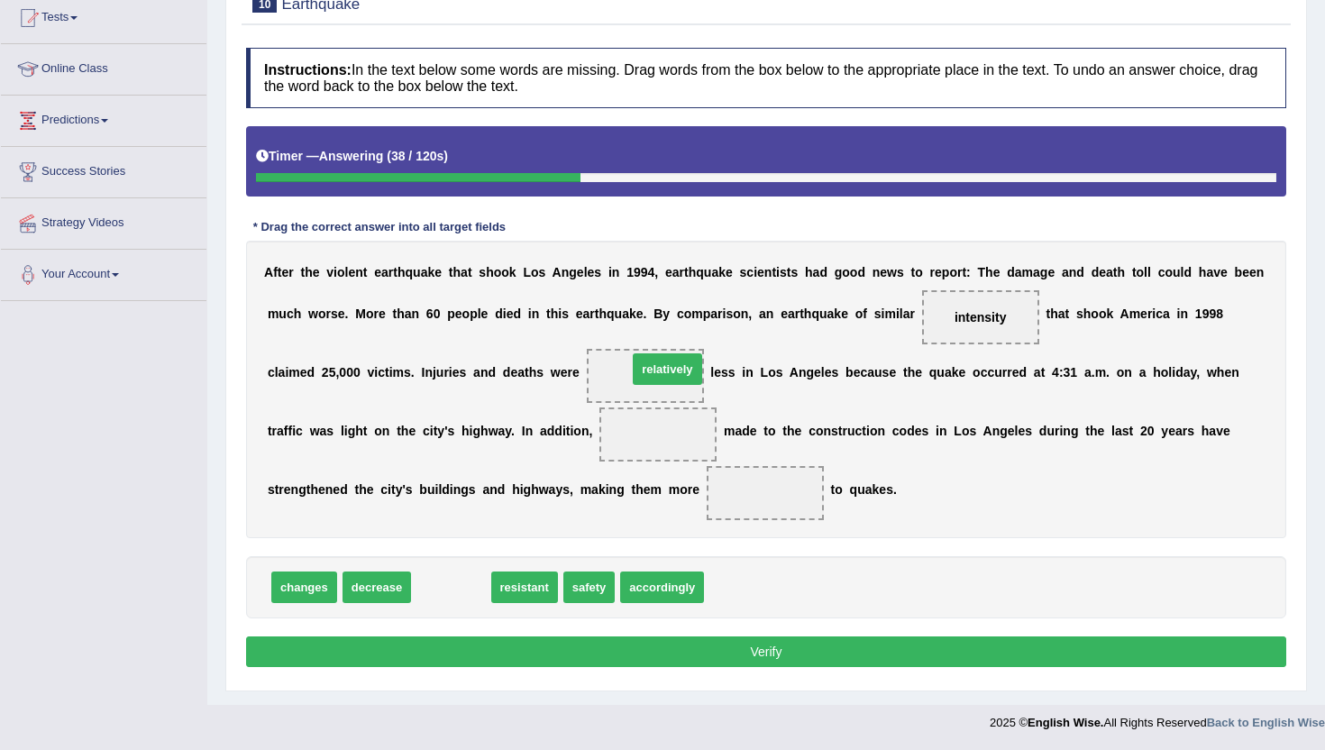
drag, startPoint x: 455, startPoint y: 592, endPoint x: 673, endPoint y: 371, distance: 310.5
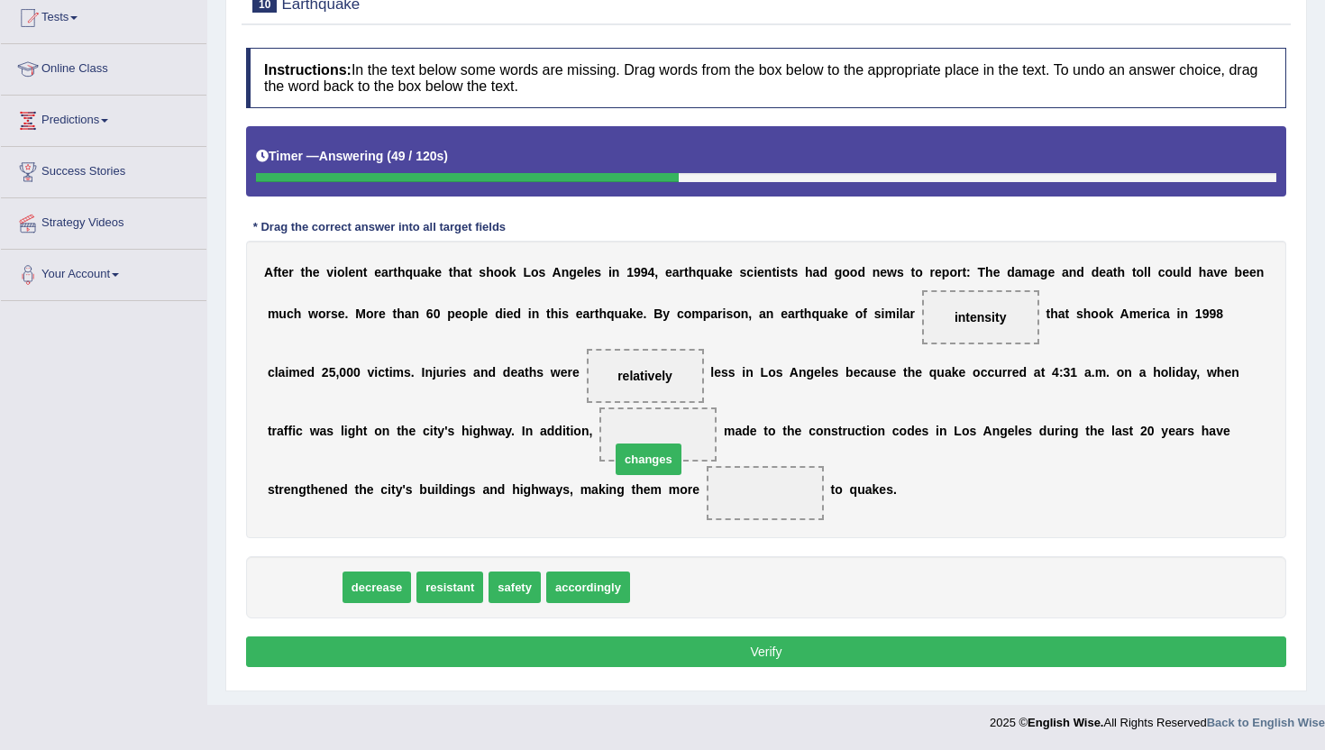
drag, startPoint x: 301, startPoint y: 586, endPoint x: 641, endPoint y: 446, distance: 367.5
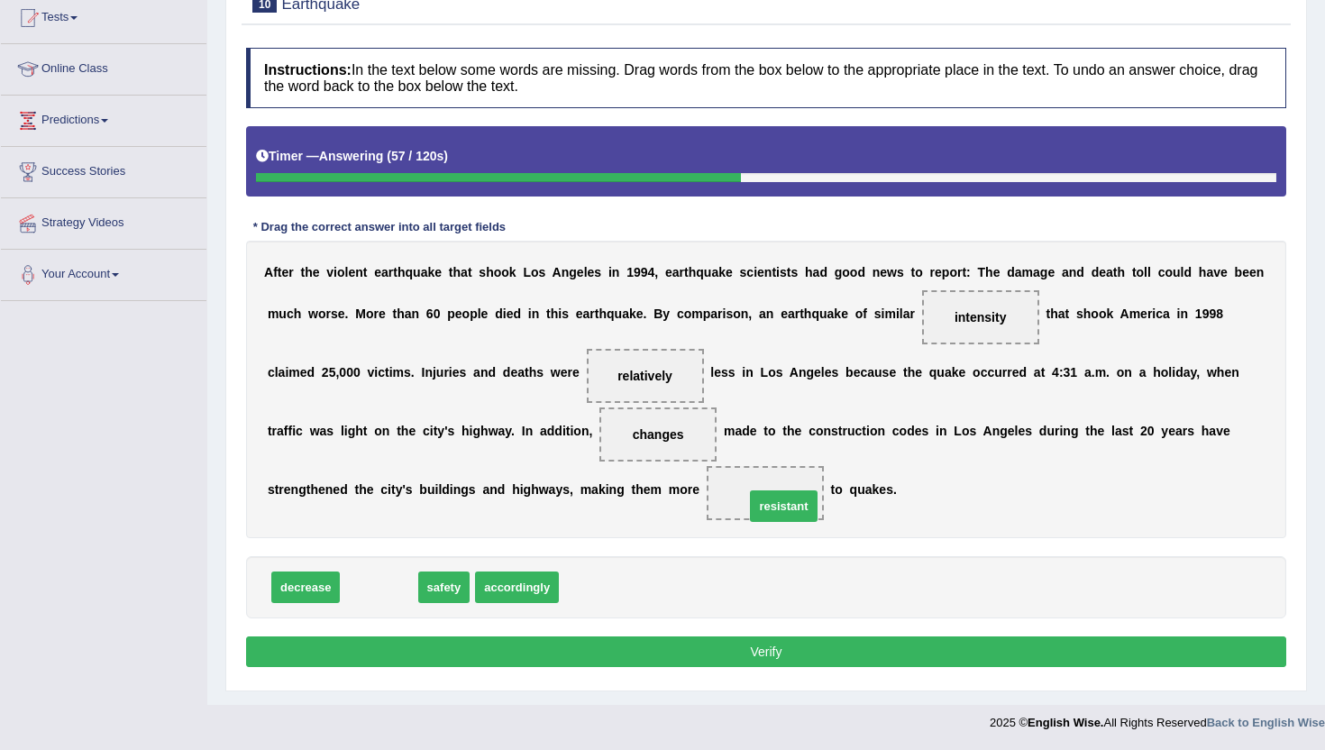
drag, startPoint x: 382, startPoint y: 596, endPoint x: 784, endPoint y: 510, distance: 410.3
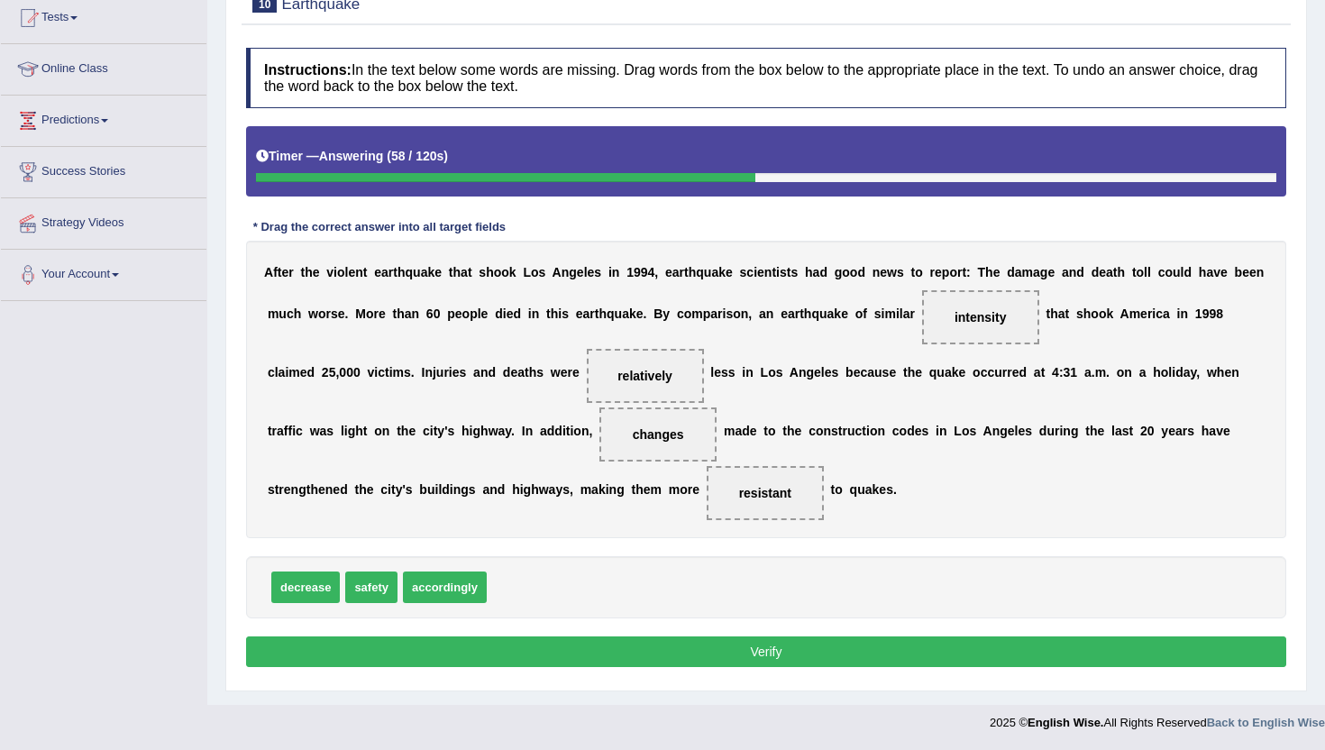
click at [731, 652] on button "Verify" at bounding box center [766, 652] width 1041 height 31
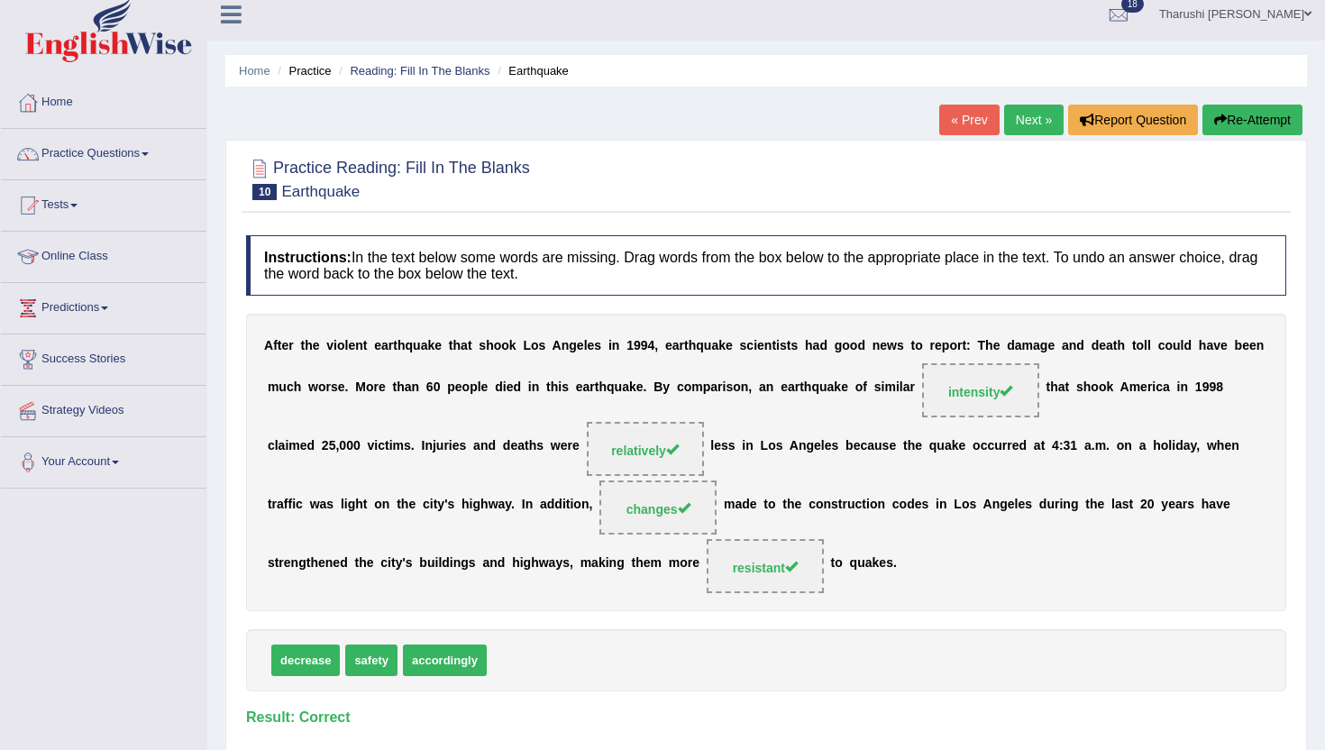
scroll to position [0, 0]
